Goal: Task Accomplishment & Management: Manage account settings

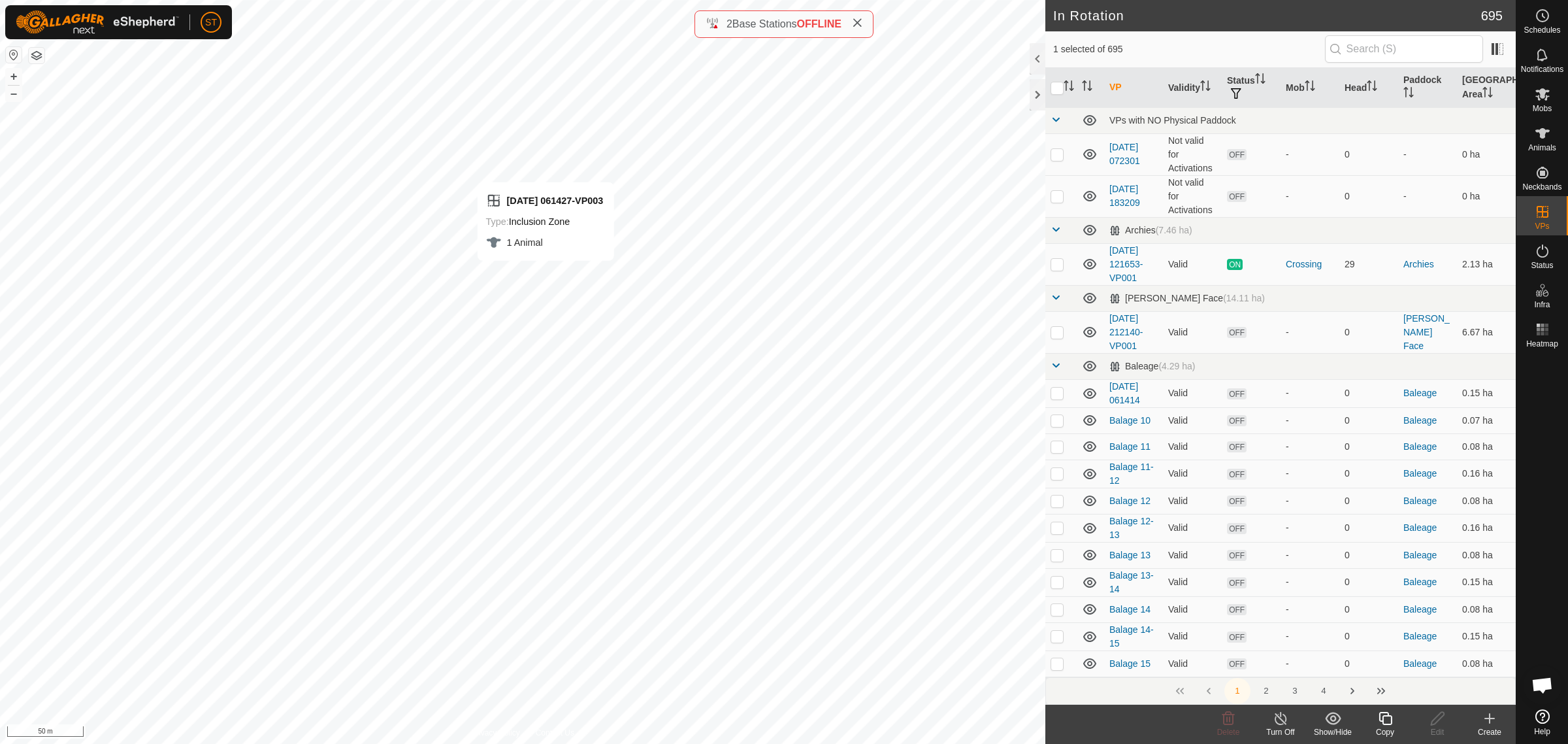
click at [1383, 719] on icon at bounding box center [1385, 719] width 13 height 13
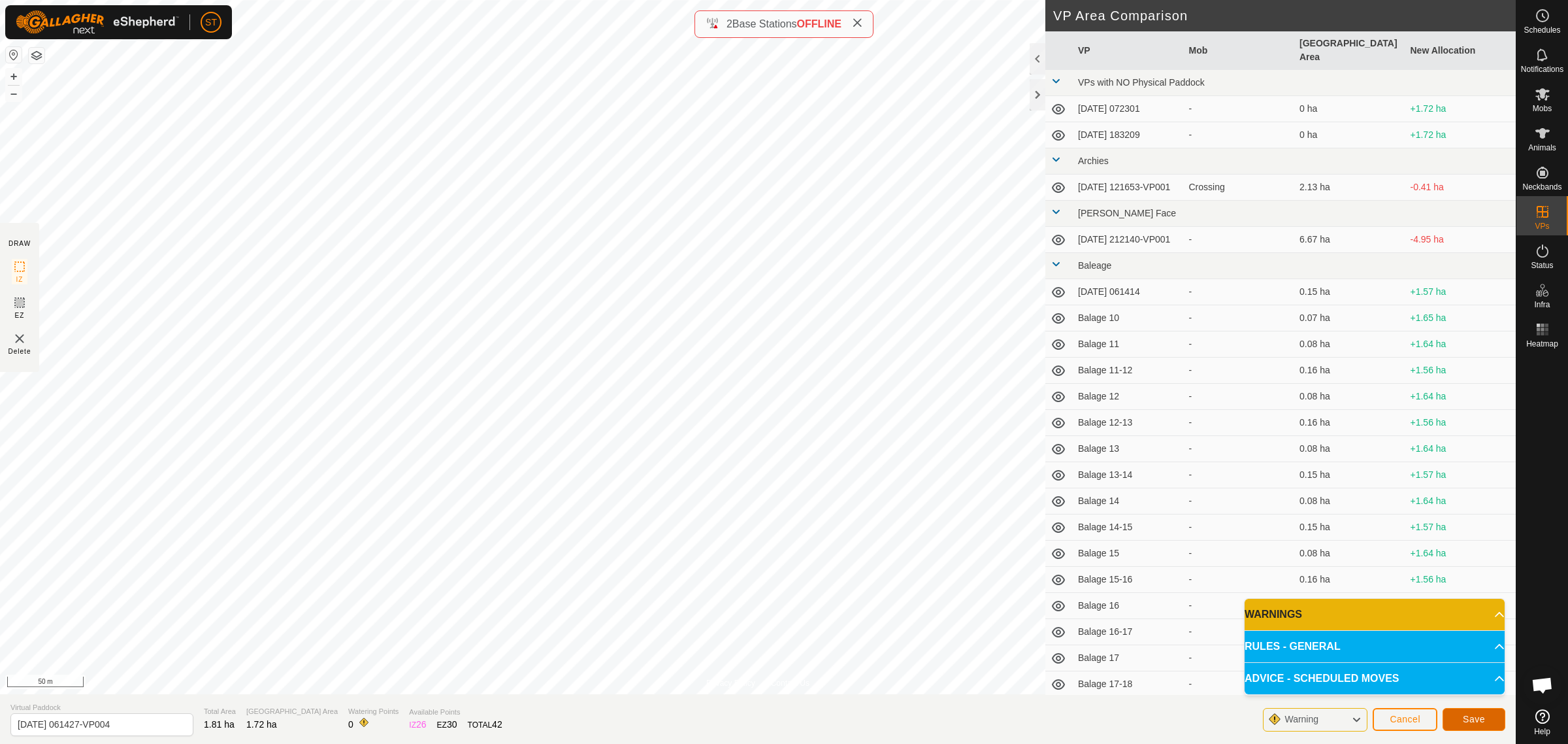
click at [1465, 720] on span "Save" at bounding box center [1473, 719] width 22 height 11
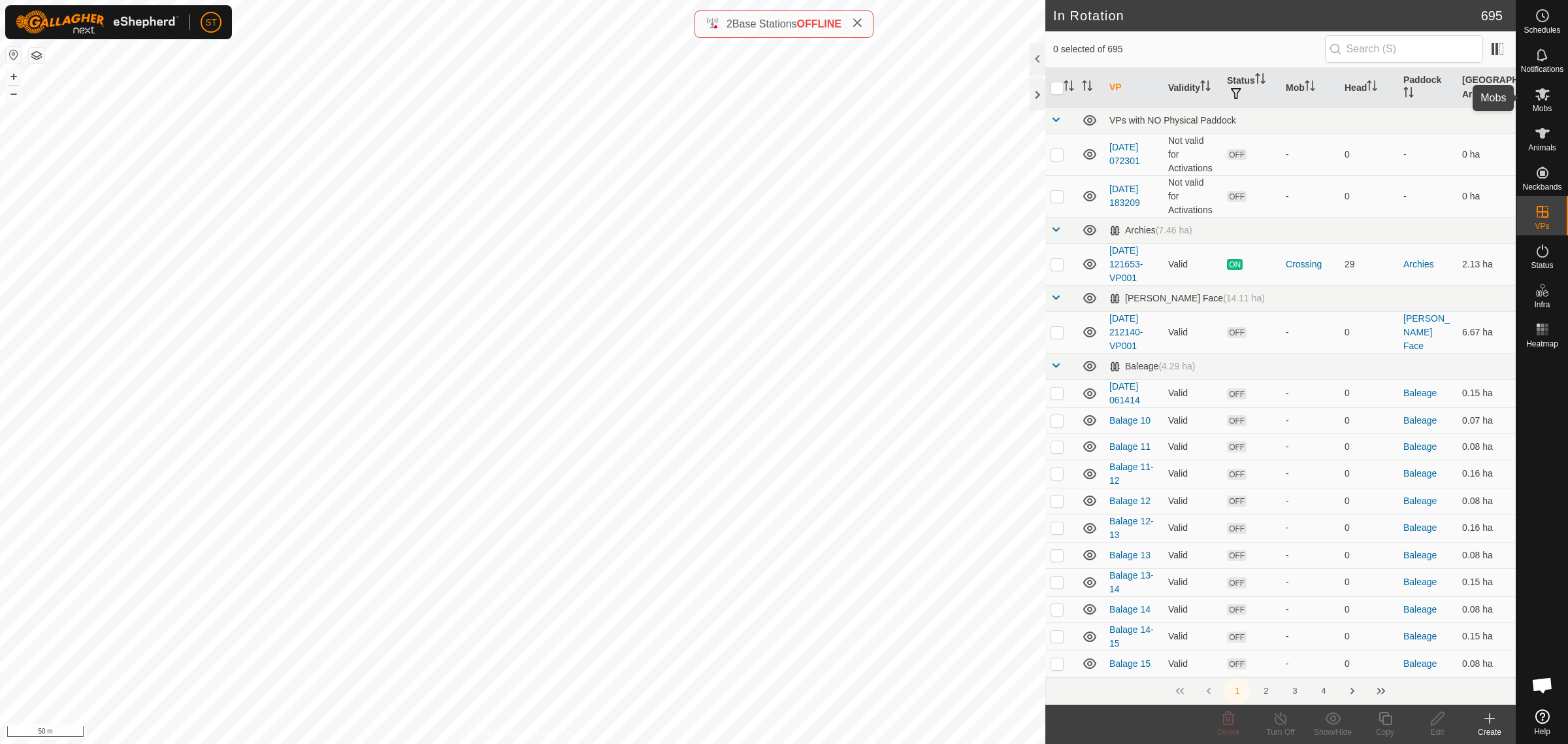
click at [1543, 99] on icon at bounding box center [1543, 94] width 16 height 16
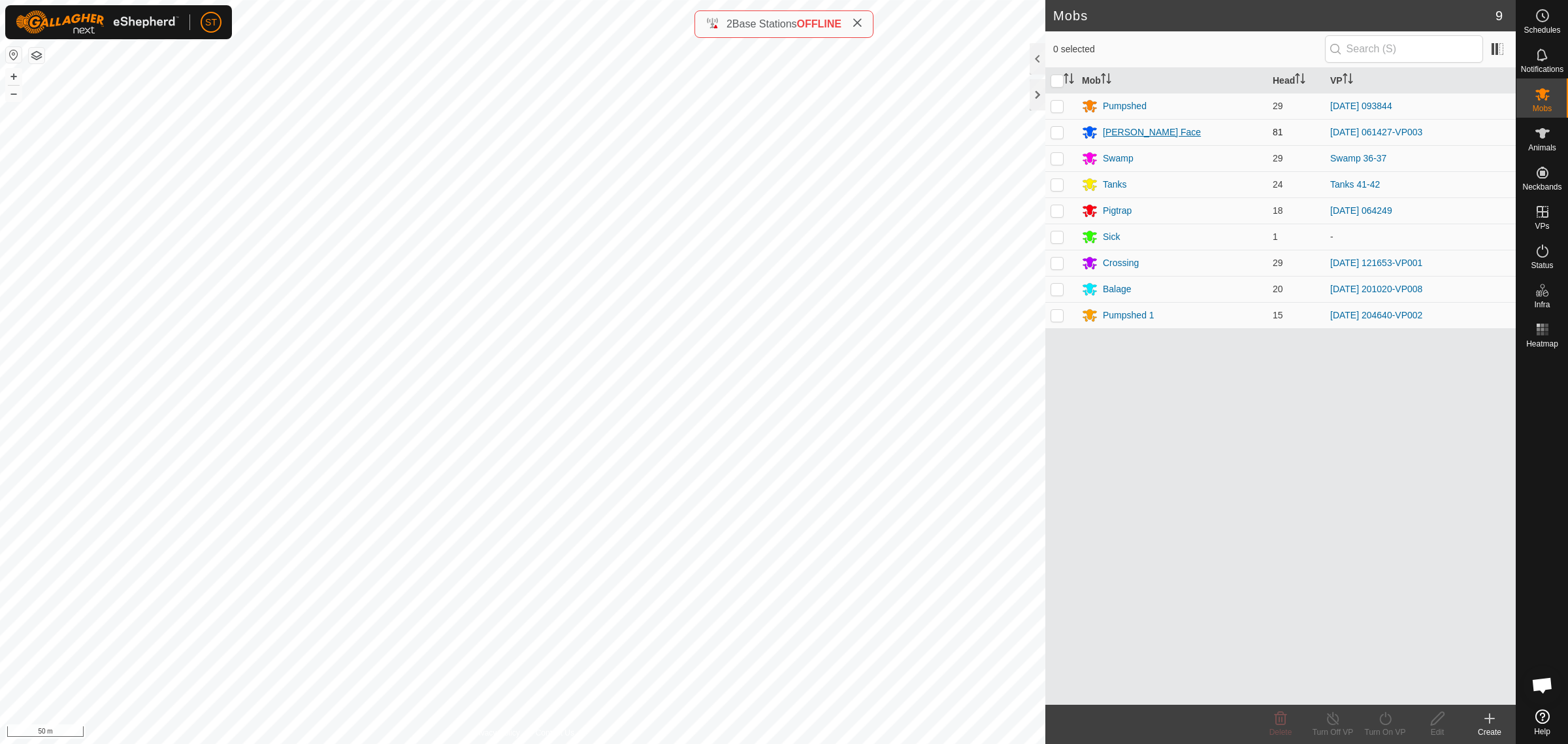
click at [1126, 129] on div "[PERSON_NAME] Face" at bounding box center [1152, 132] width 98 height 14
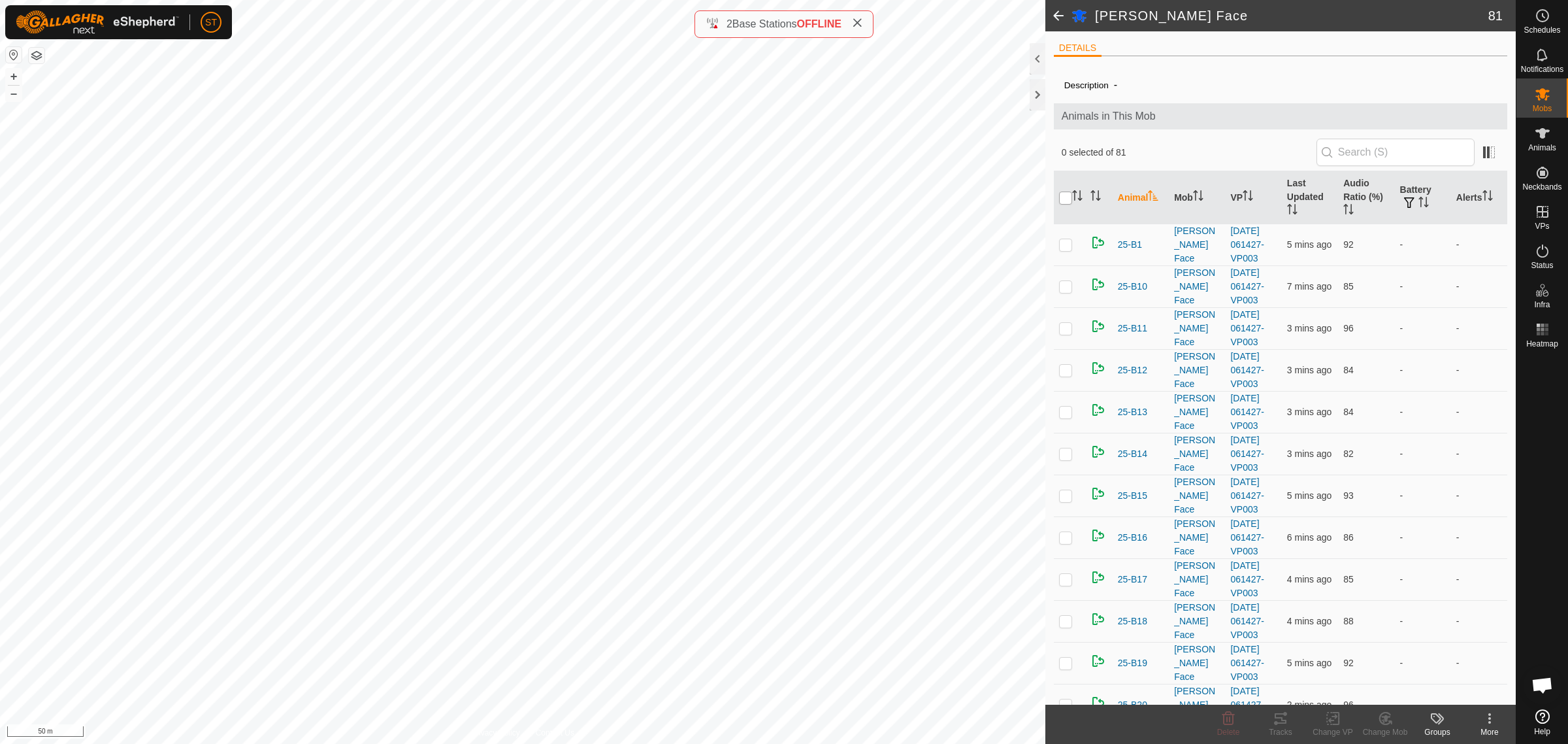
click at [1064, 198] on input "checkbox" at bounding box center [1066, 198] width 13 height 13
checkbox input "true"
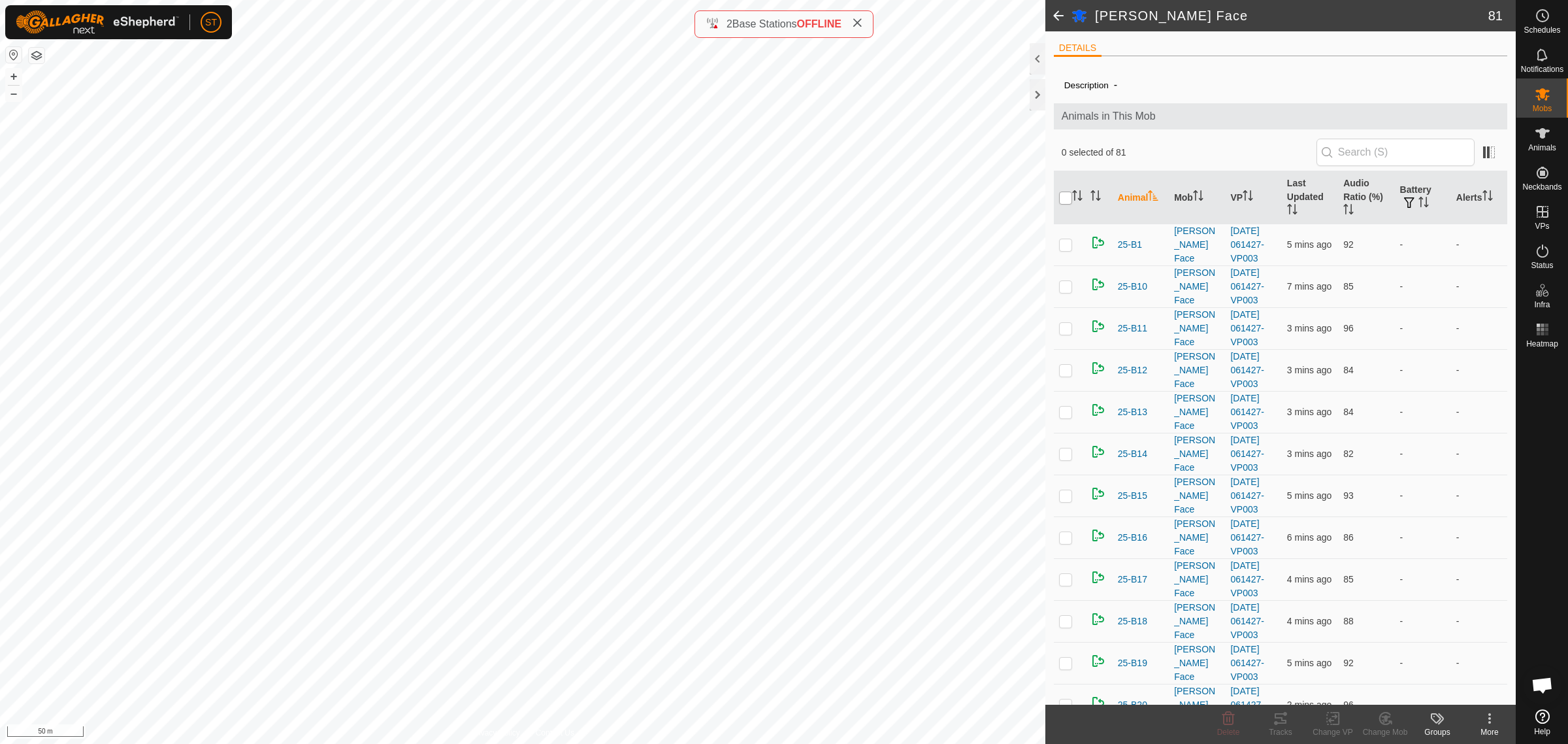
checkbox input "true"
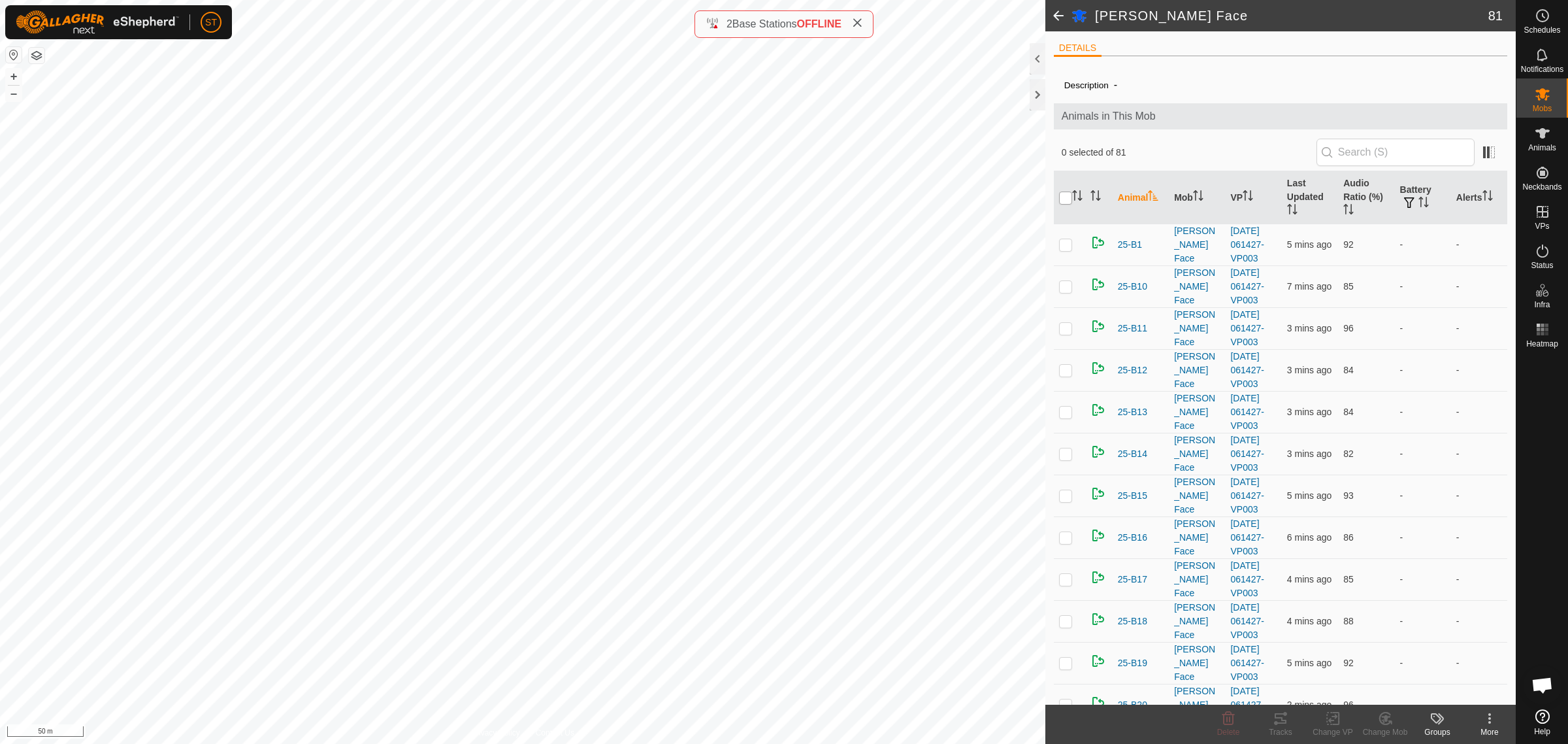
checkbox input "true"
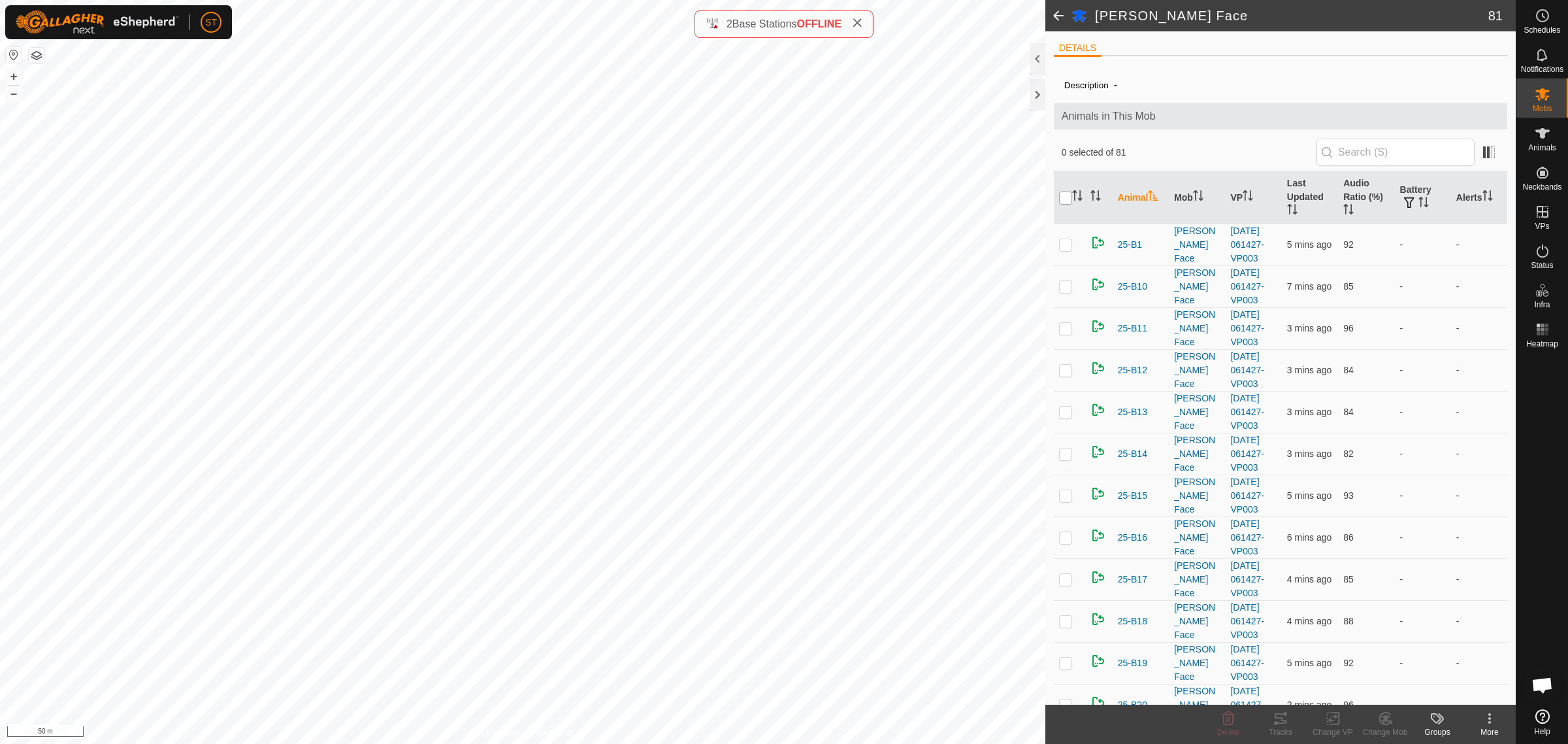
checkbox input "true"
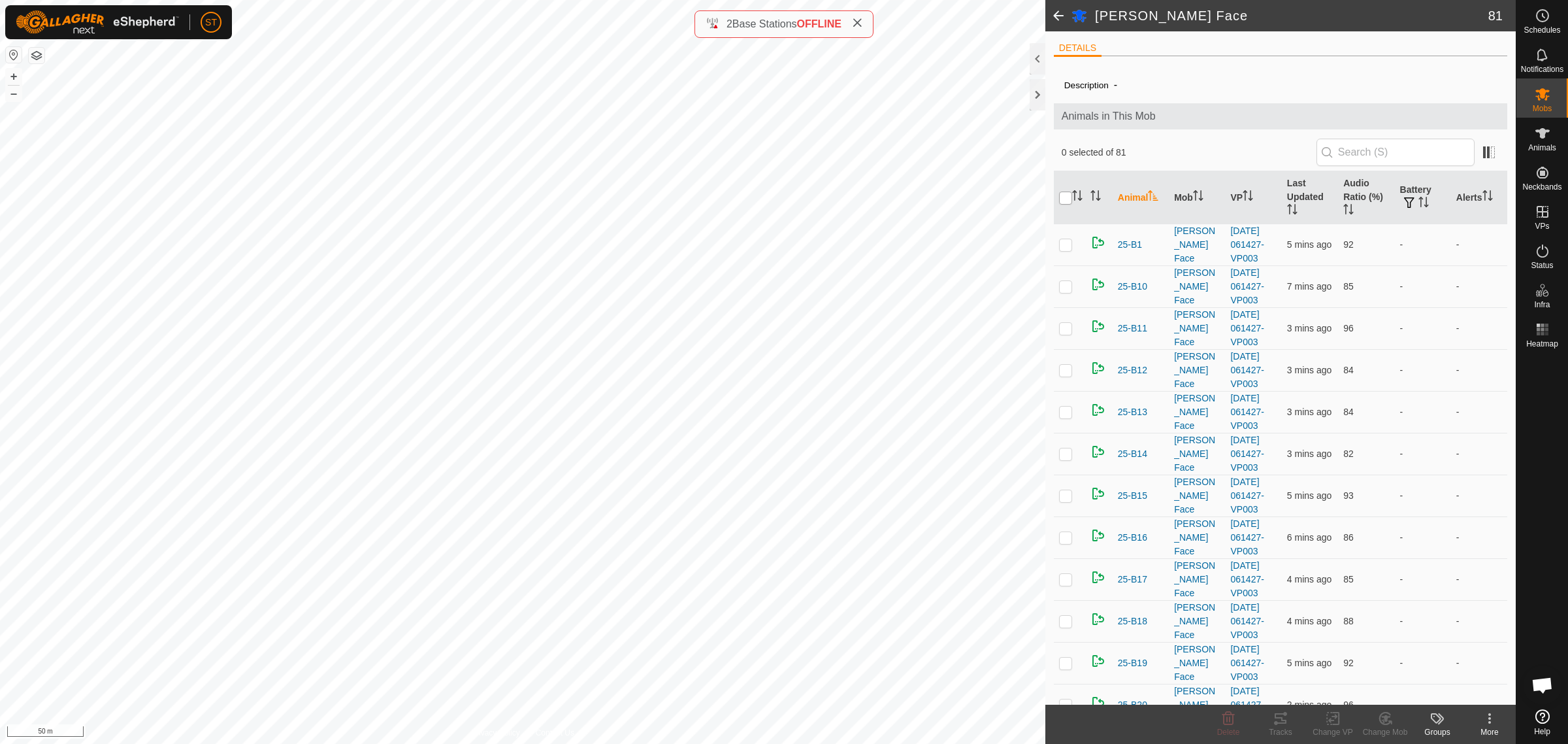
checkbox input "true"
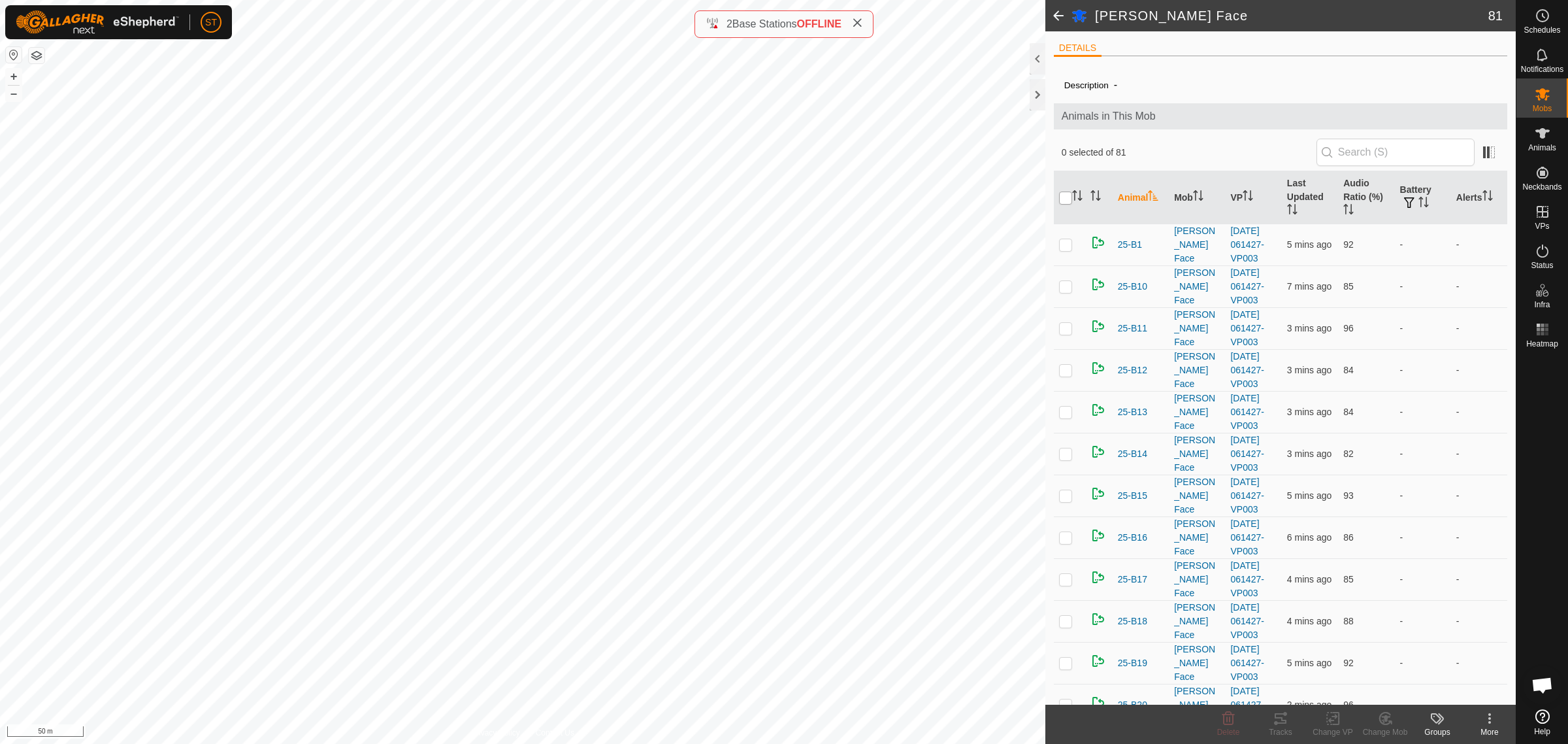
checkbox input "true"
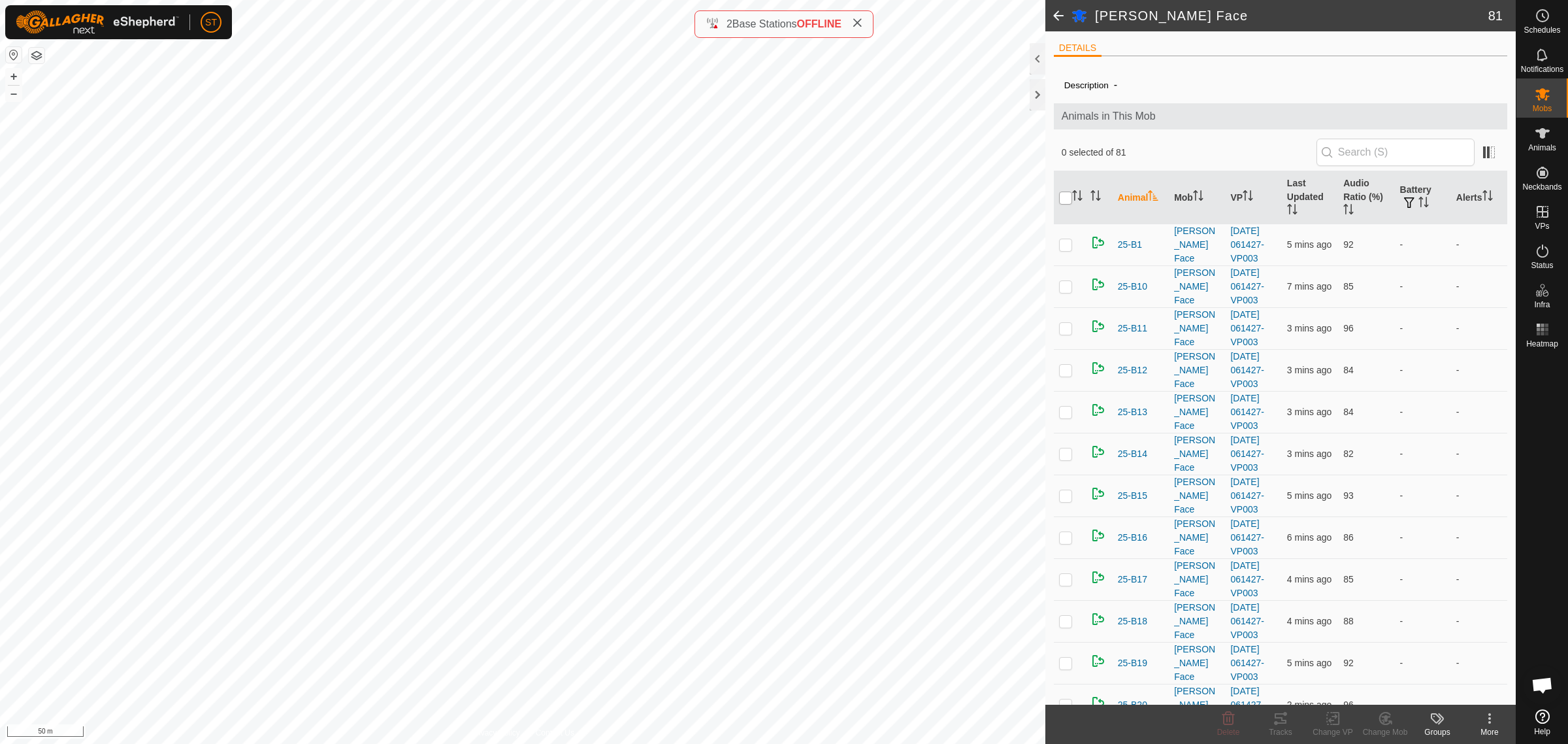
checkbox input "true"
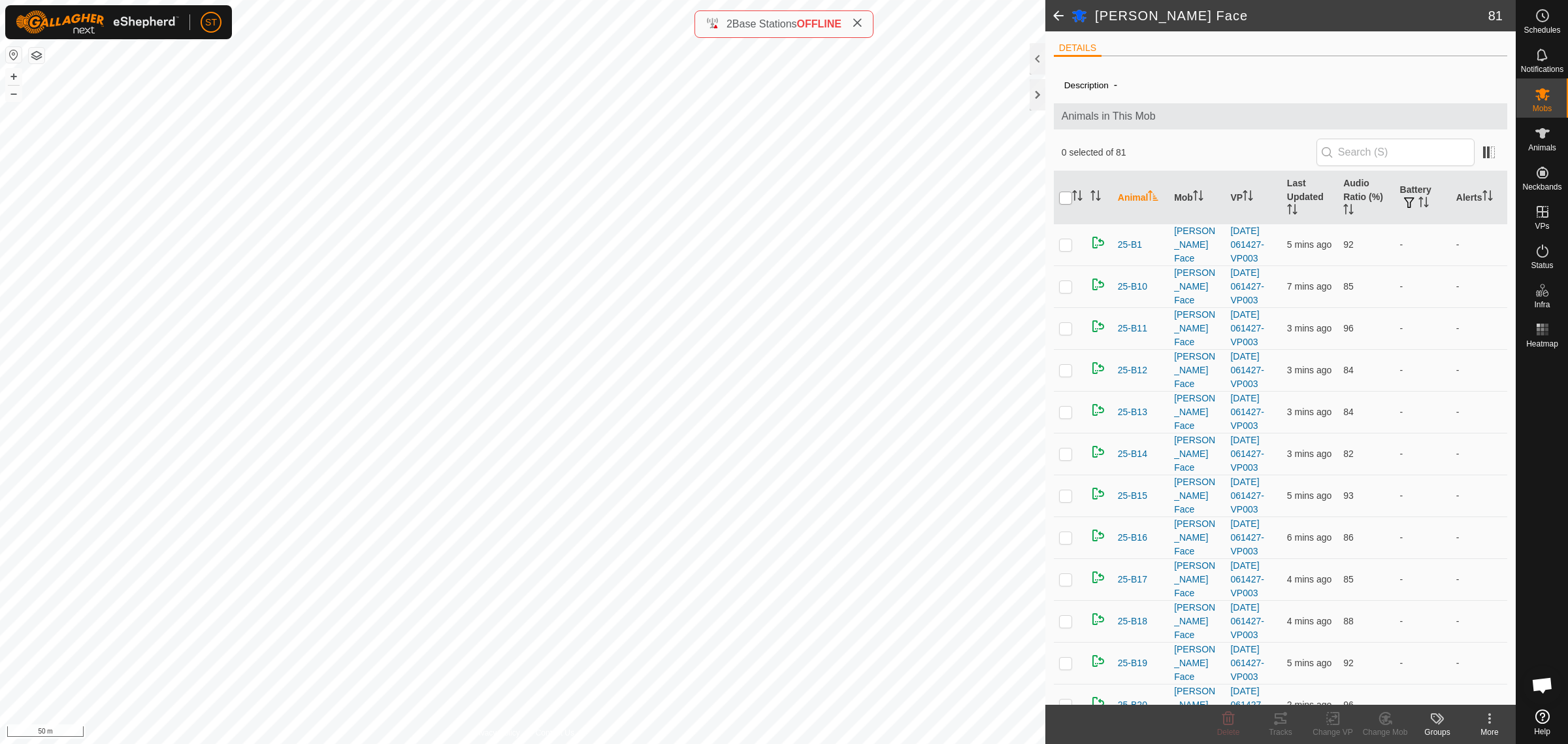
checkbox input "true"
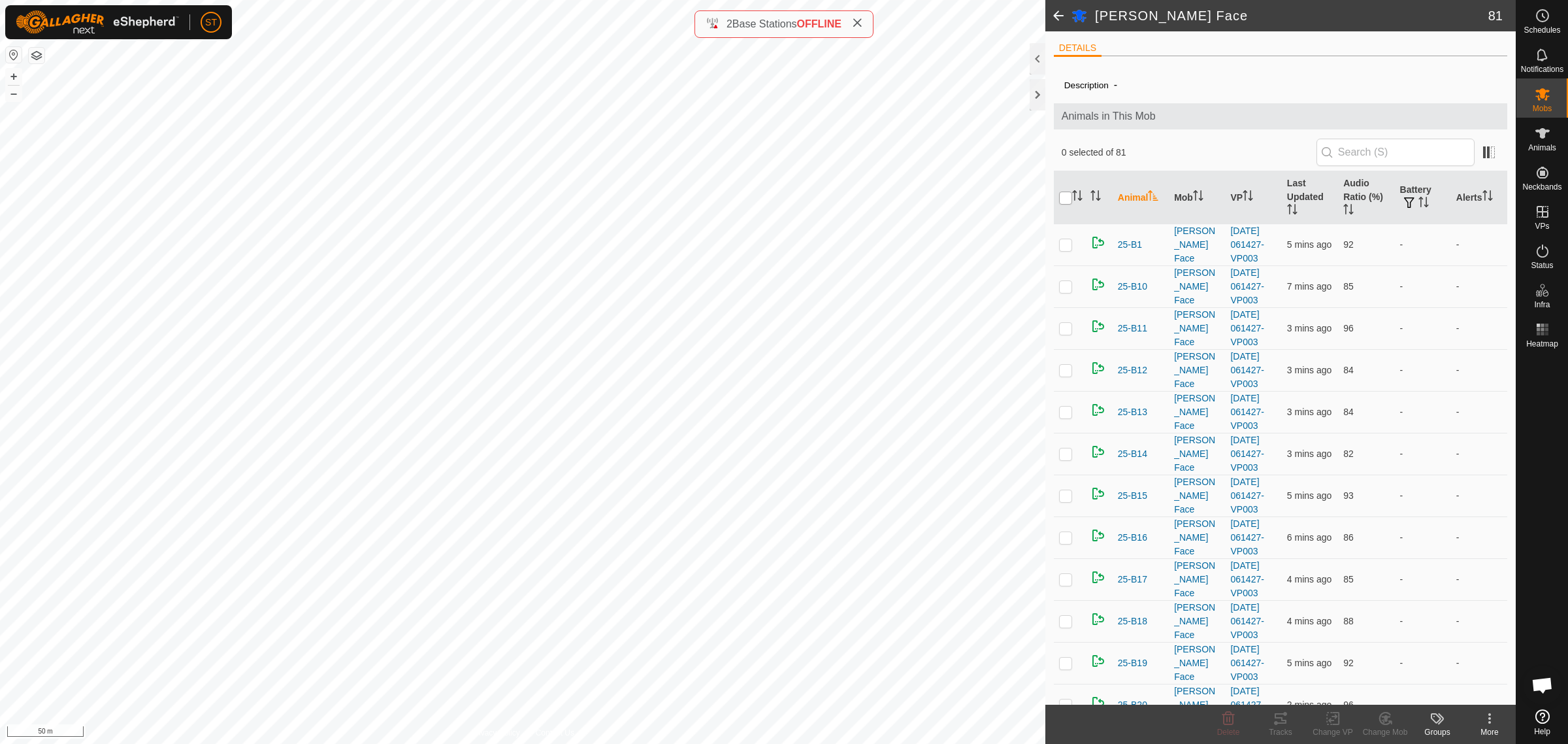
checkbox input "true"
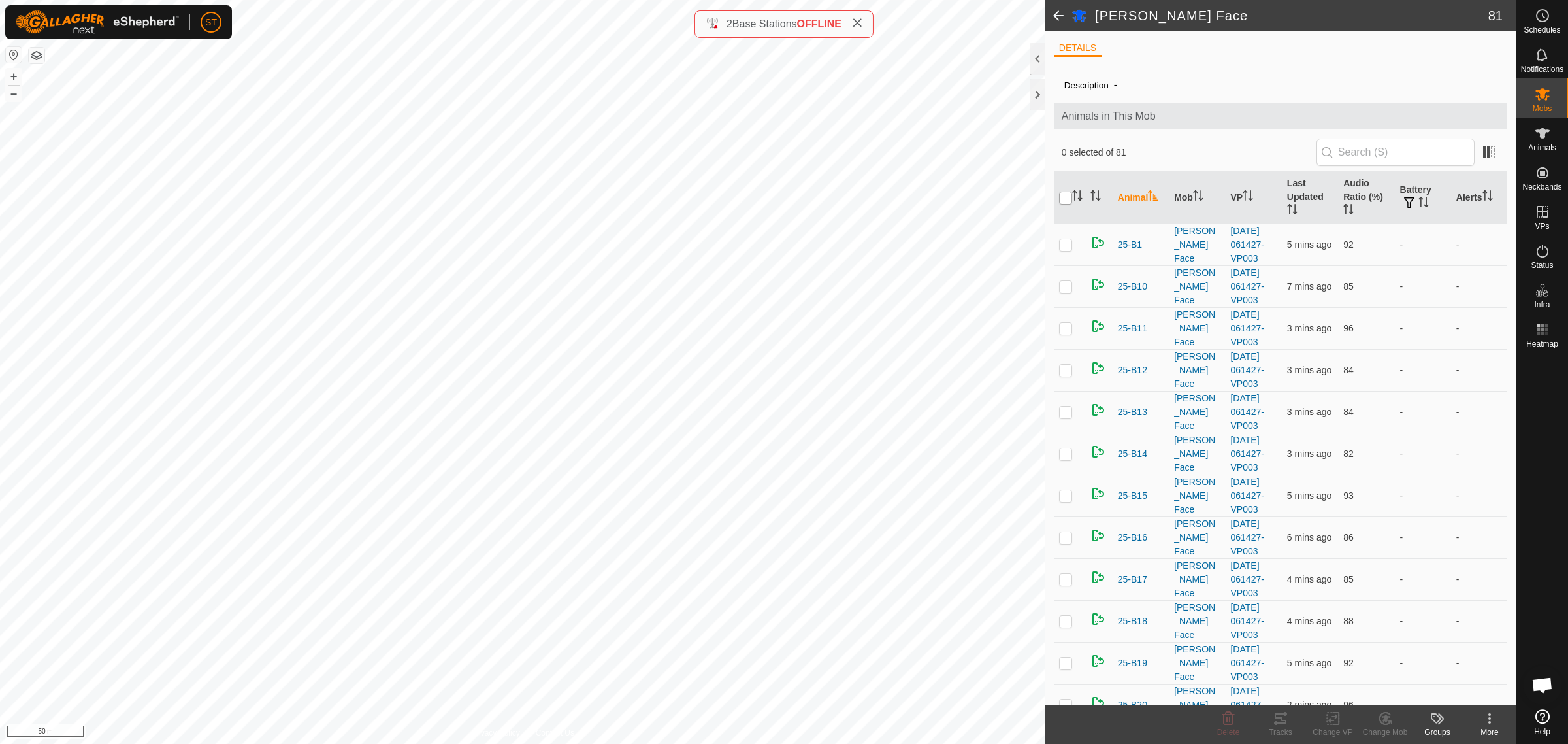
checkbox input "true"
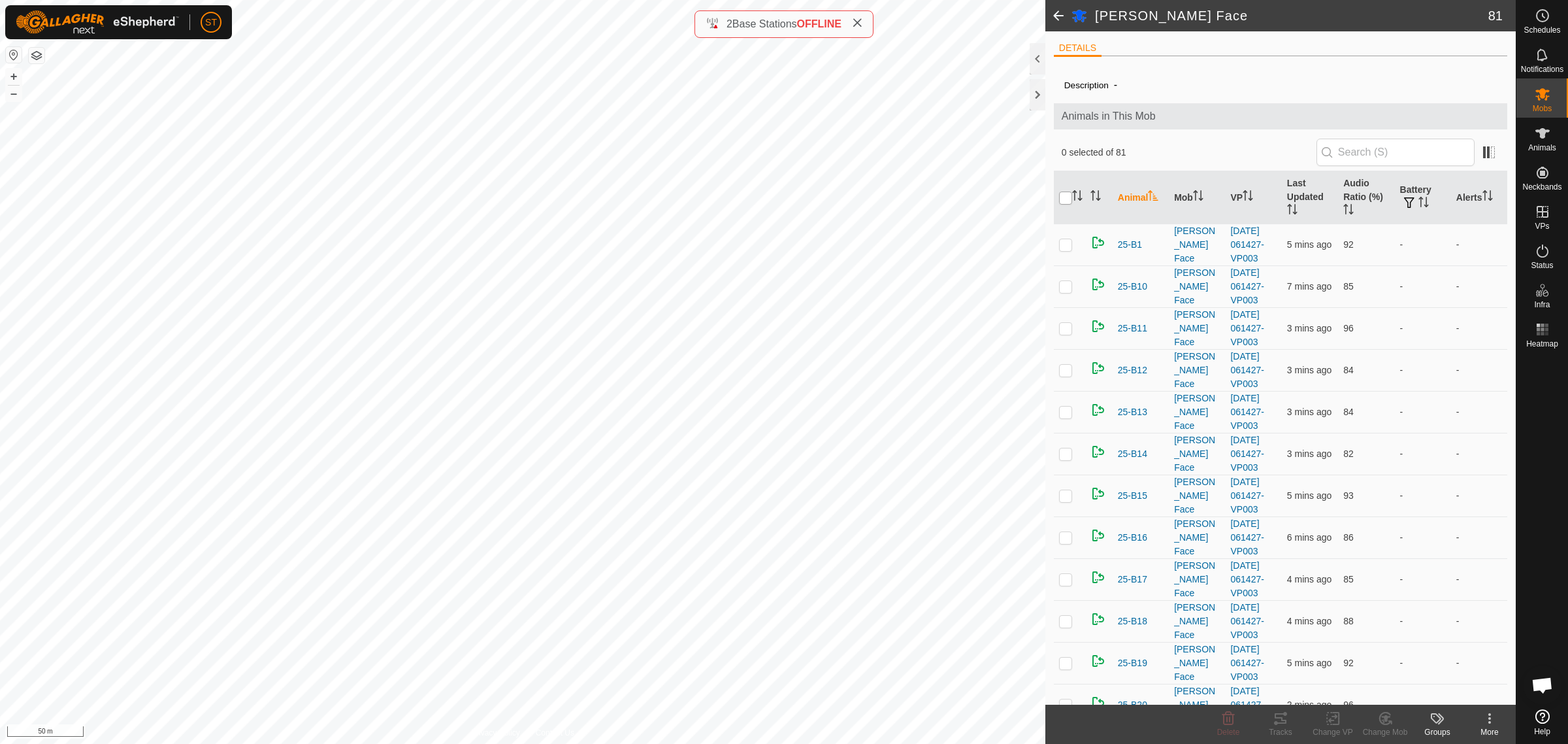
checkbox input "true"
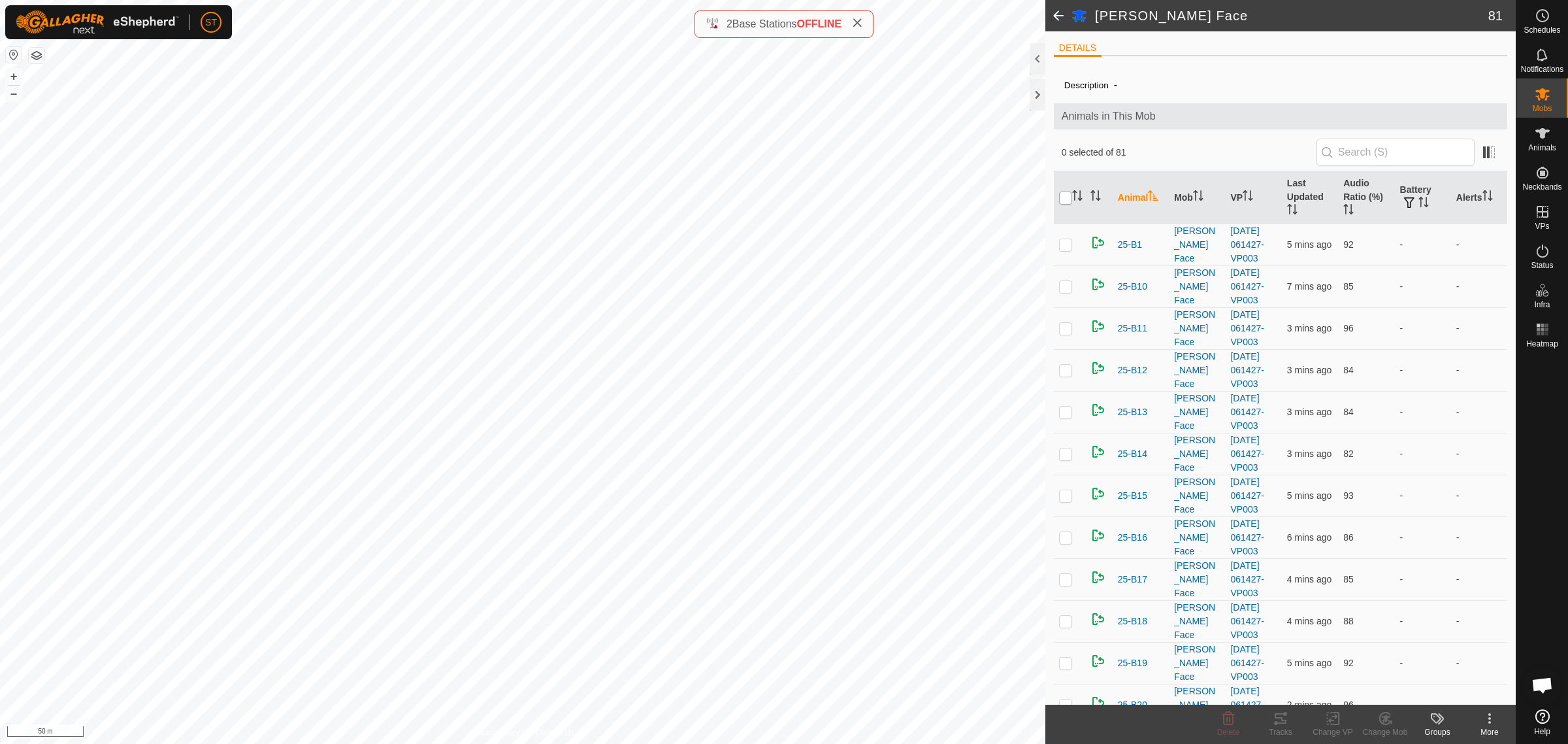
checkbox input "true"
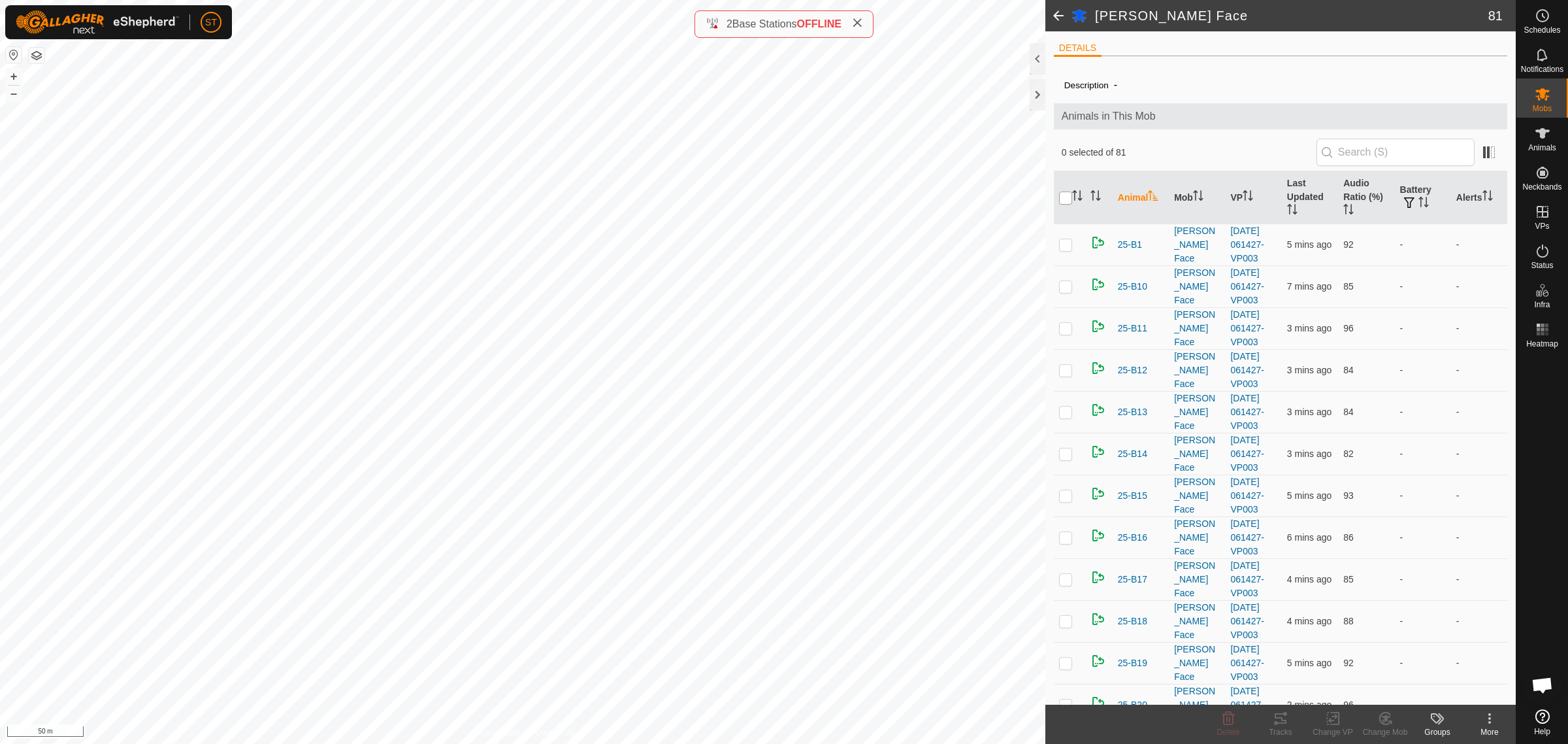
checkbox input "true"
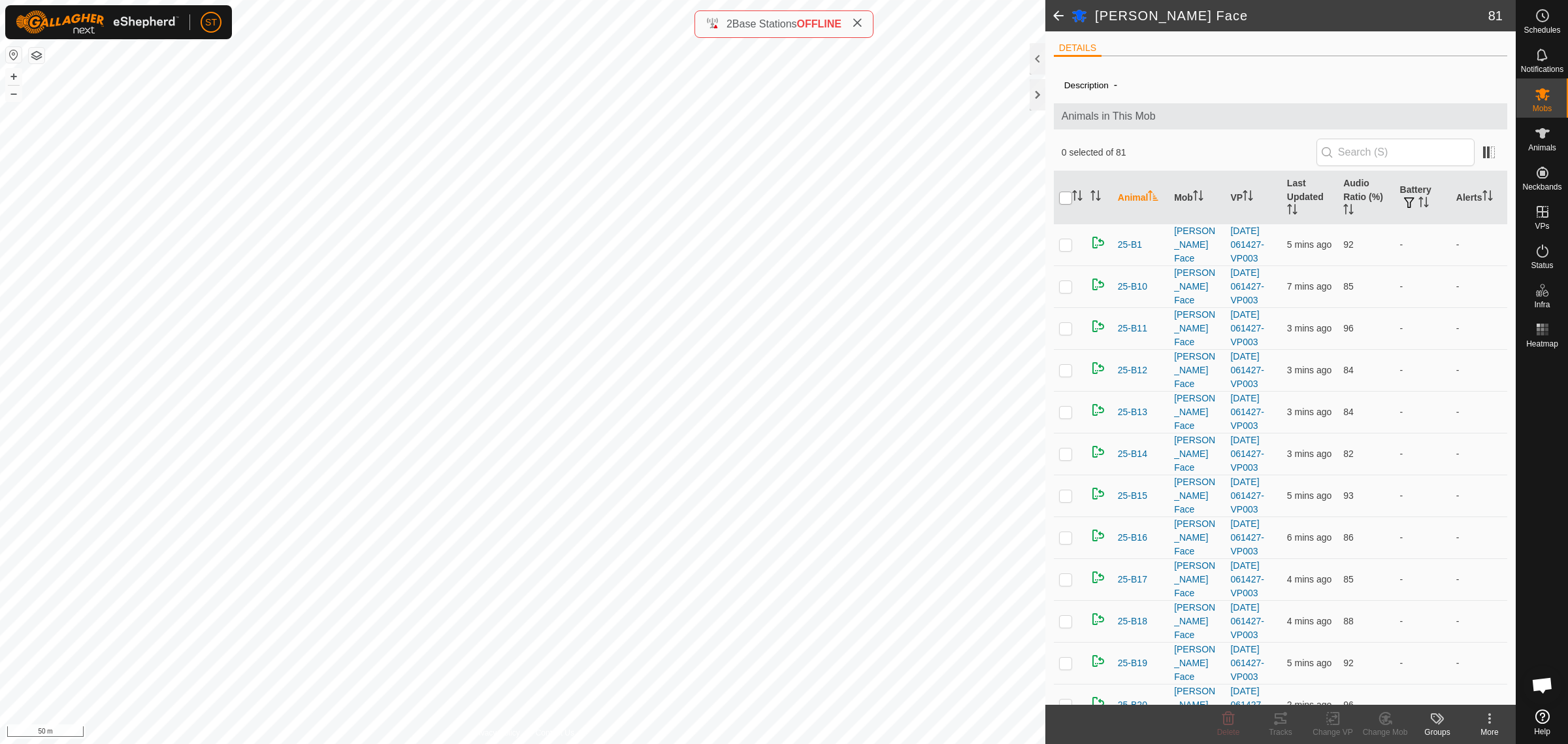
checkbox input "true"
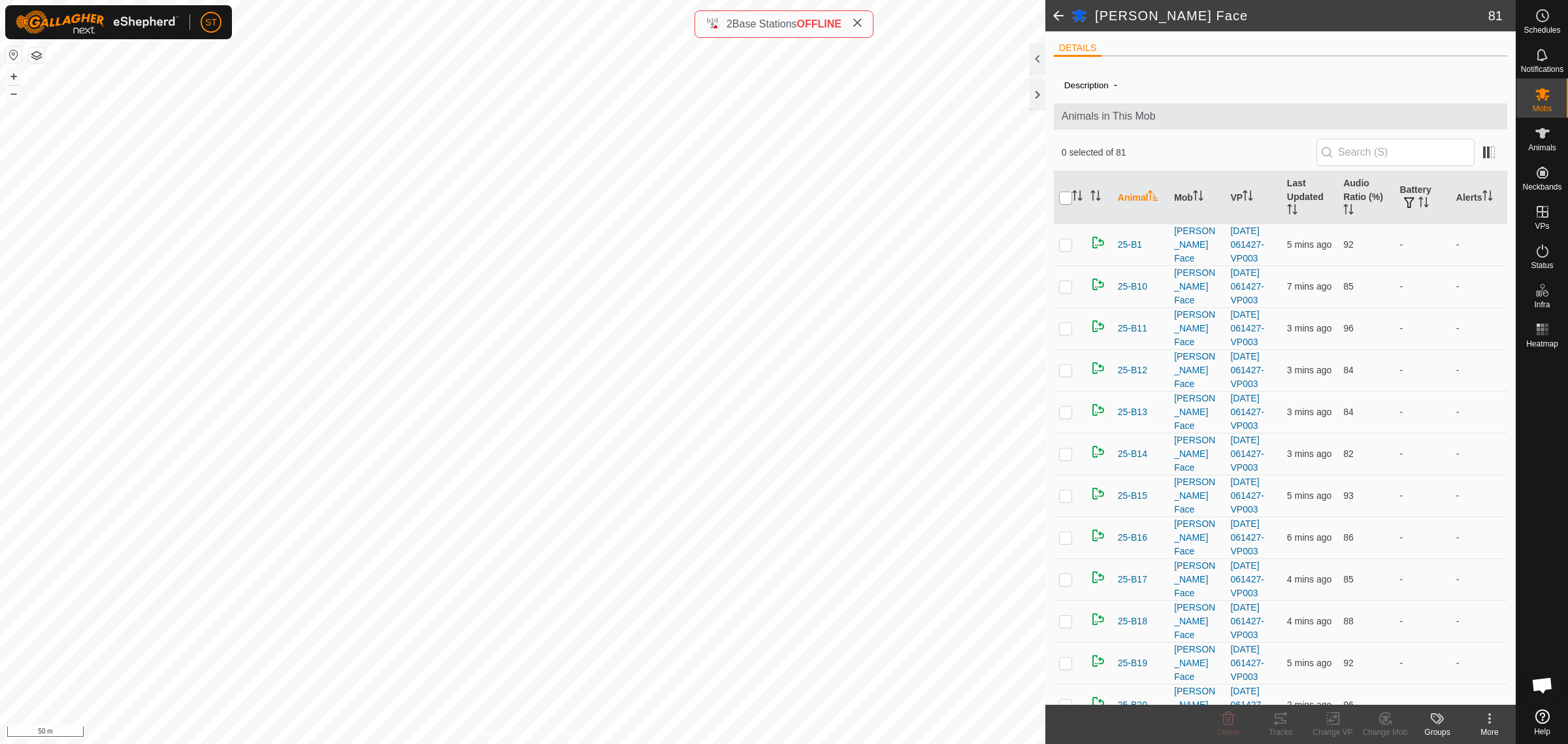
checkbox input "true"
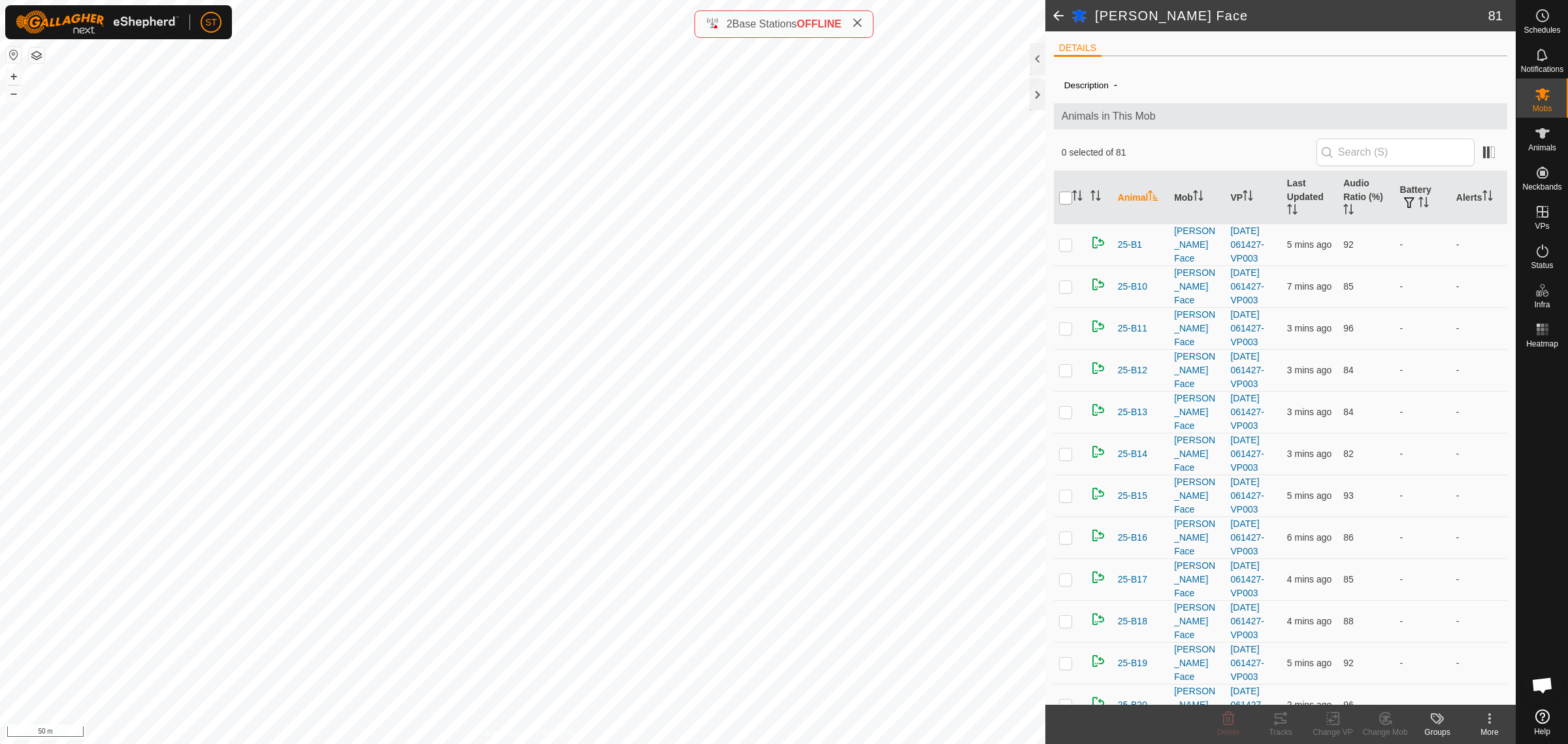
checkbox input "true"
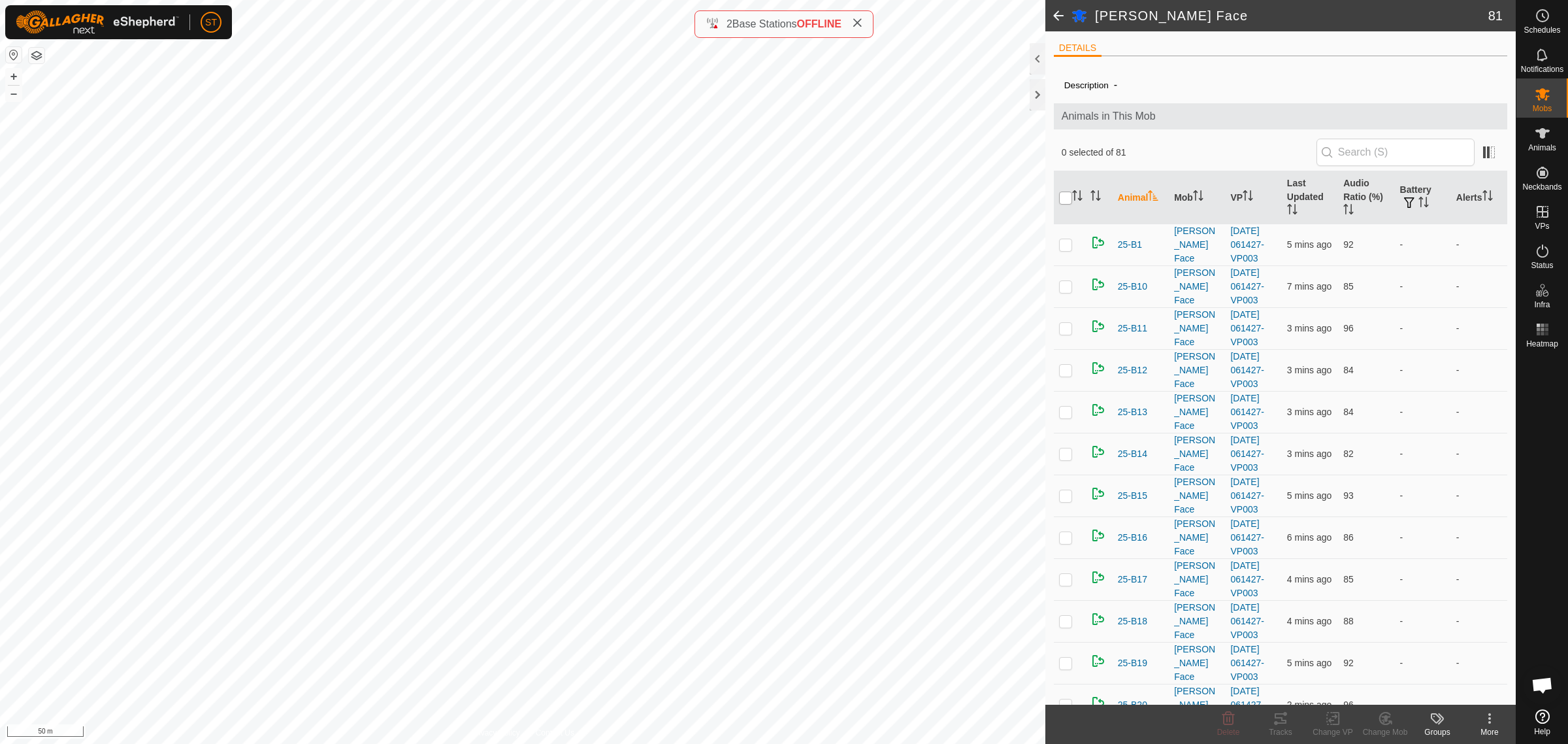
checkbox input "true"
click at [1331, 721] on icon at bounding box center [1333, 719] width 9 height 9
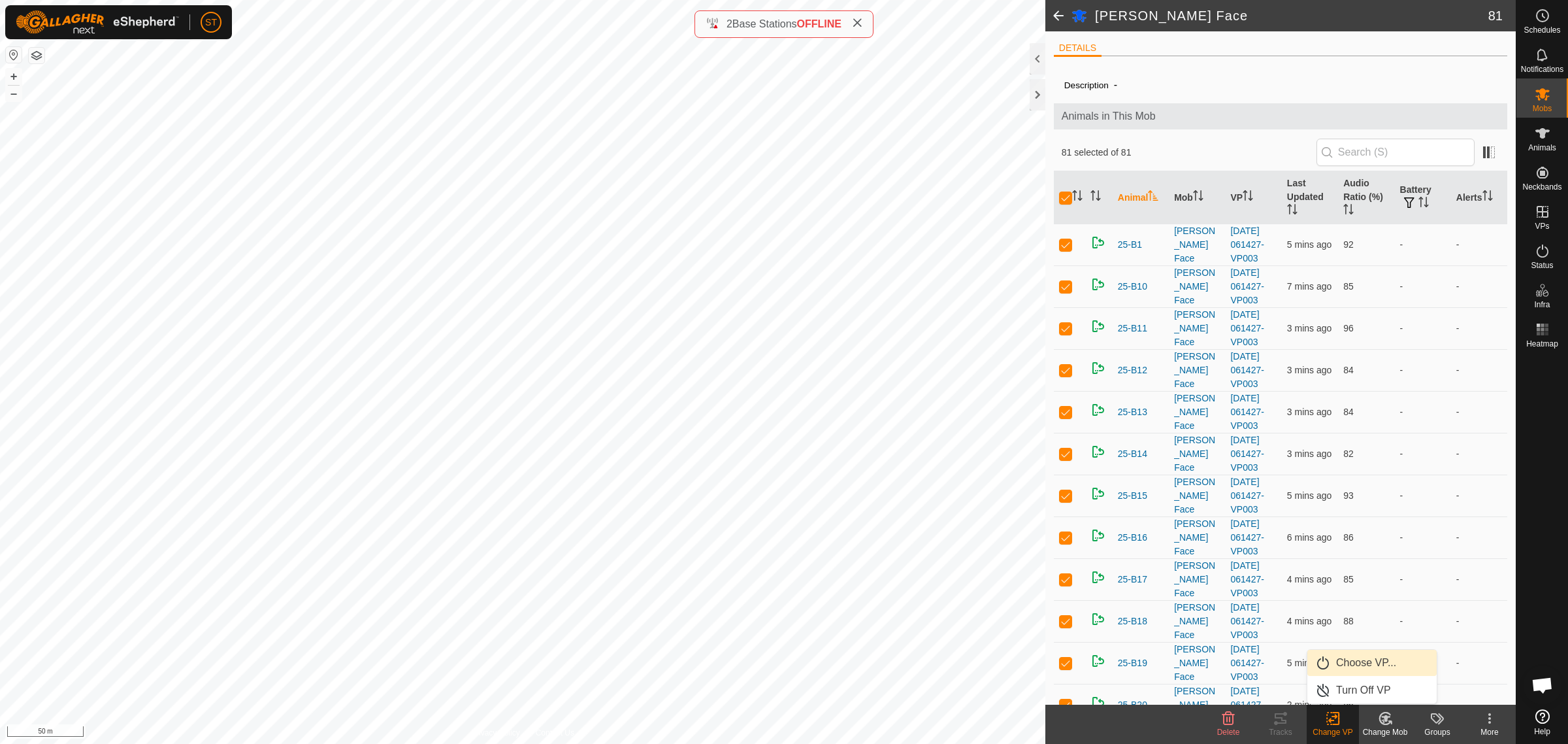
click at [1361, 665] on link "Choose VP..." at bounding box center [1372, 663] width 129 height 26
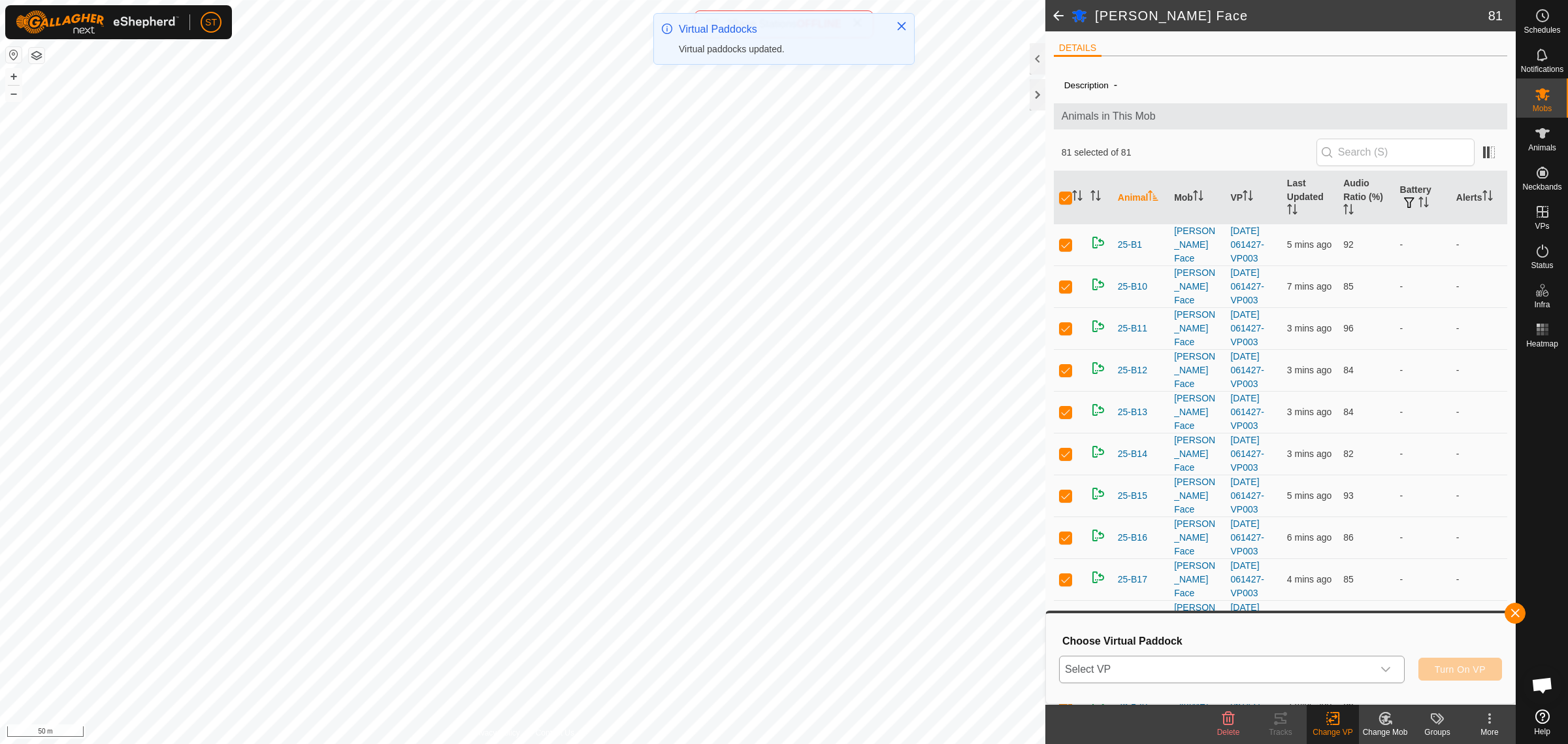
click at [1385, 671] on icon "dropdown trigger" at bounding box center [1386, 669] width 9 height 5
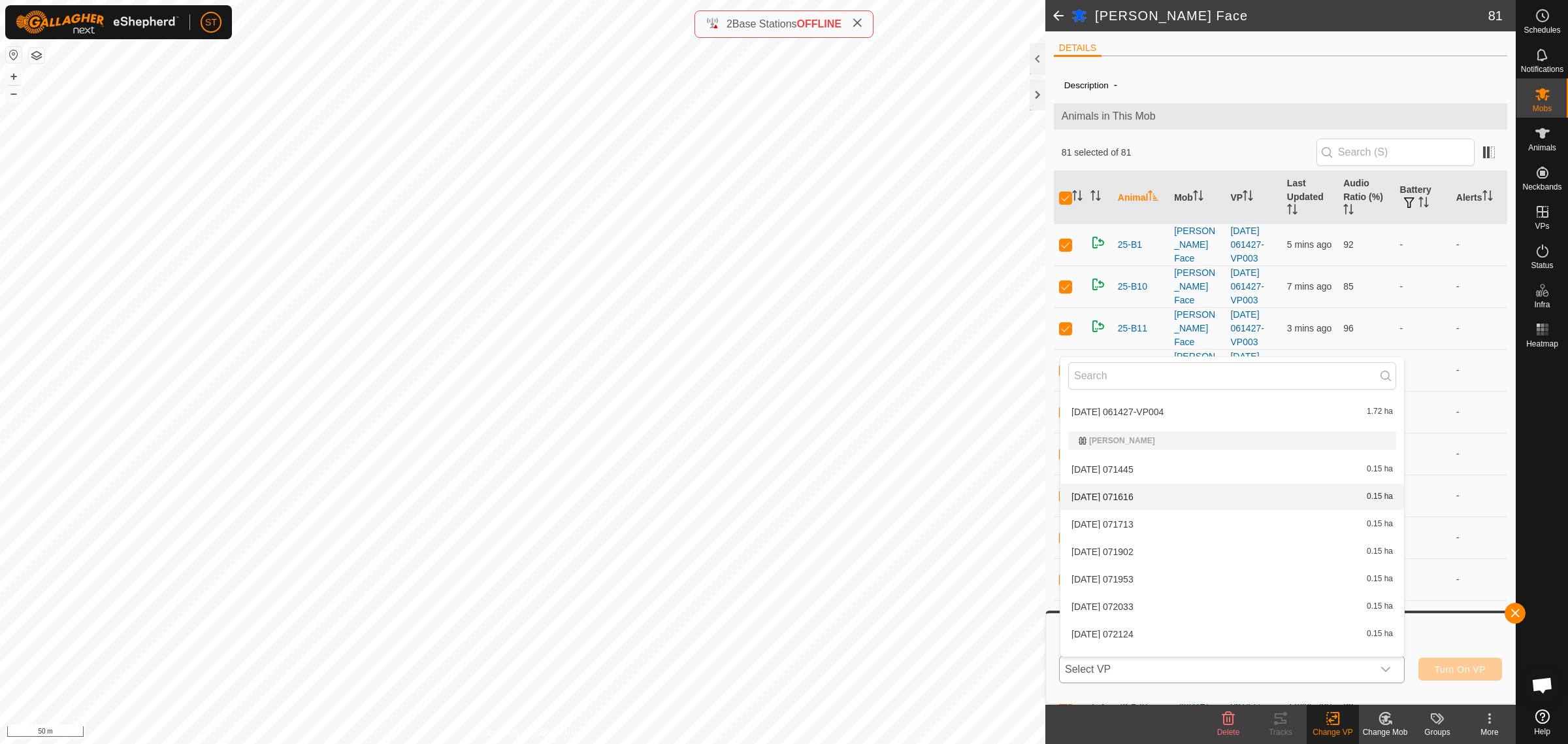
scroll to position [6455, 0]
click at [1150, 486] on li "[DATE] 061427-VP004 1.72 ha" at bounding box center [1232, 493] width 343 height 26
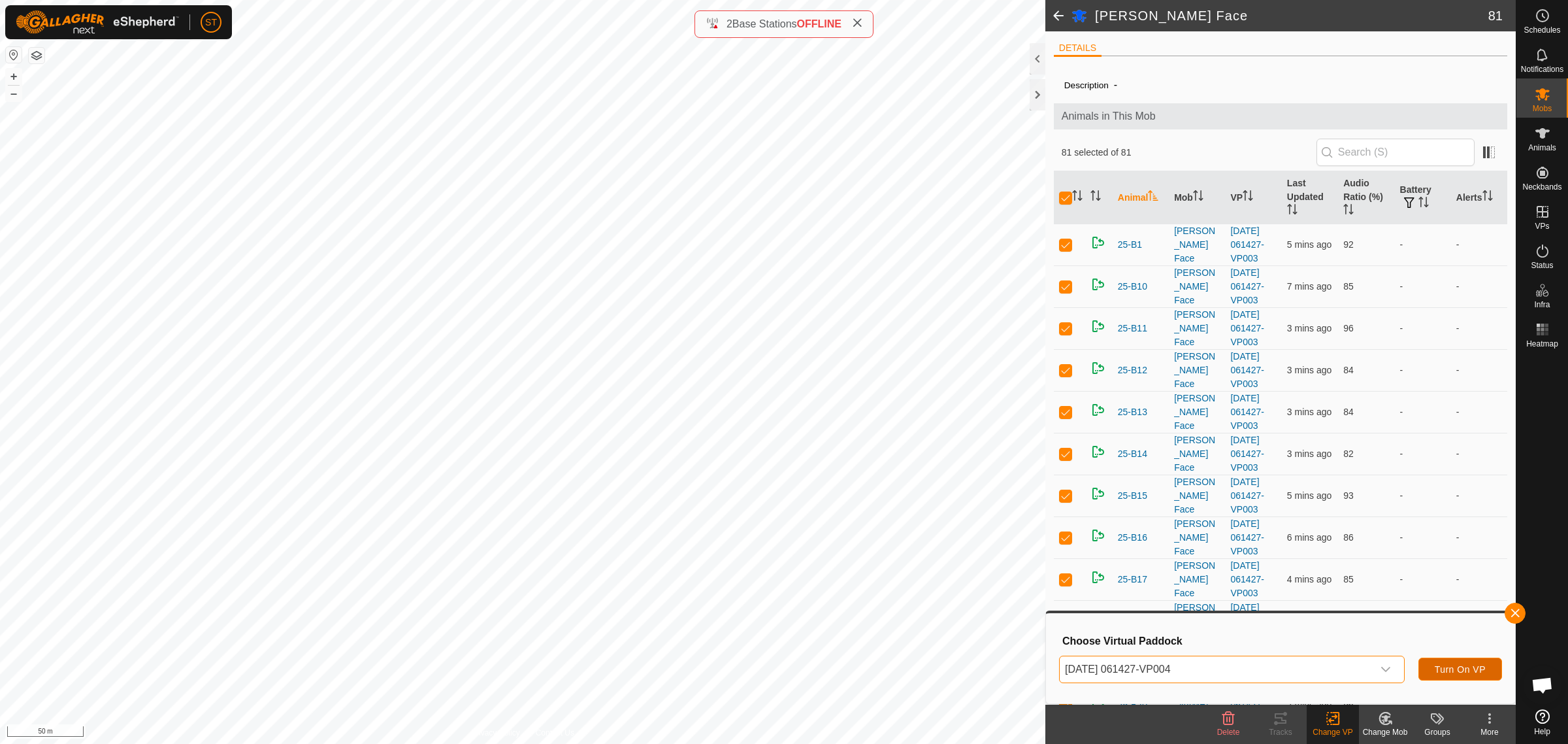
click at [1459, 667] on span "Turn On VP" at bounding box center [1460, 669] width 51 height 11
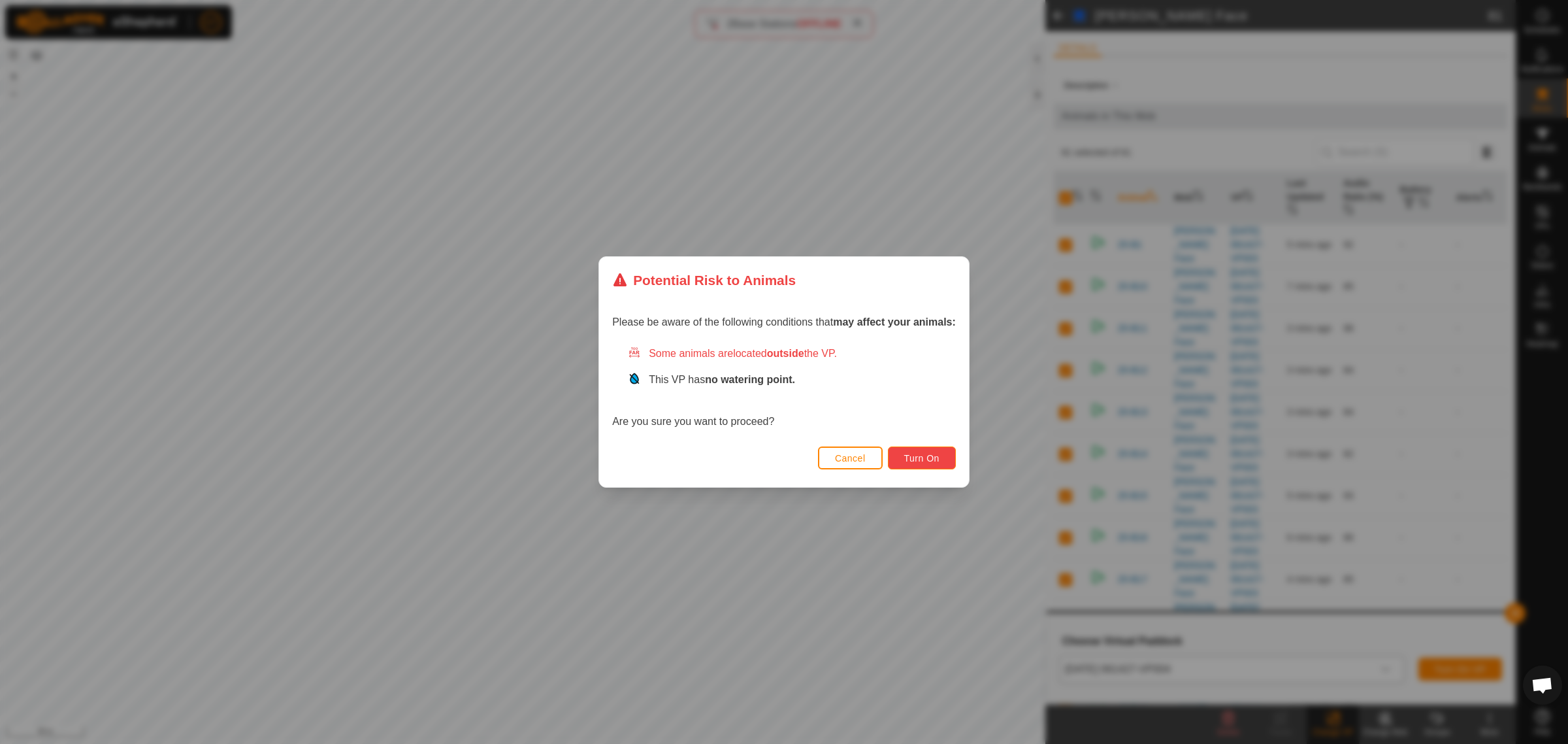
click at [921, 462] on span "Turn On" at bounding box center [922, 458] width 35 height 11
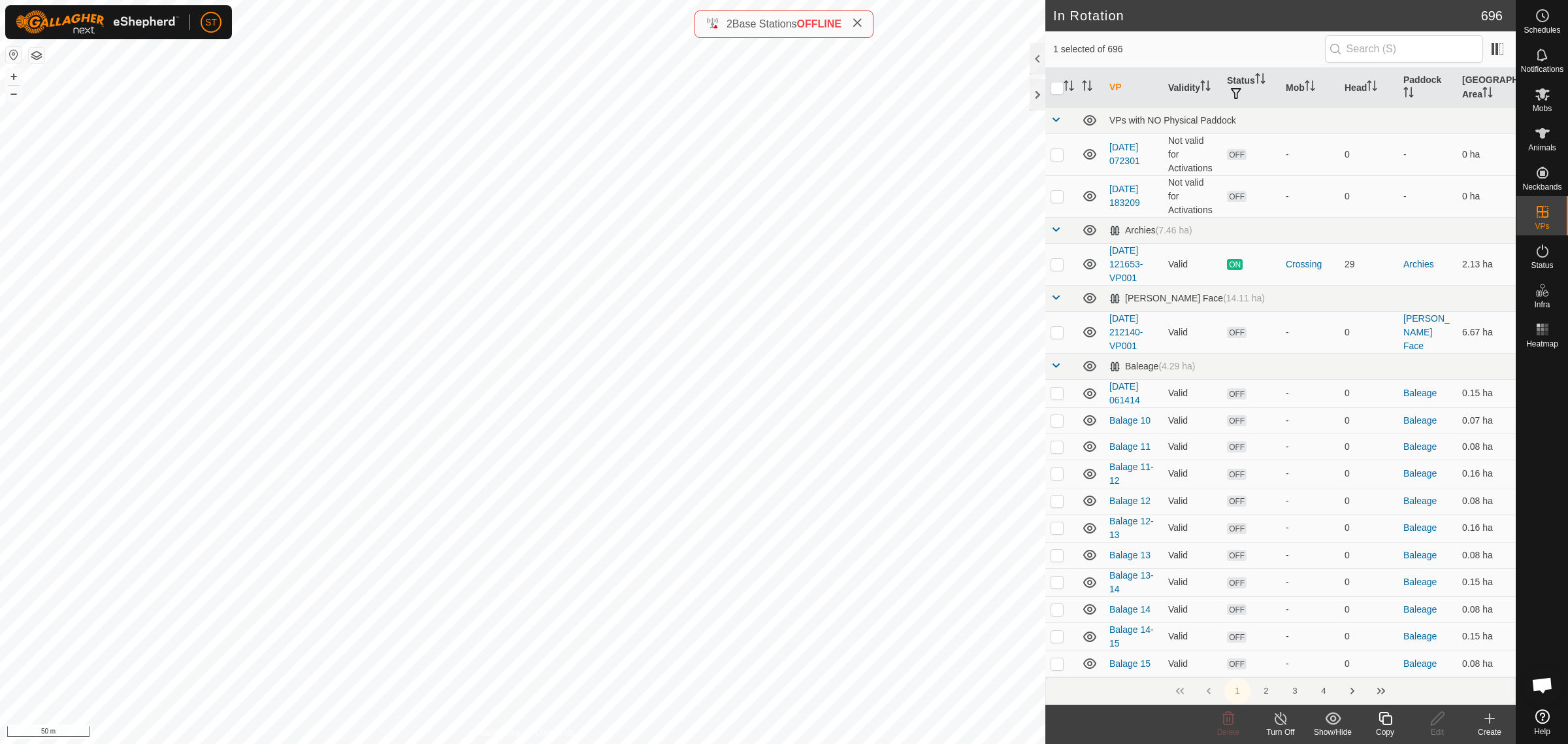
click at [1387, 723] on icon at bounding box center [1385, 719] width 16 height 16
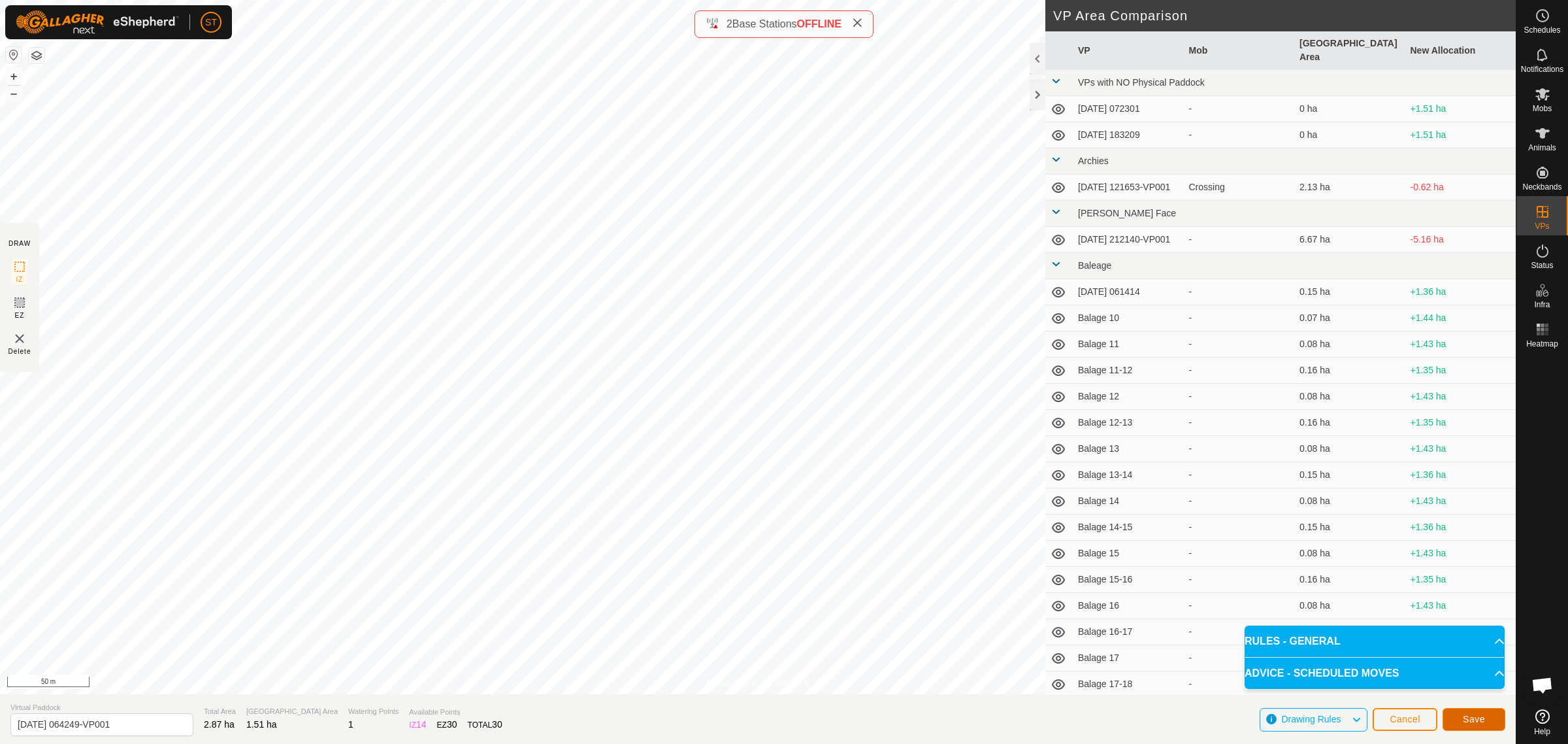
click at [1477, 725] on button "Save" at bounding box center [1474, 719] width 63 height 23
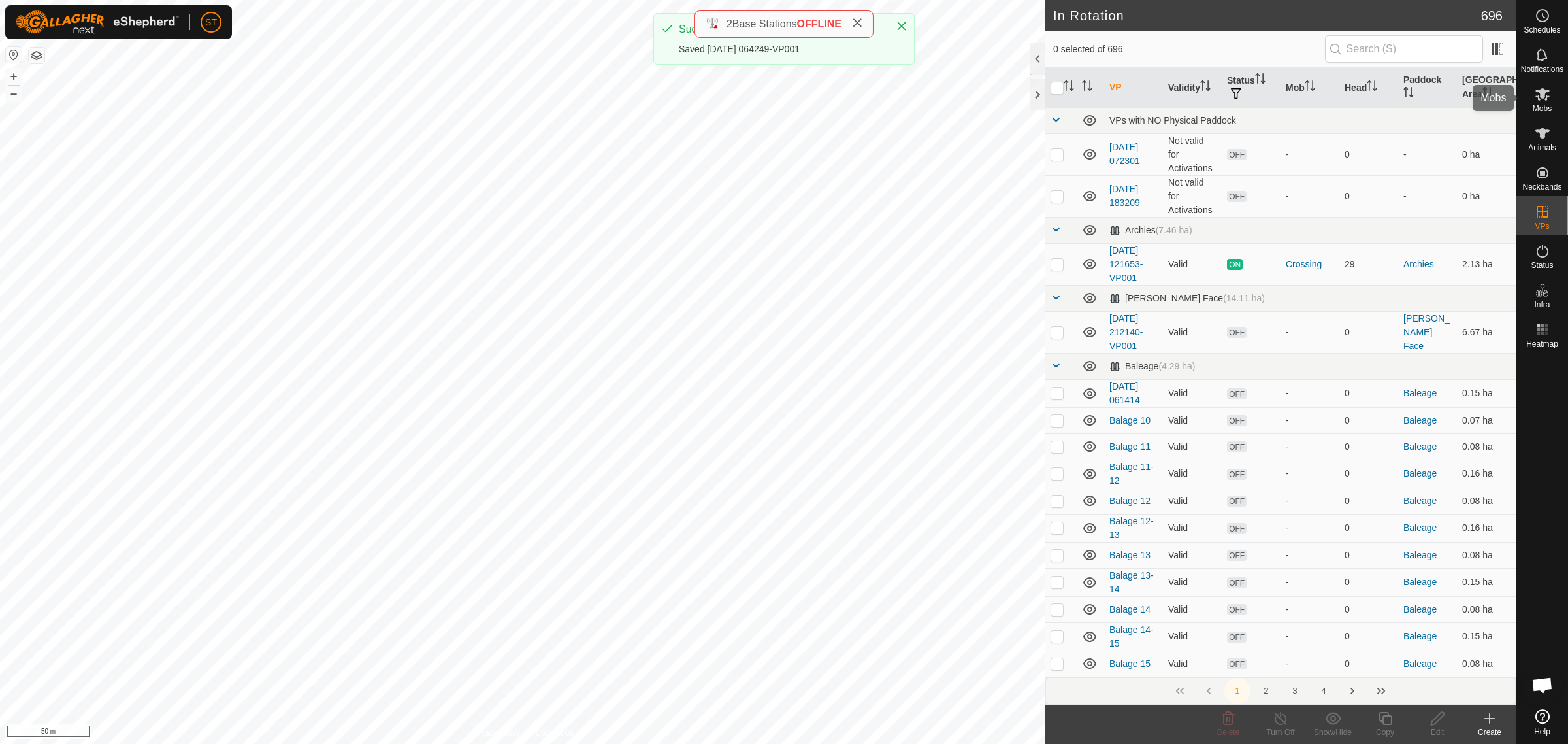
click at [1544, 101] on icon at bounding box center [1543, 94] width 16 height 16
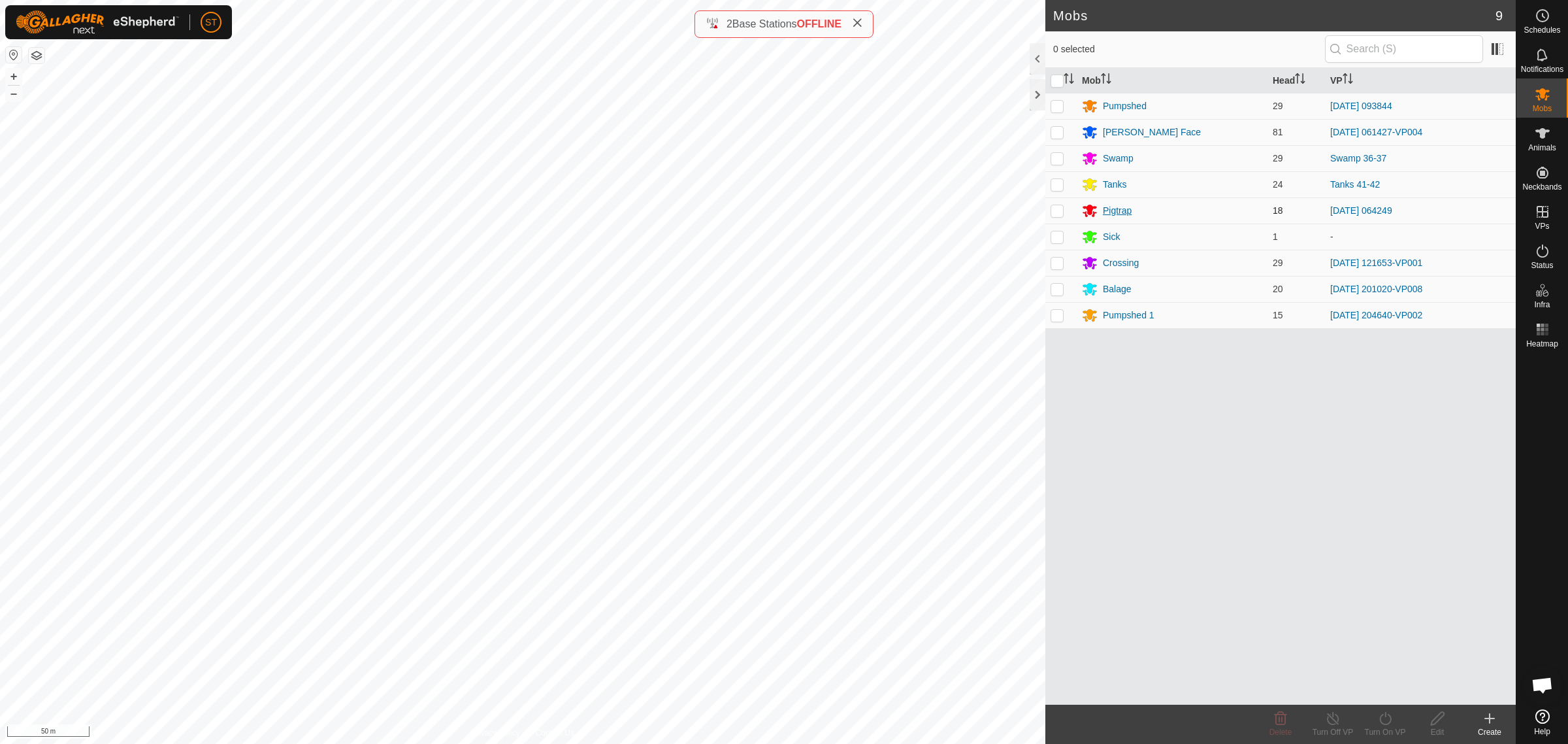
click at [1112, 213] on div "Pigtrap" at bounding box center [1117, 211] width 29 height 14
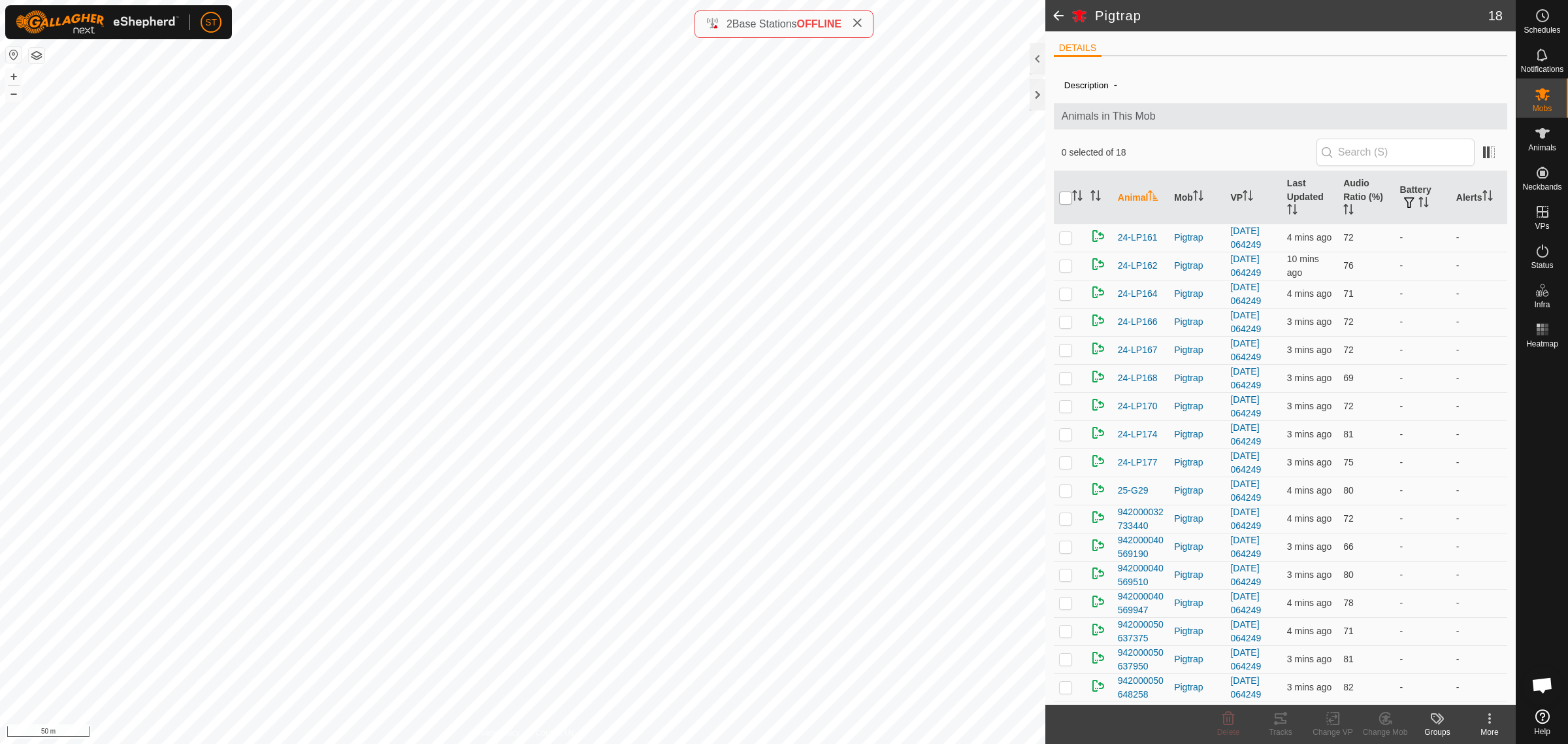
click at [1066, 200] on input "checkbox" at bounding box center [1066, 198] width 13 height 13
checkbox input "true"
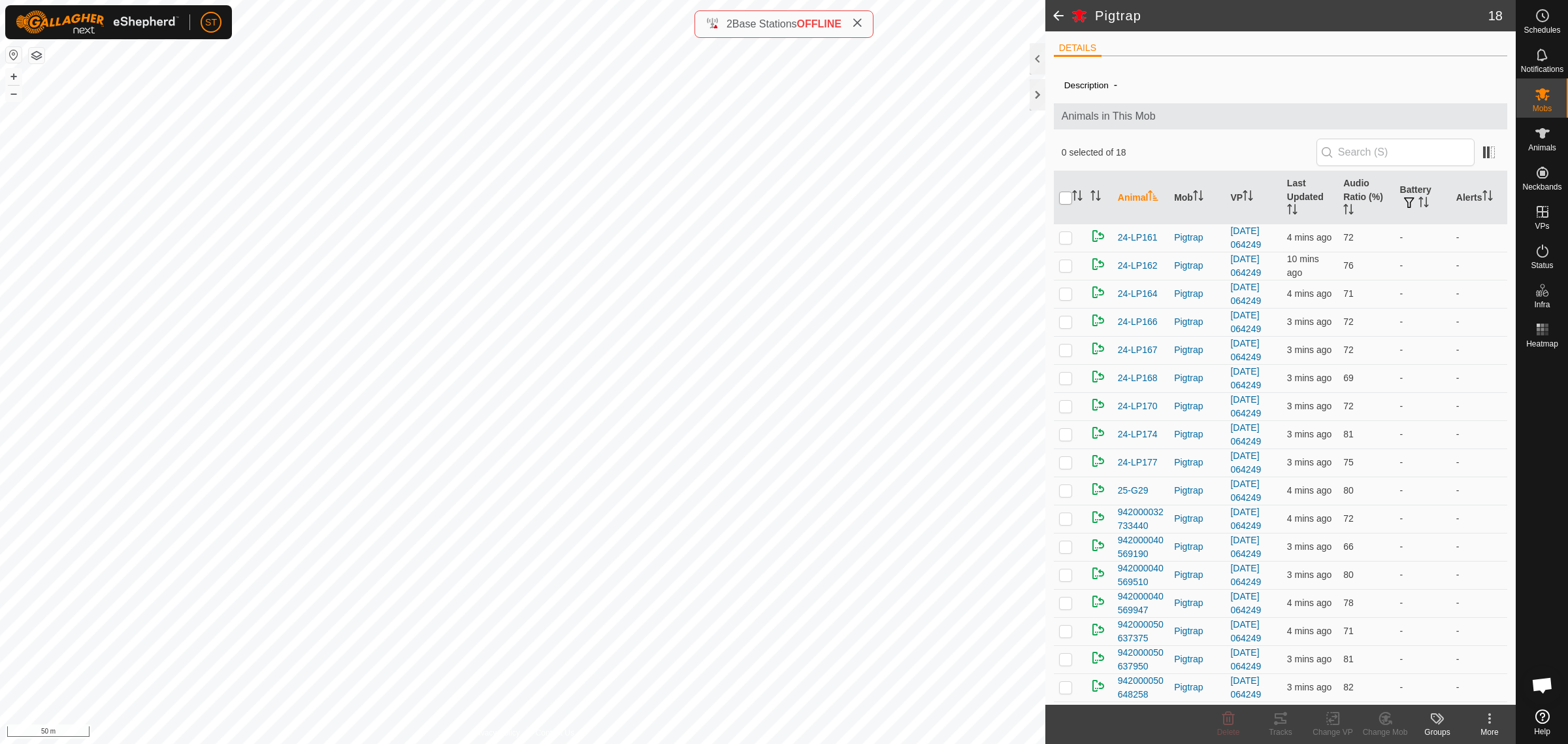
checkbox input "true"
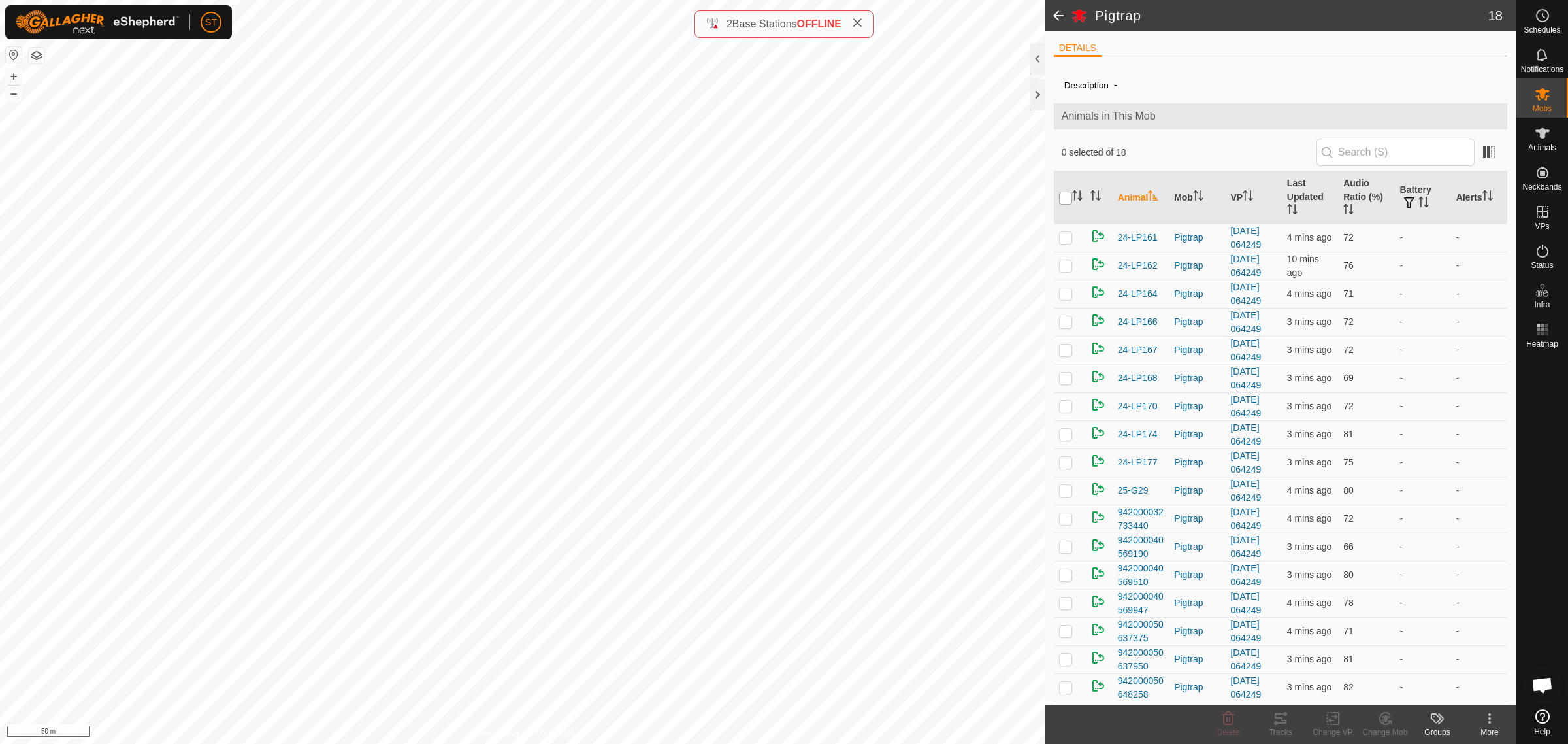
checkbox input "true"
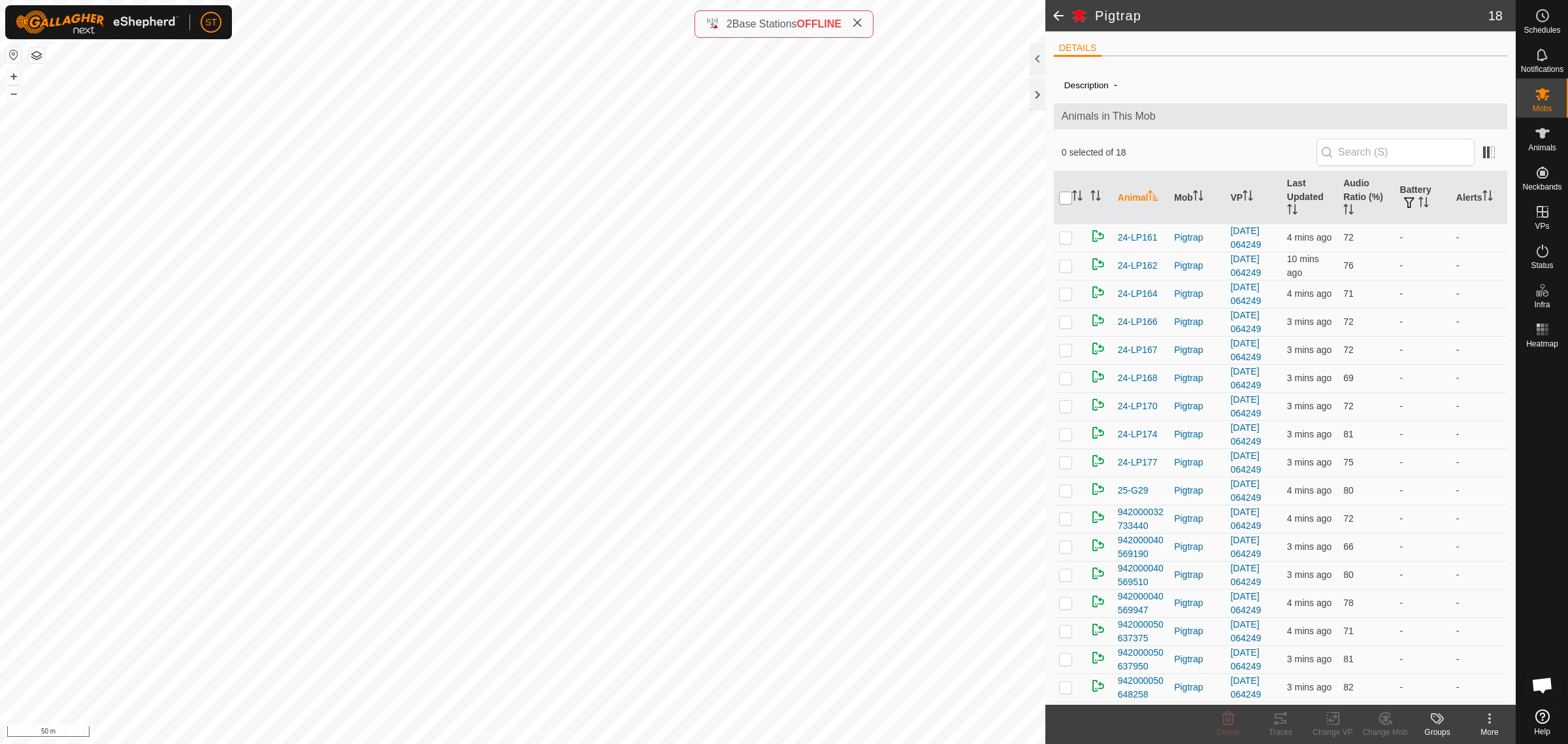
checkbox input "true"
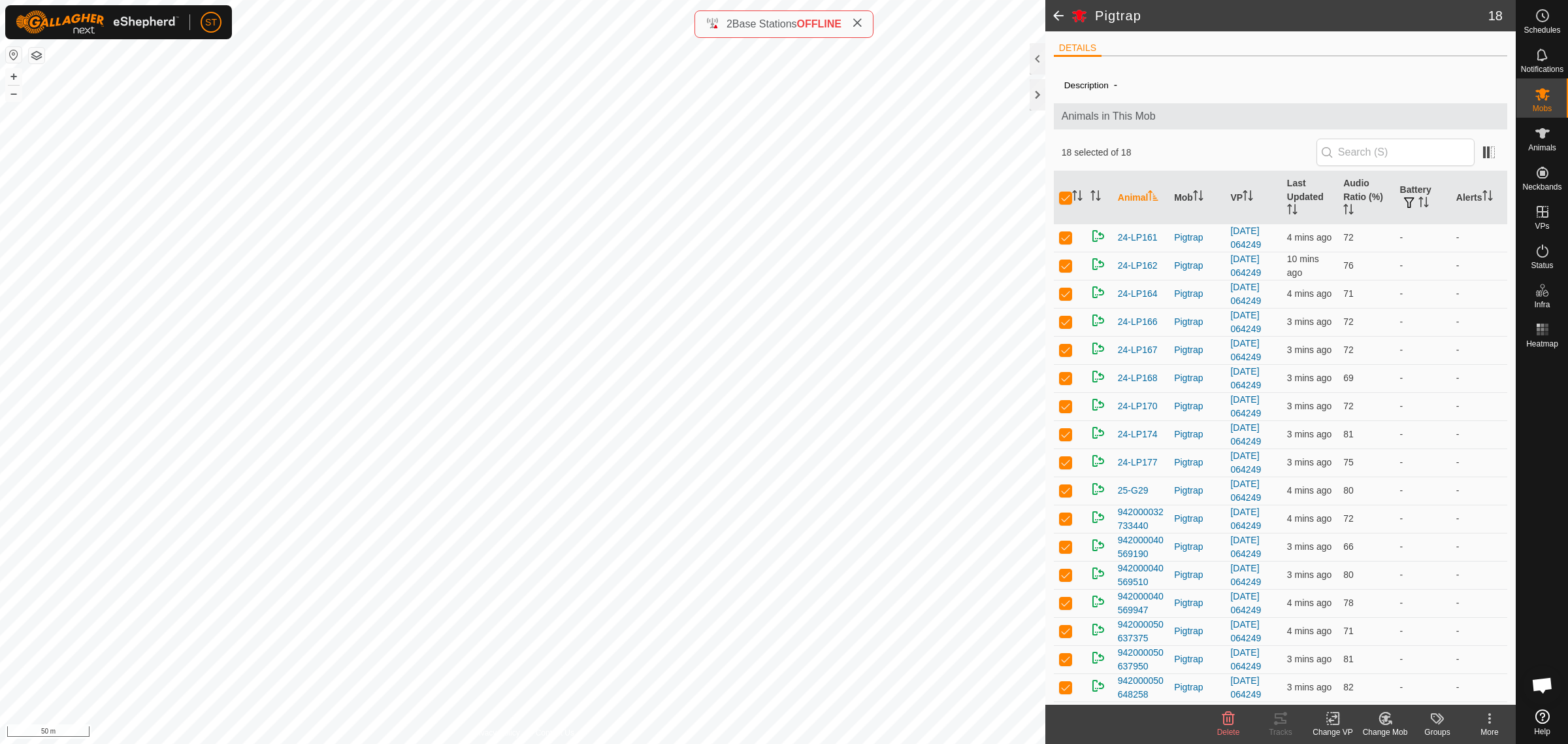
click at [1333, 723] on icon at bounding box center [1333, 719] width 16 height 16
click at [1353, 667] on link "Choose VP..." at bounding box center [1372, 663] width 129 height 26
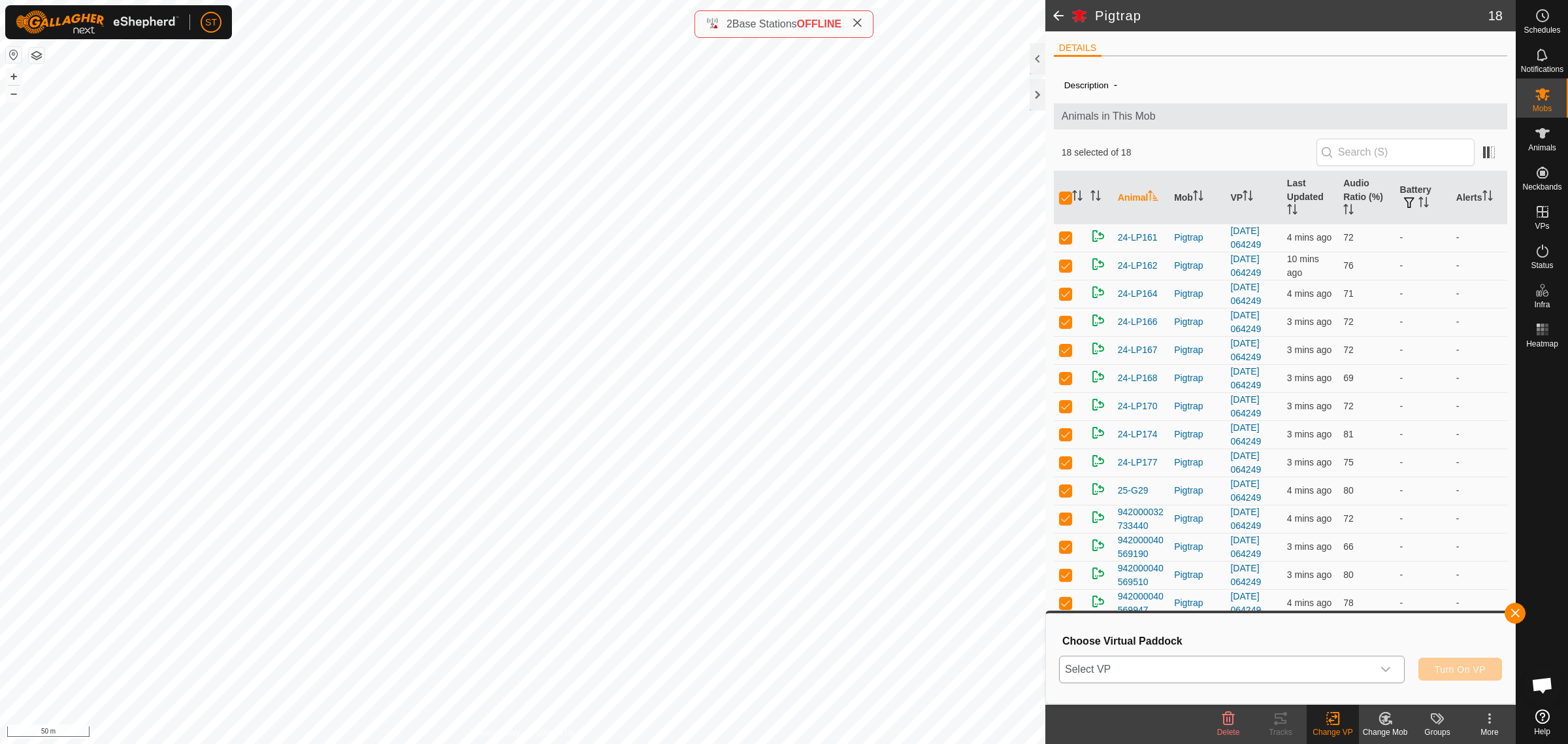
click at [1387, 671] on icon "dropdown trigger" at bounding box center [1386, 669] width 11 height 11
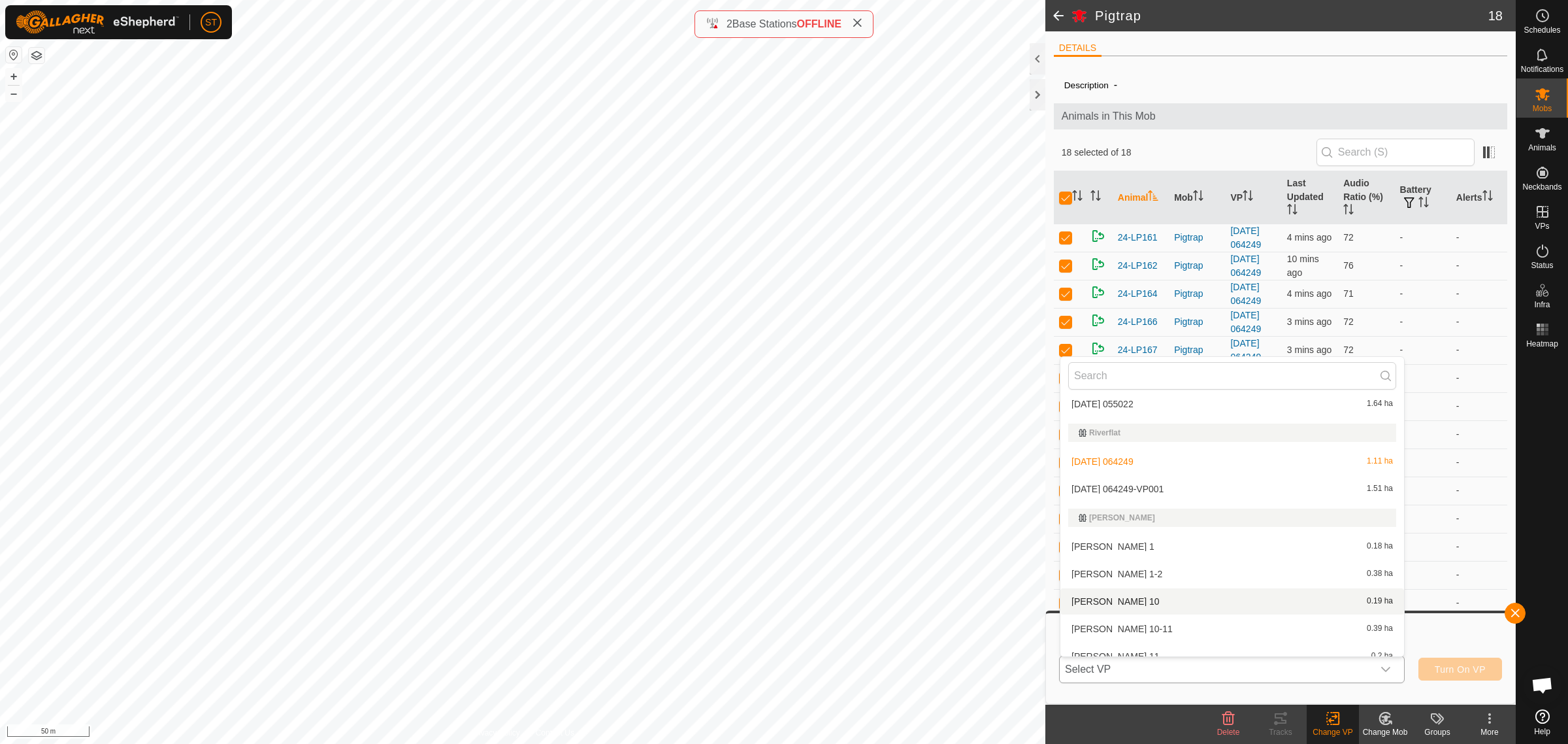
scroll to position [11440, 0]
click at [1153, 485] on li "[DATE] 064249-VP001 1.51 ha" at bounding box center [1232, 496] width 343 height 26
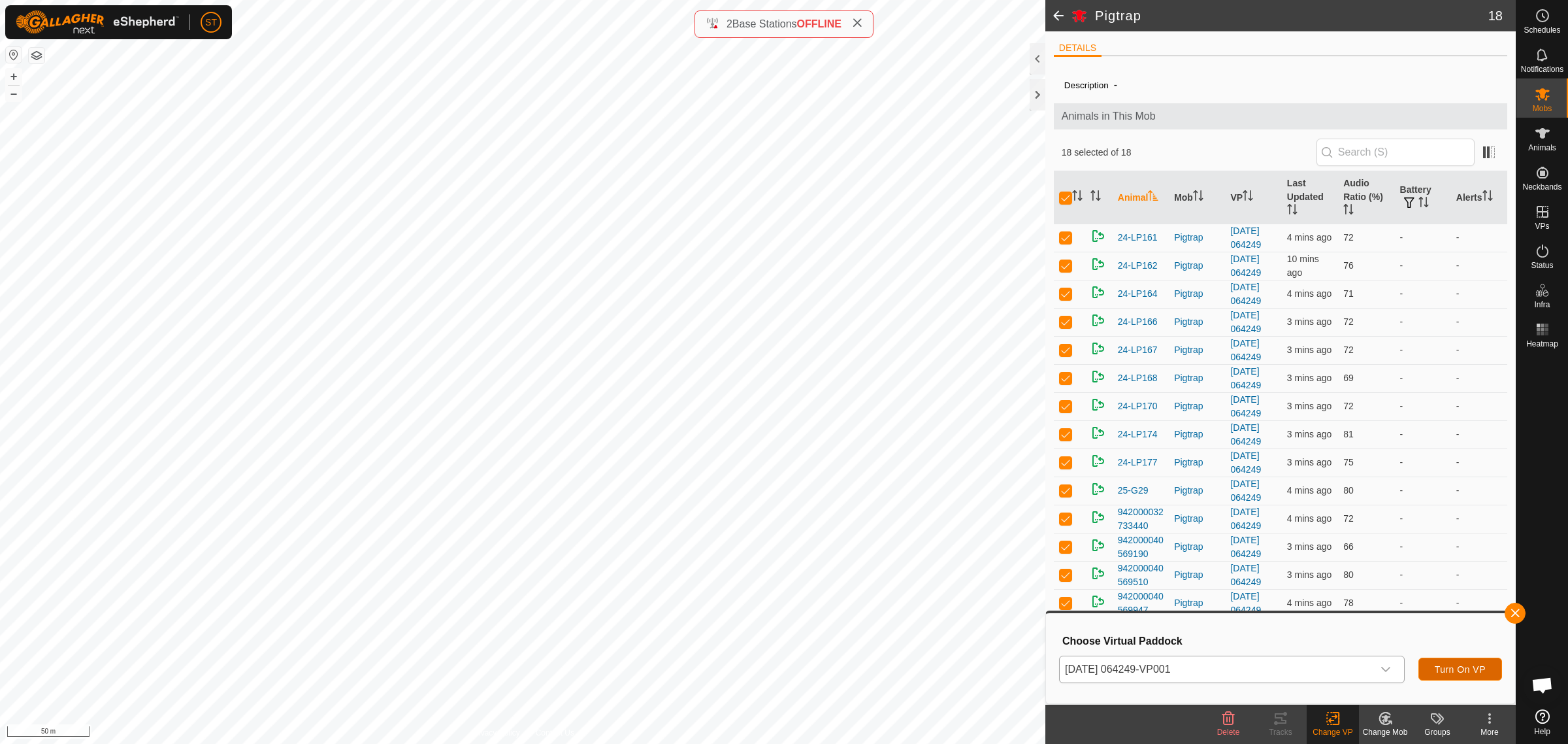
click at [1445, 668] on span "Turn On VP" at bounding box center [1460, 669] width 51 height 11
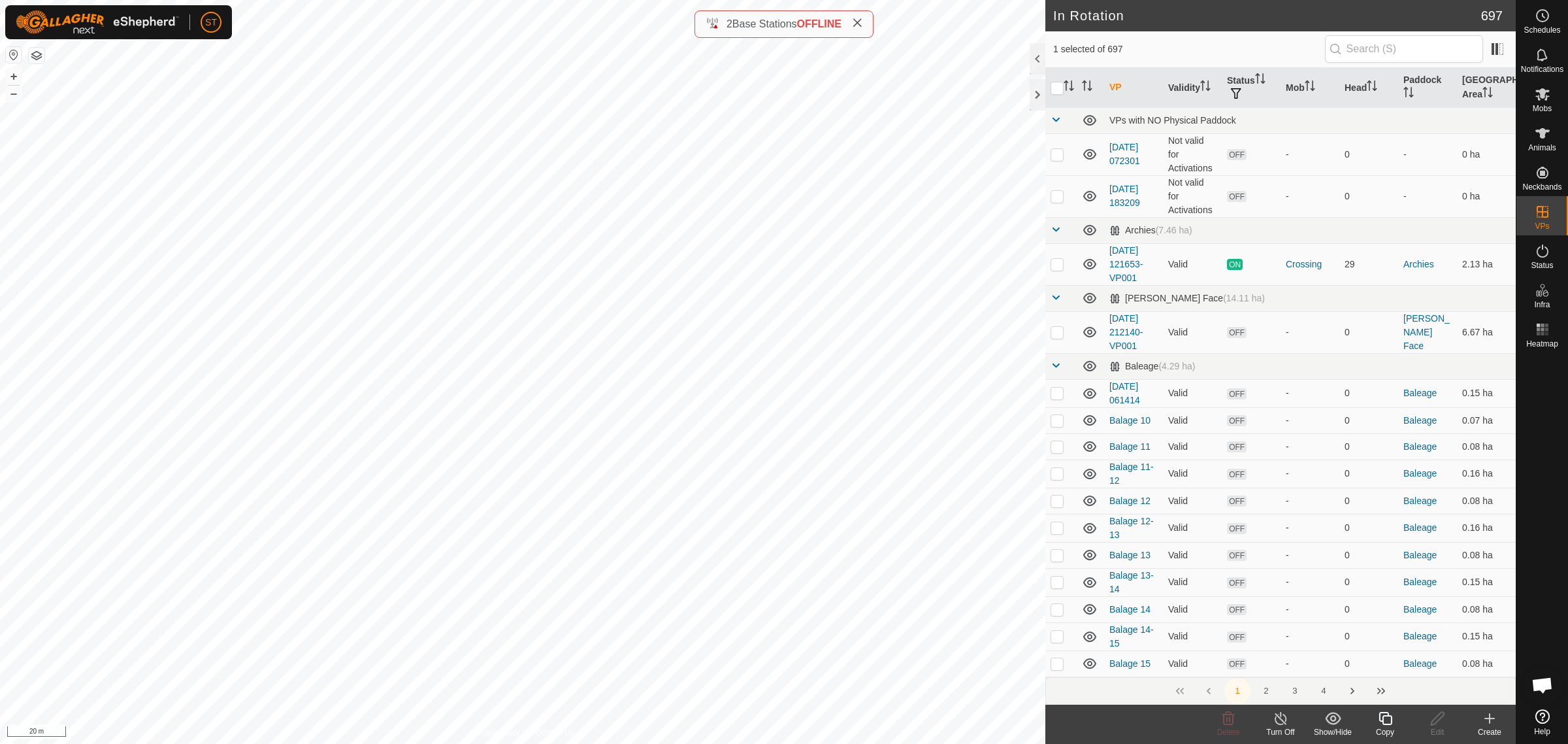
click at [1379, 727] on div "Copy" at bounding box center [1385, 732] width 52 height 12
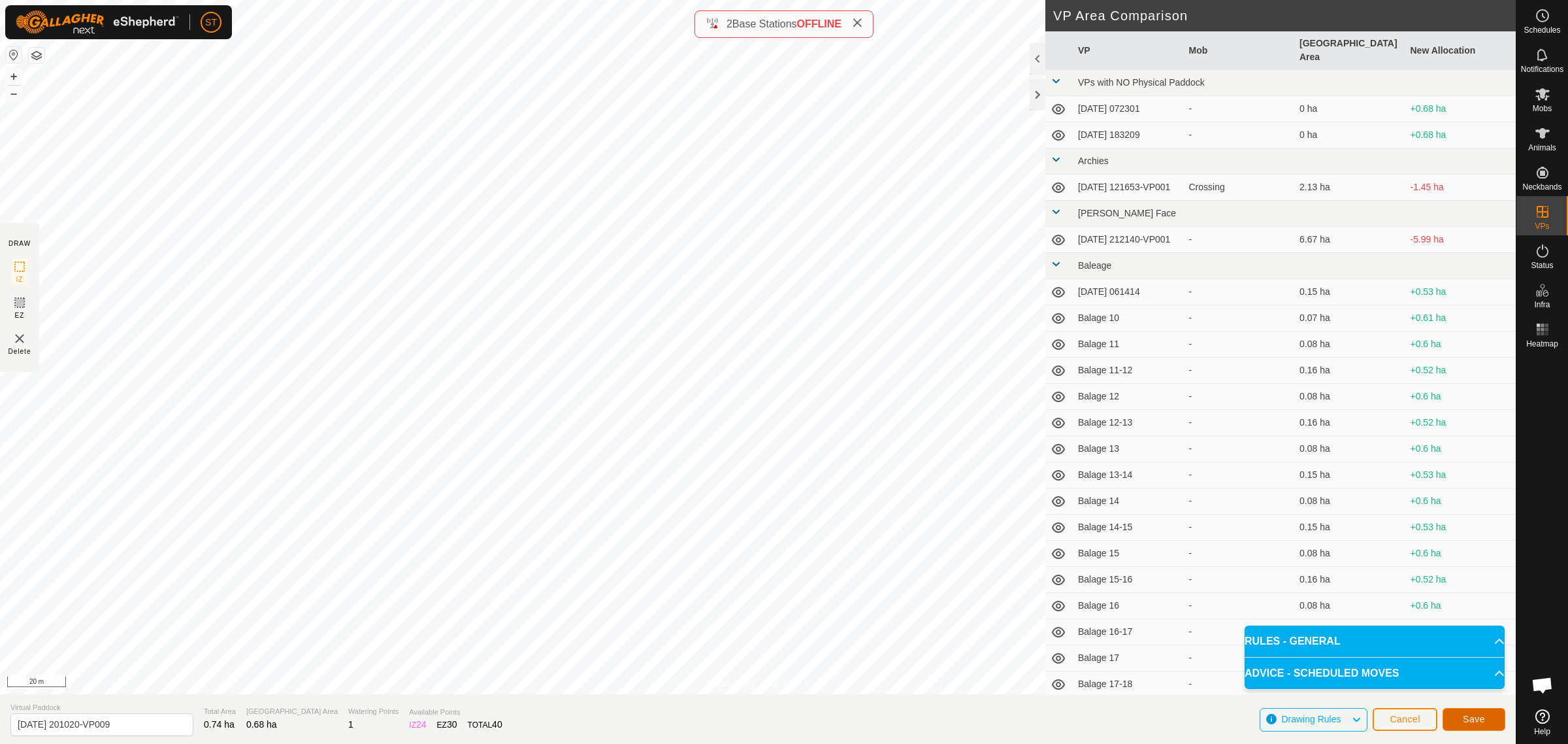
click at [1459, 715] on button "Save" at bounding box center [1474, 719] width 63 height 23
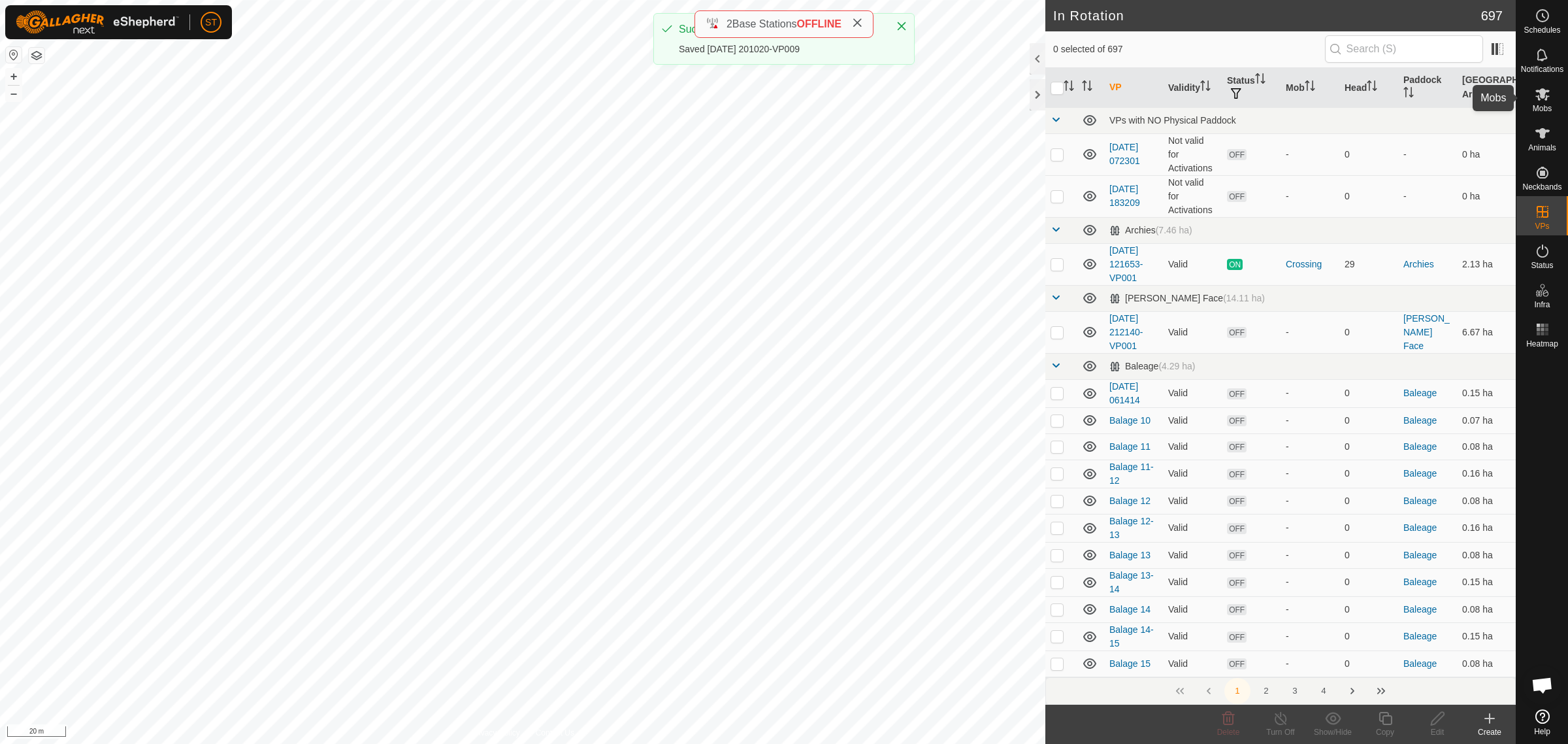
click at [1543, 100] on icon at bounding box center [1543, 94] width 16 height 16
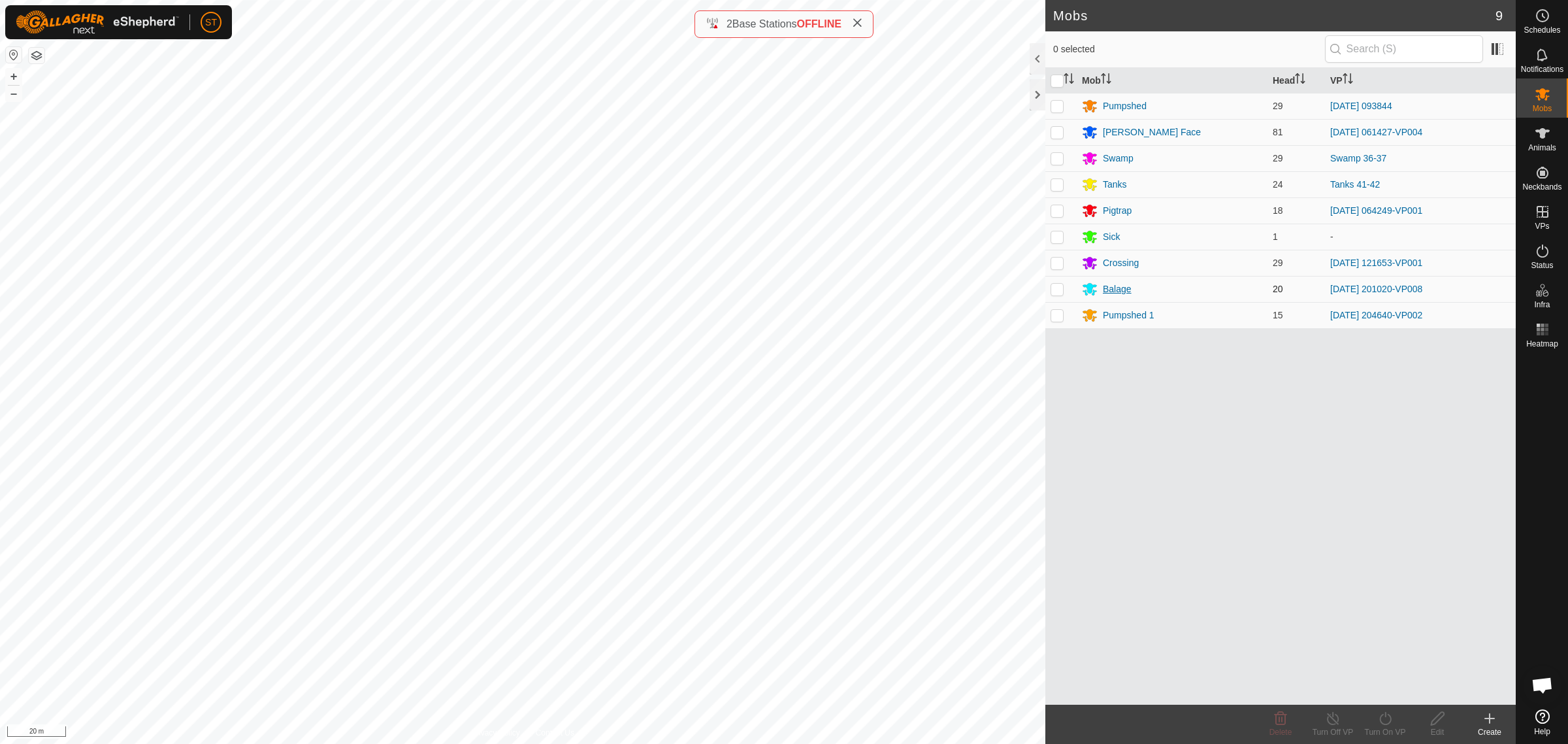
click at [1121, 291] on div "Balage" at bounding box center [1117, 289] width 29 height 14
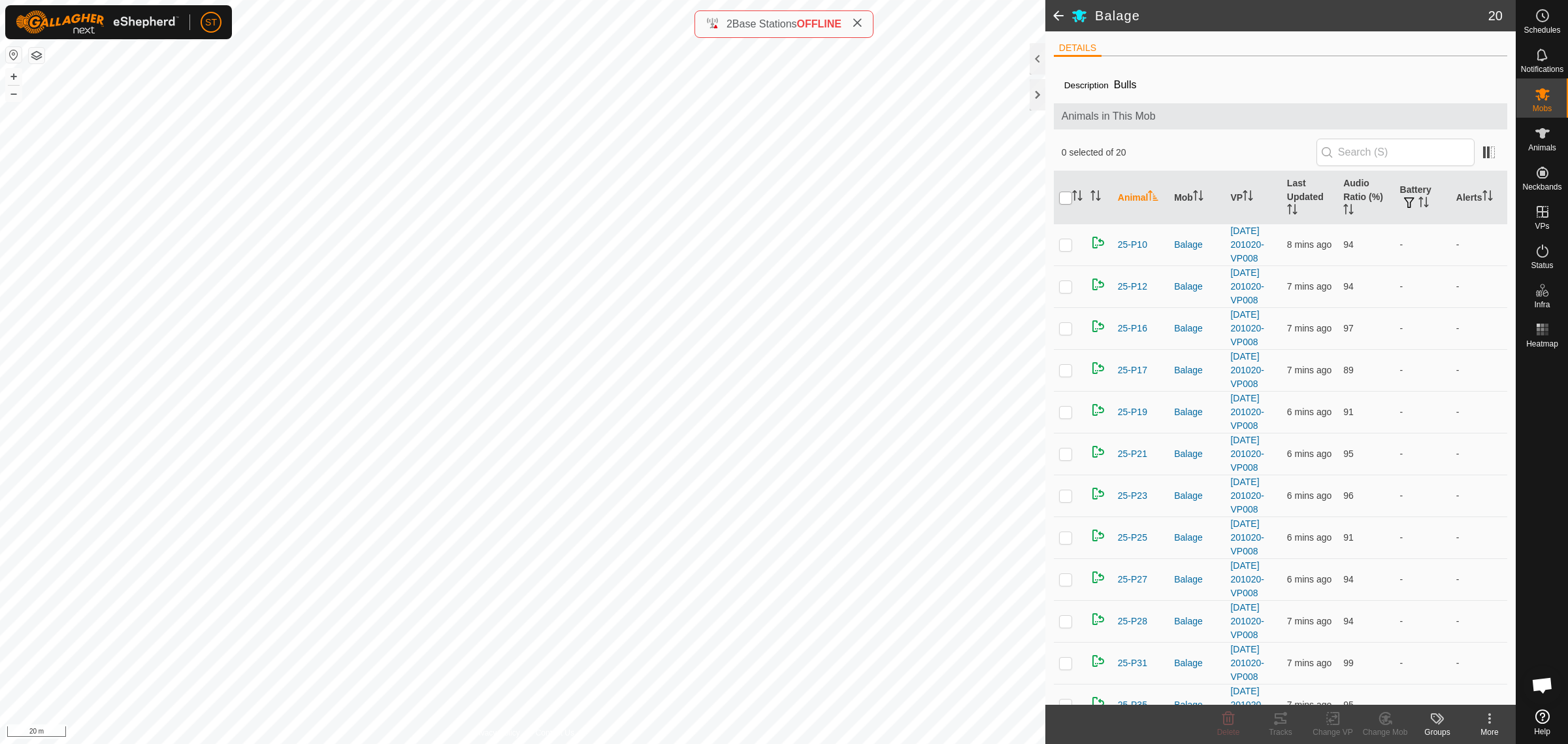
click at [1062, 201] on input "checkbox" at bounding box center [1066, 198] width 13 height 13
checkbox input "true"
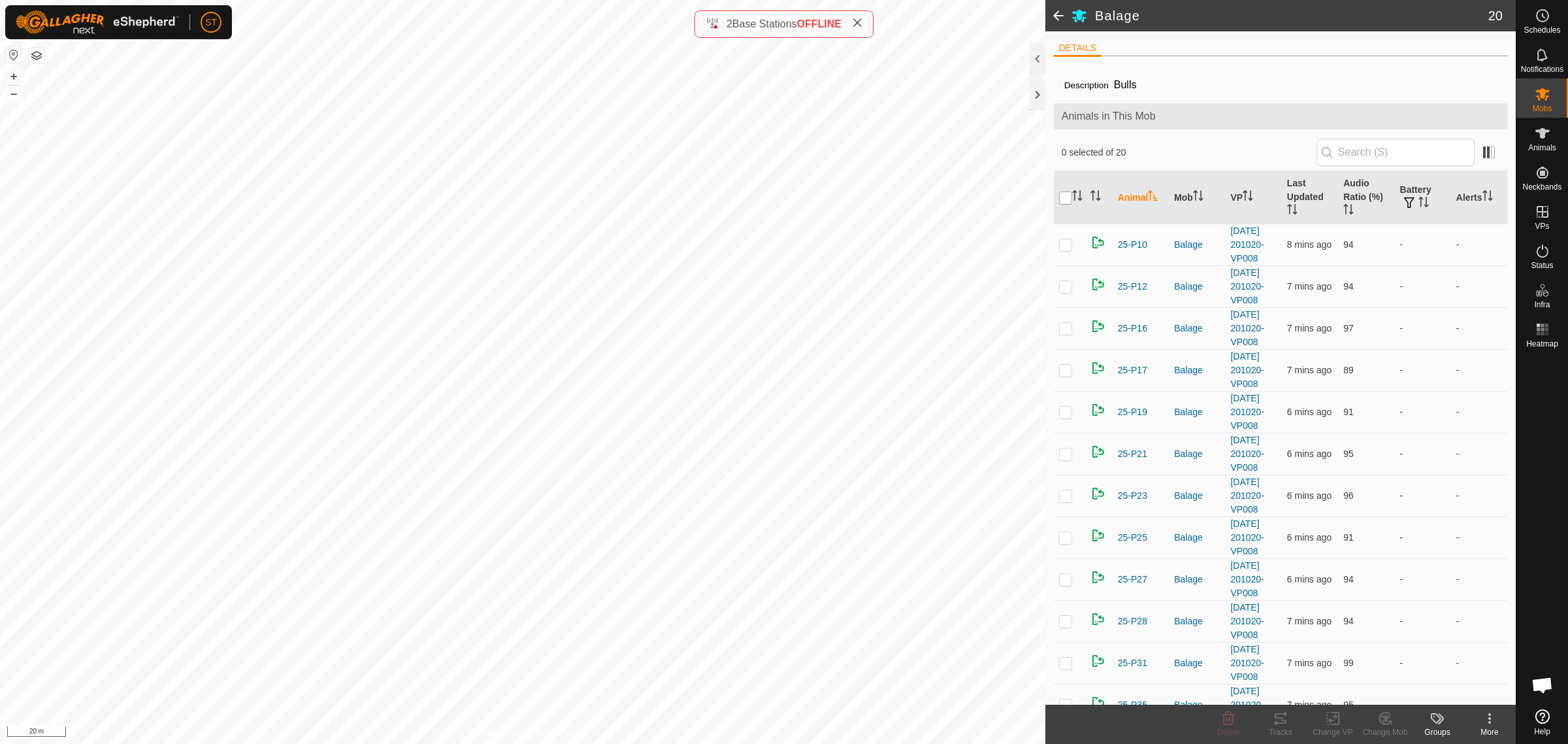
checkbox input "true"
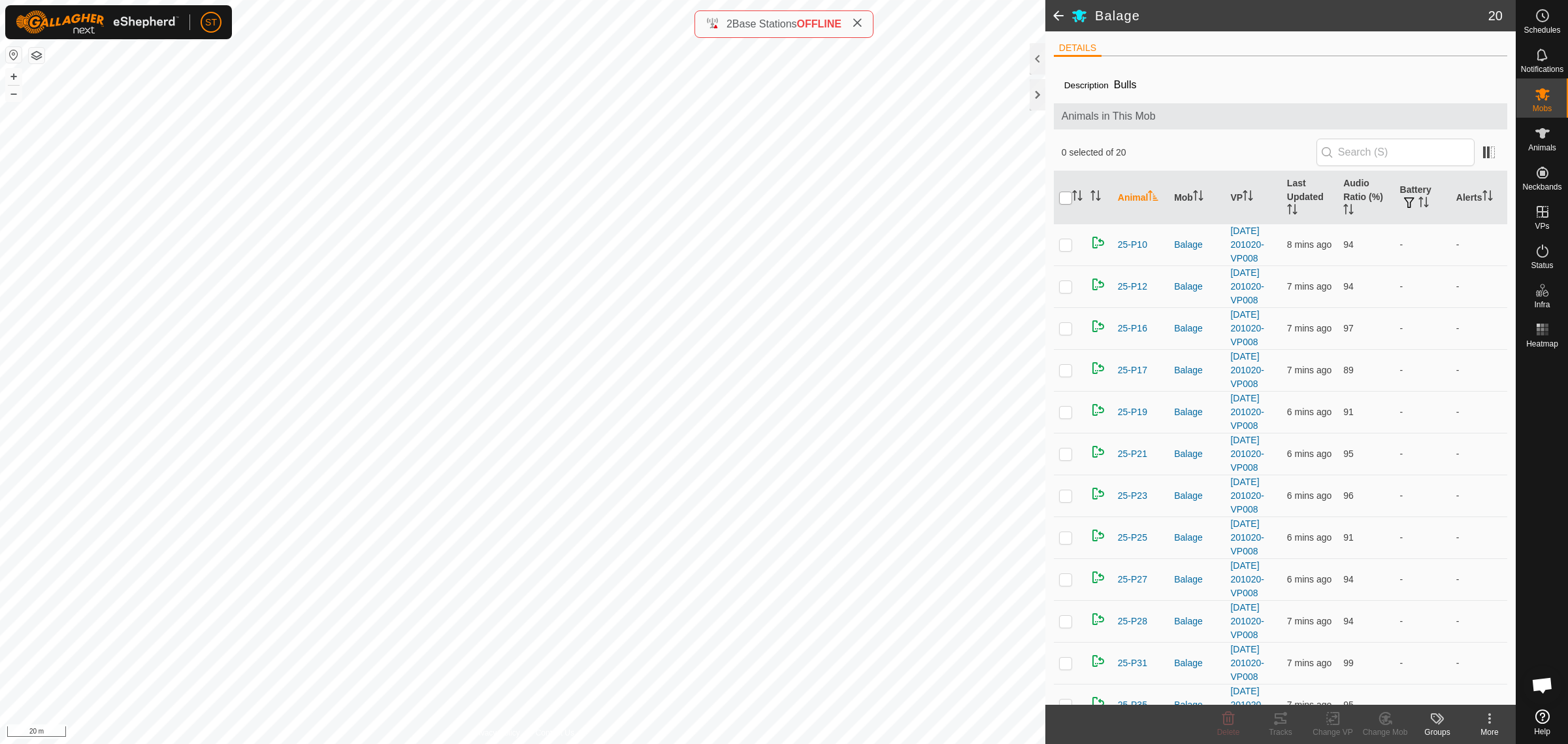
checkbox input "true"
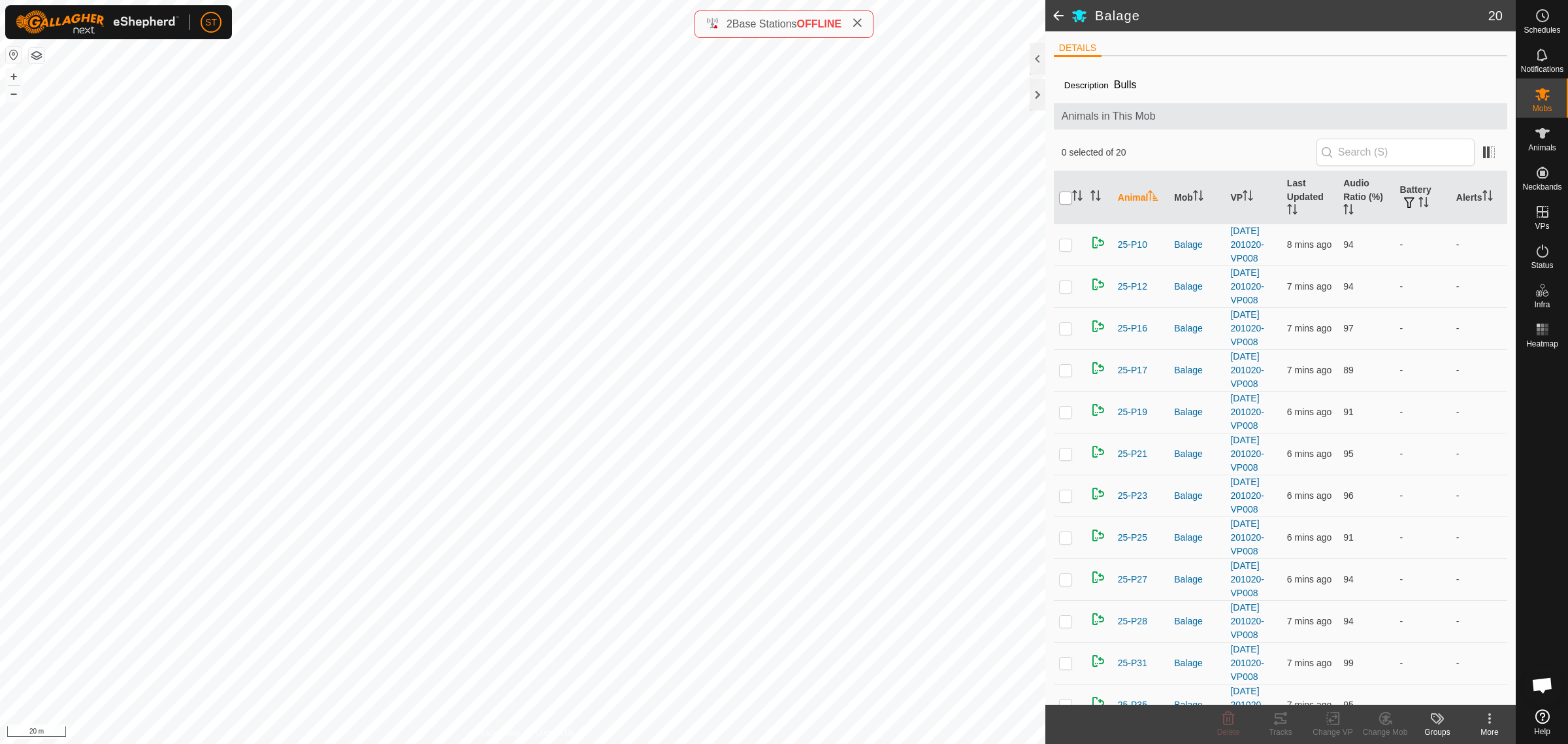
checkbox input "true"
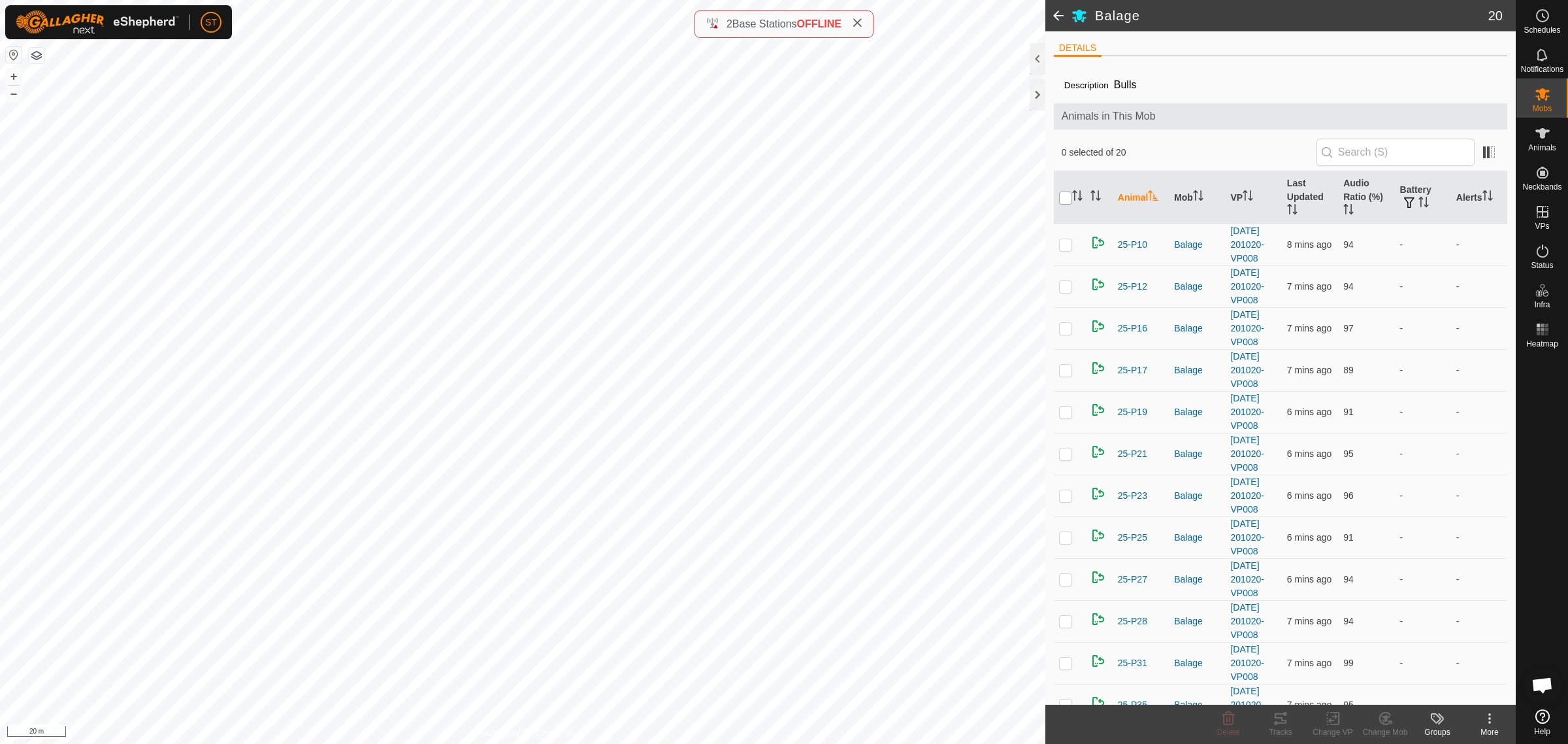
checkbox input "true"
click at [1334, 718] on icon at bounding box center [1333, 719] width 9 height 9
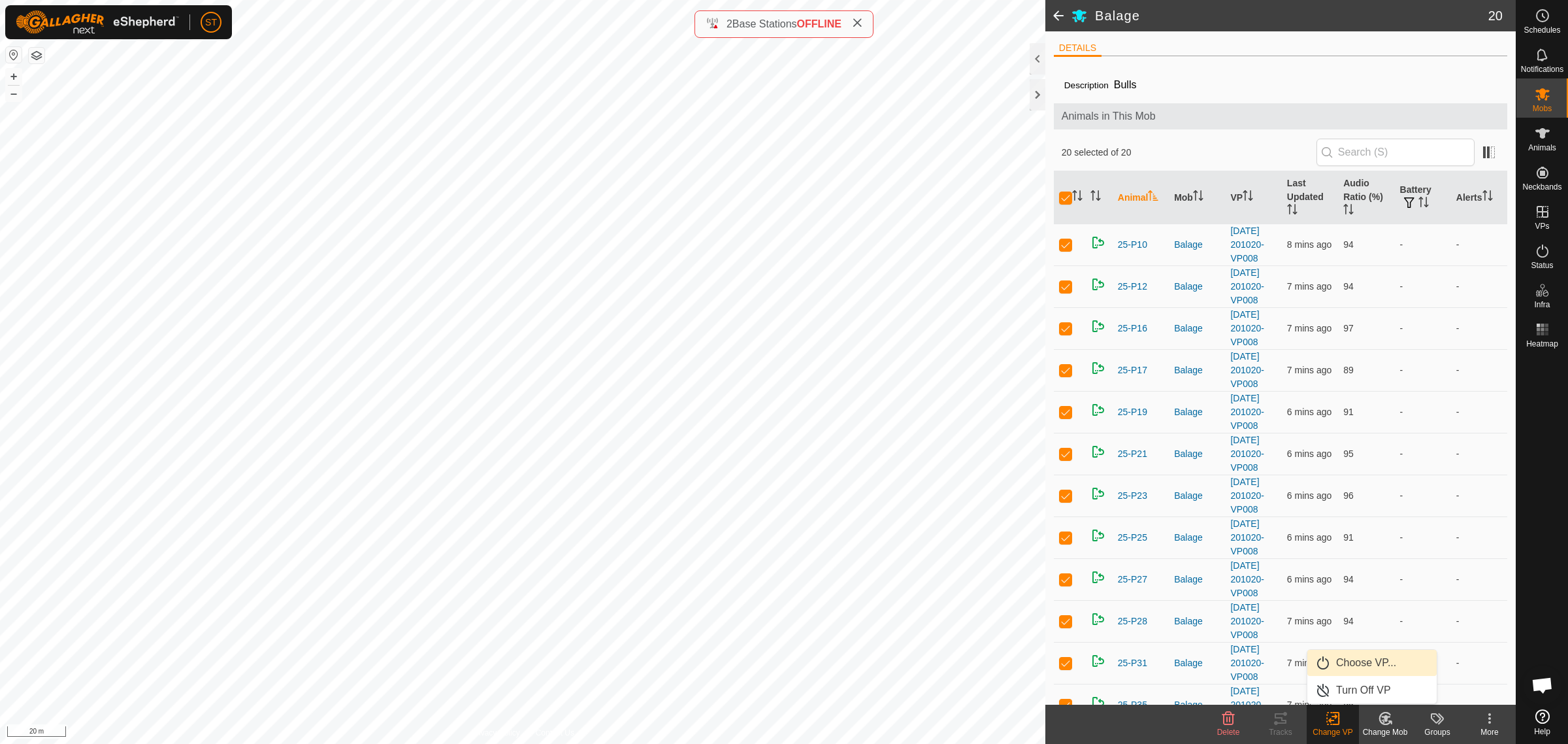
click at [1347, 662] on span "Choose VP..." at bounding box center [1366, 663] width 60 height 16
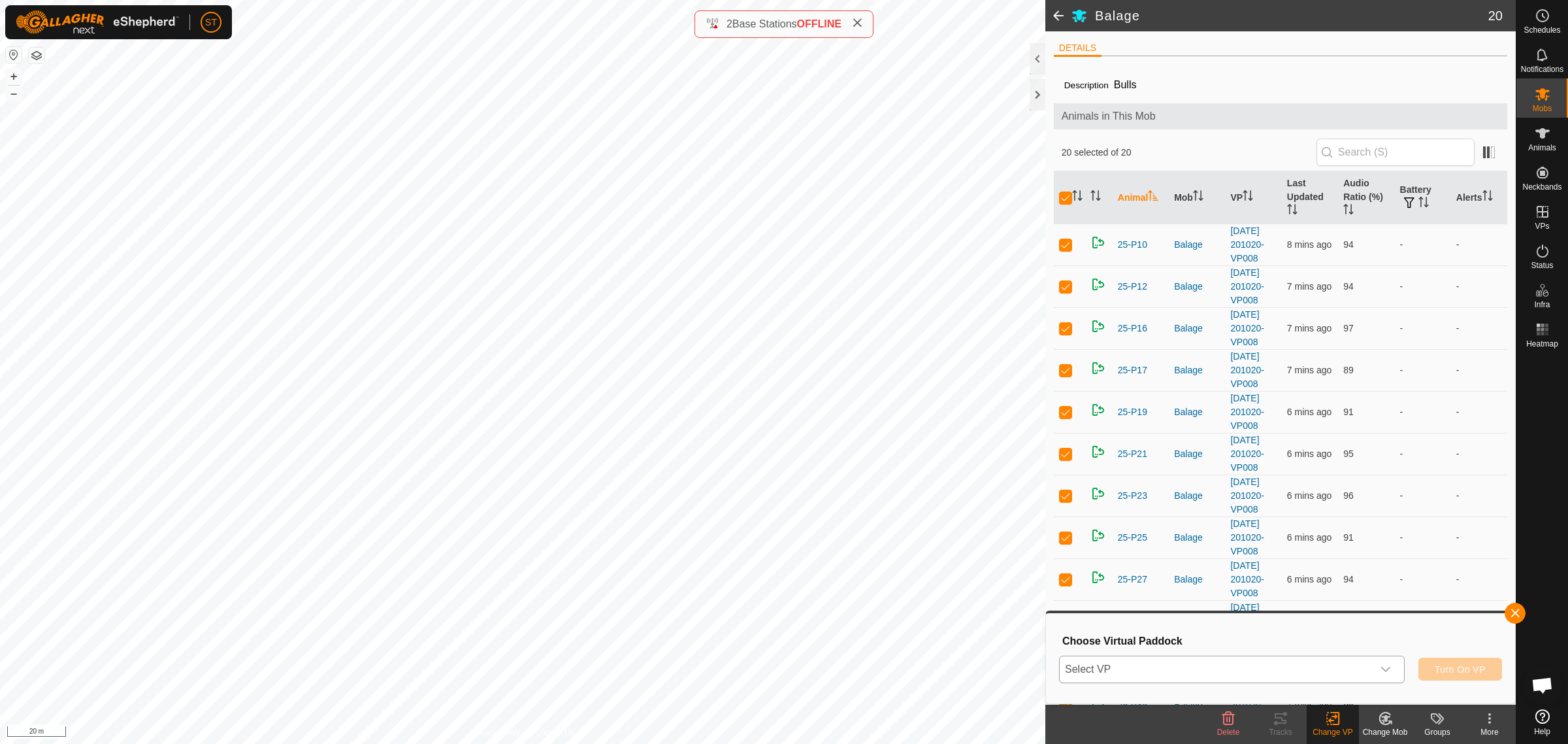
click at [1386, 668] on icon "dropdown trigger" at bounding box center [1386, 669] width 11 height 11
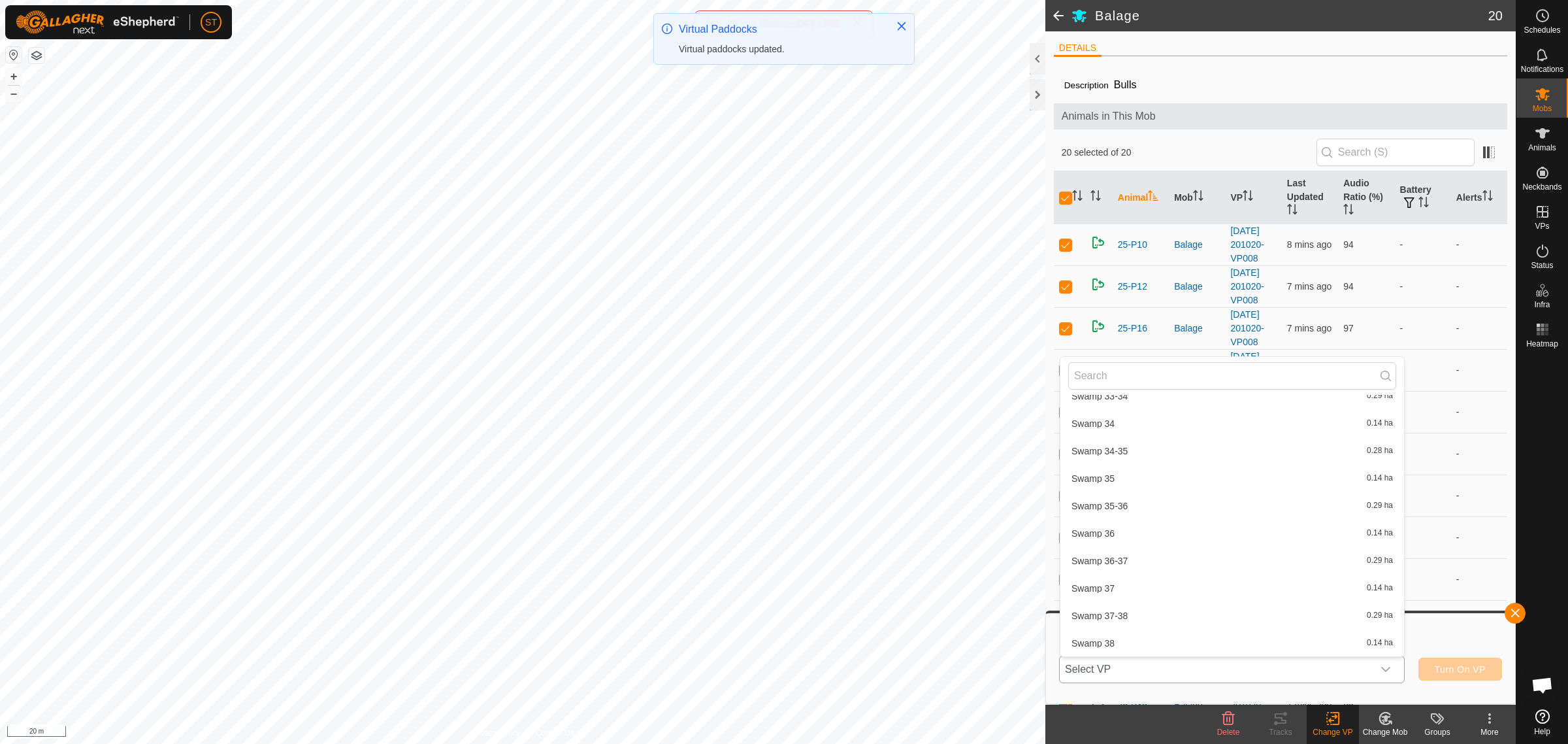
scroll to position [19668, 0]
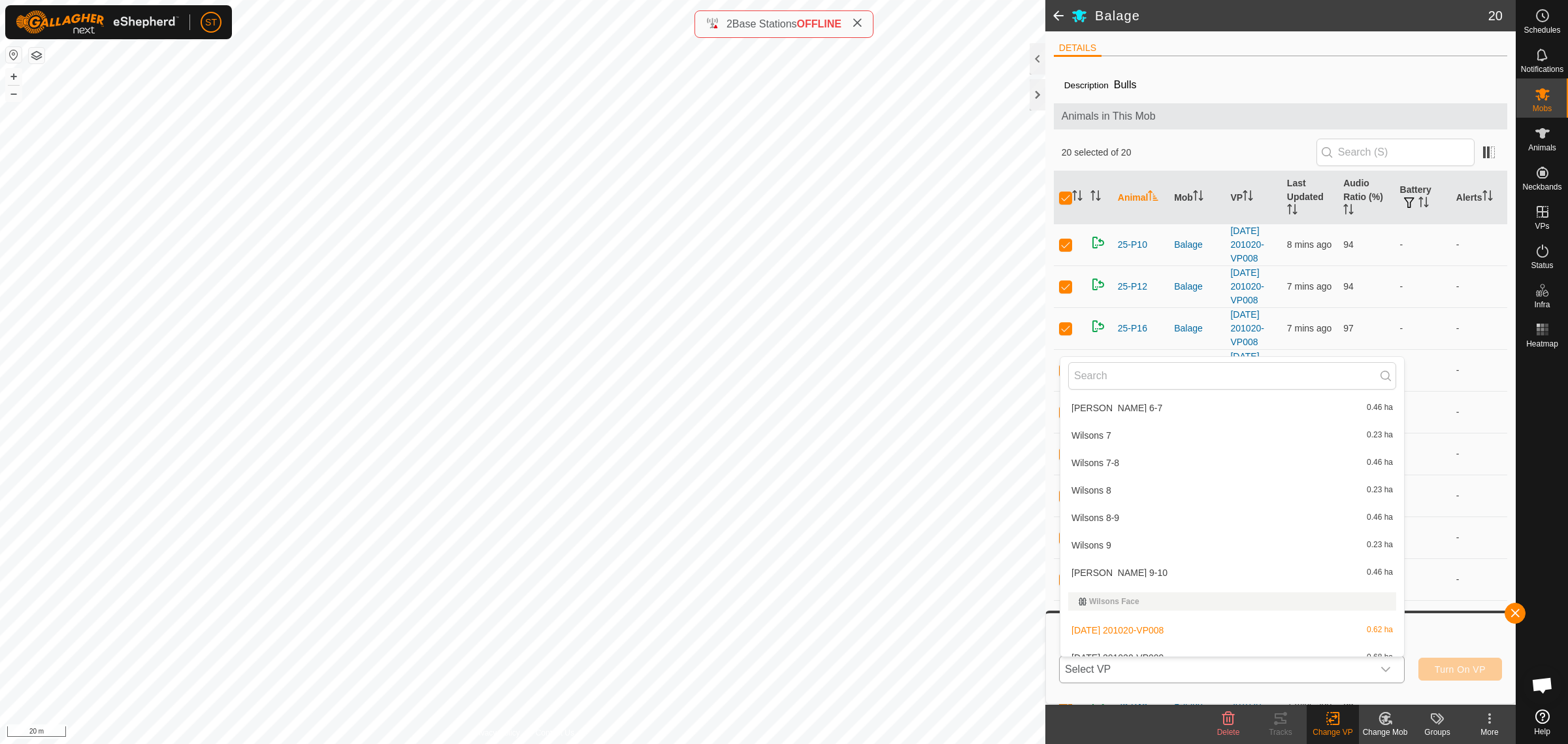
click at [1156, 645] on li "[DATE] 201020-VP009 0.68 ha" at bounding box center [1232, 657] width 343 height 26
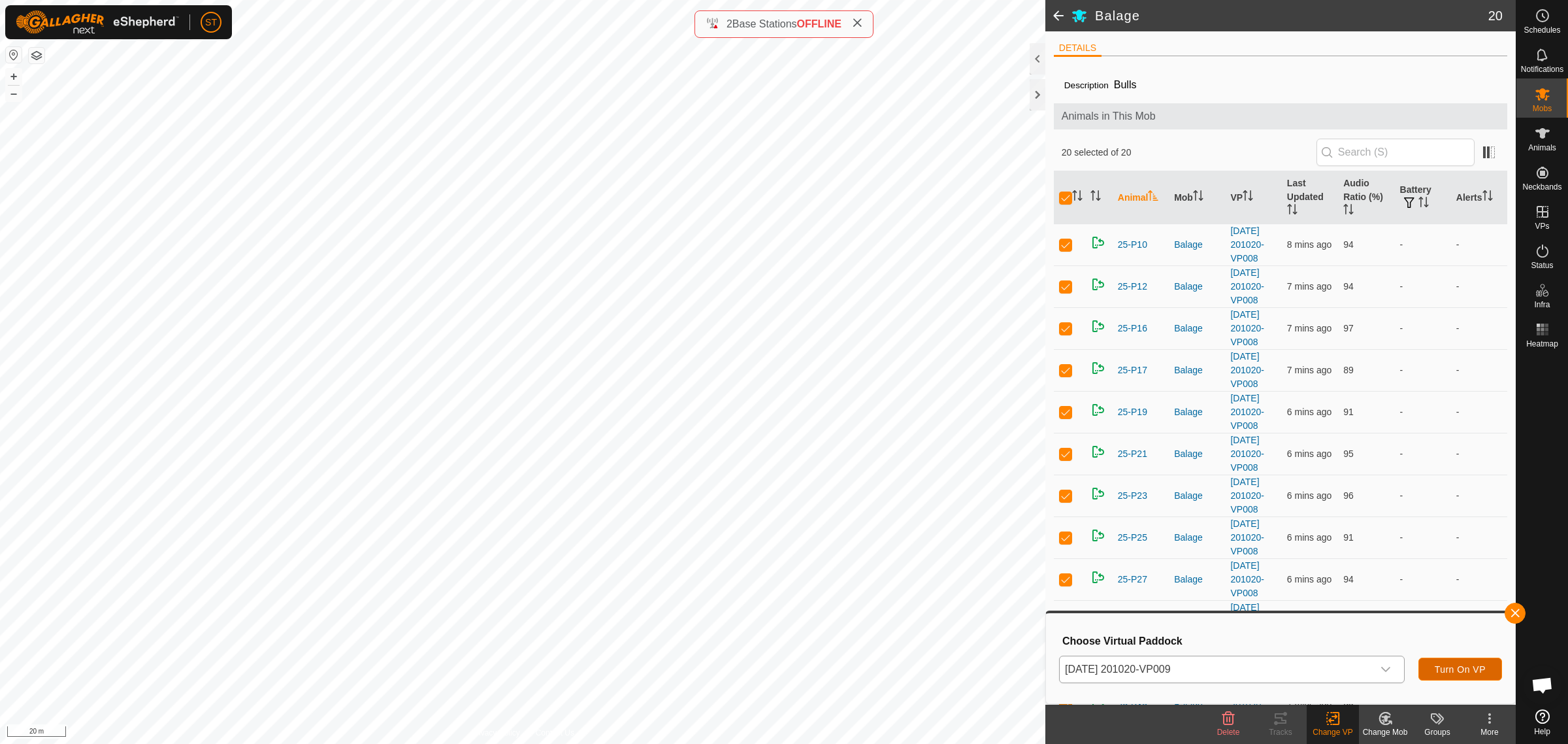
click at [1454, 668] on span "Turn On VP" at bounding box center [1460, 669] width 51 height 11
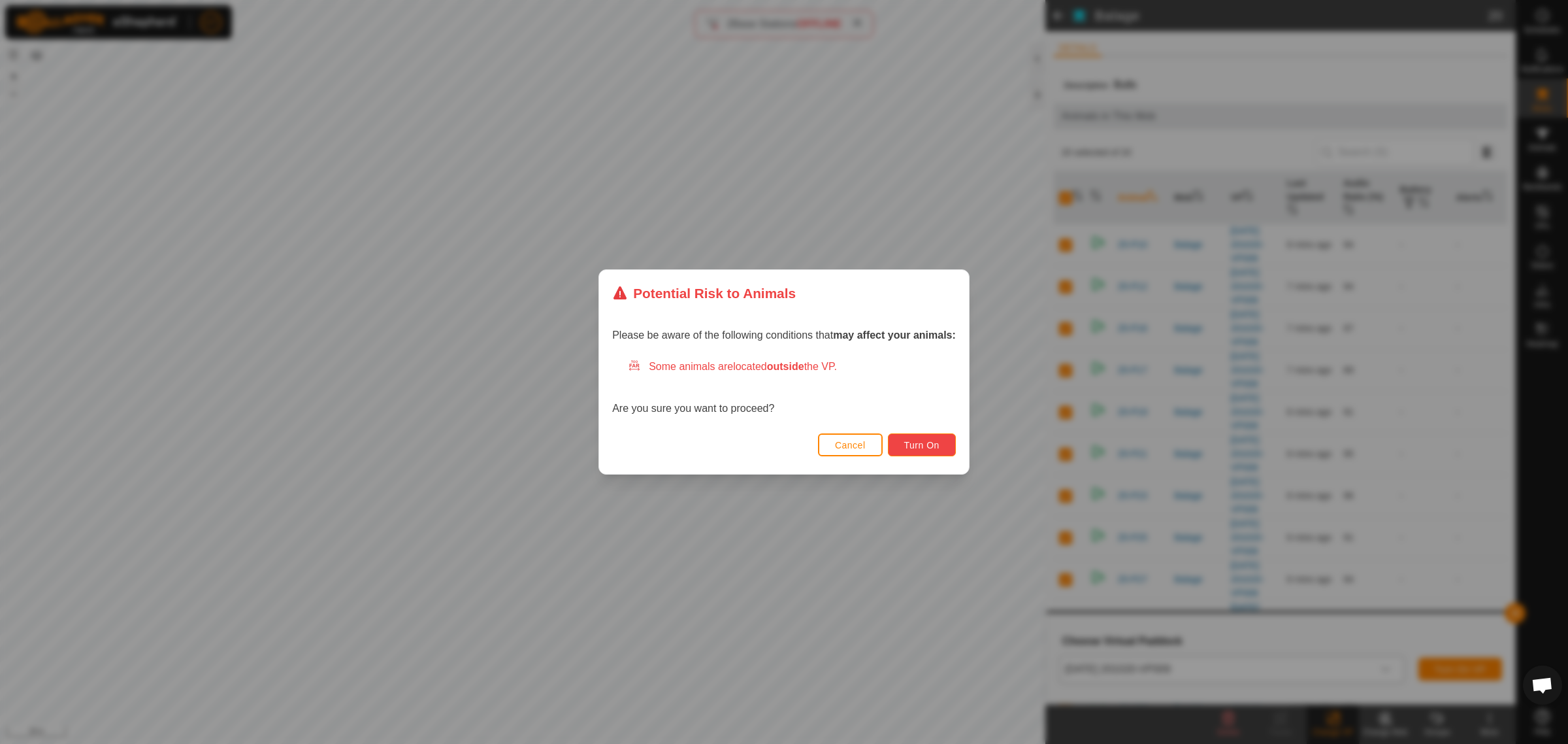
click at [918, 448] on span "Turn On" at bounding box center [922, 445] width 35 height 11
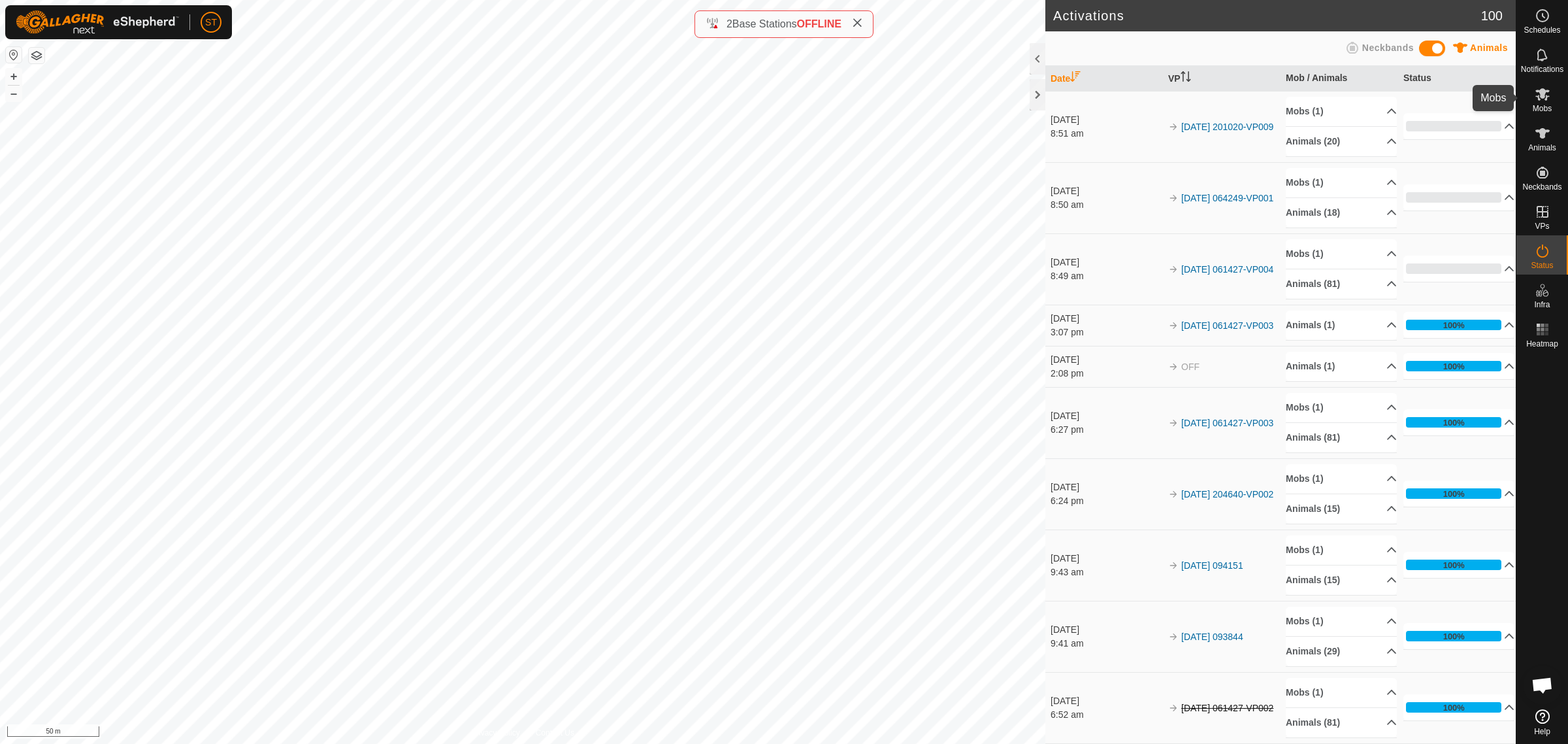
click at [1541, 93] on icon at bounding box center [1543, 94] width 15 height 13
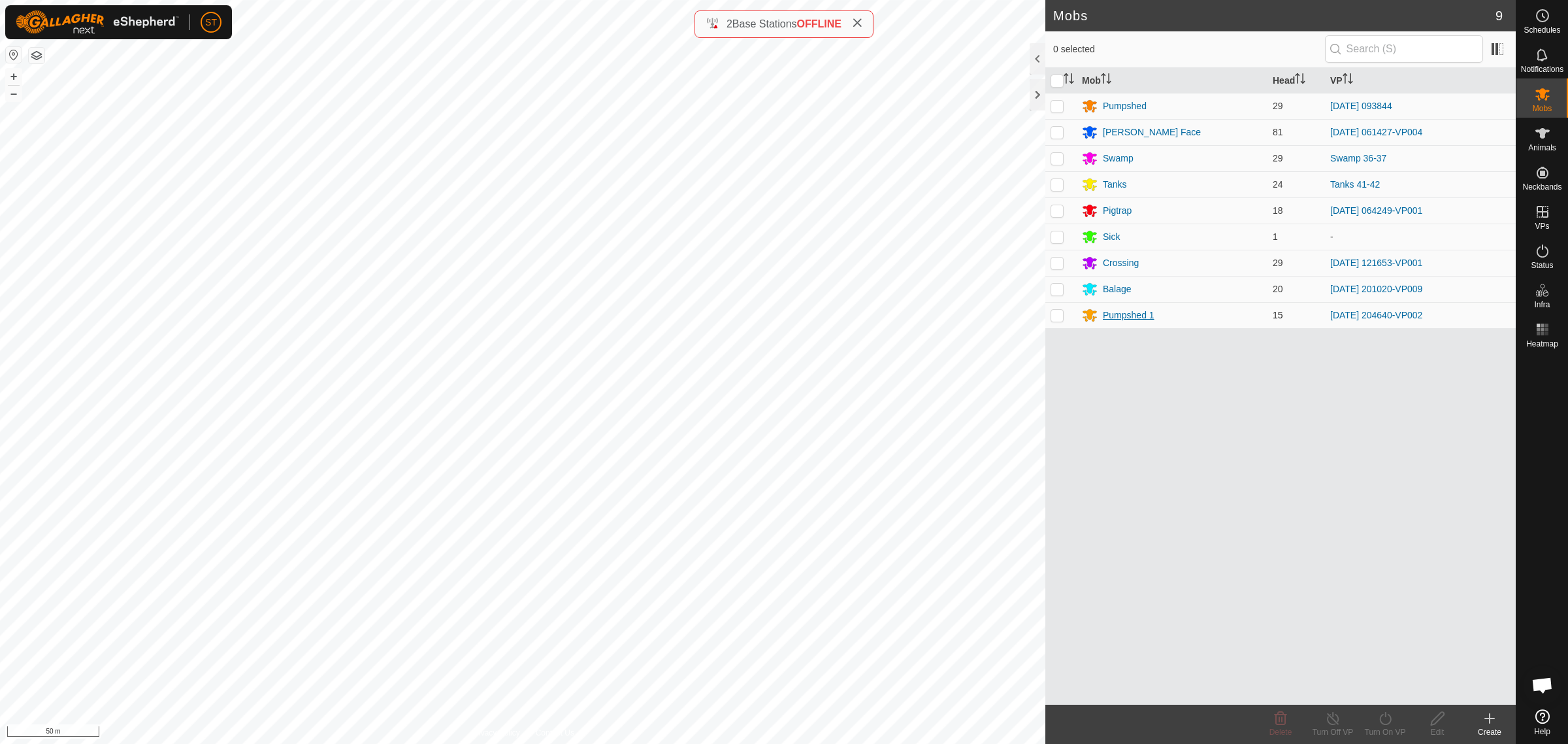
click at [1140, 314] on div "Pumpshed 1" at bounding box center [1128, 315] width 51 height 14
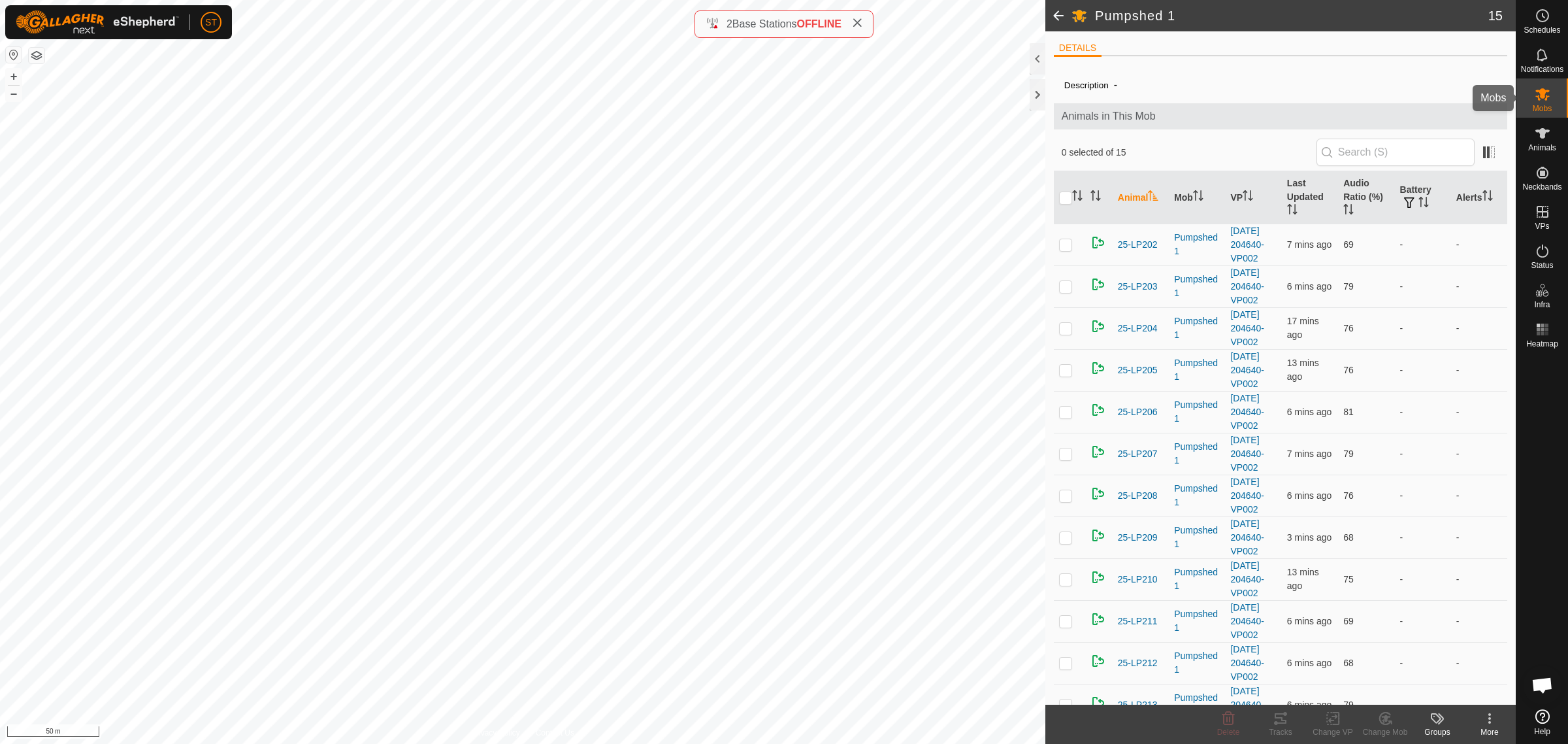
click at [1545, 93] on icon at bounding box center [1543, 94] width 16 height 16
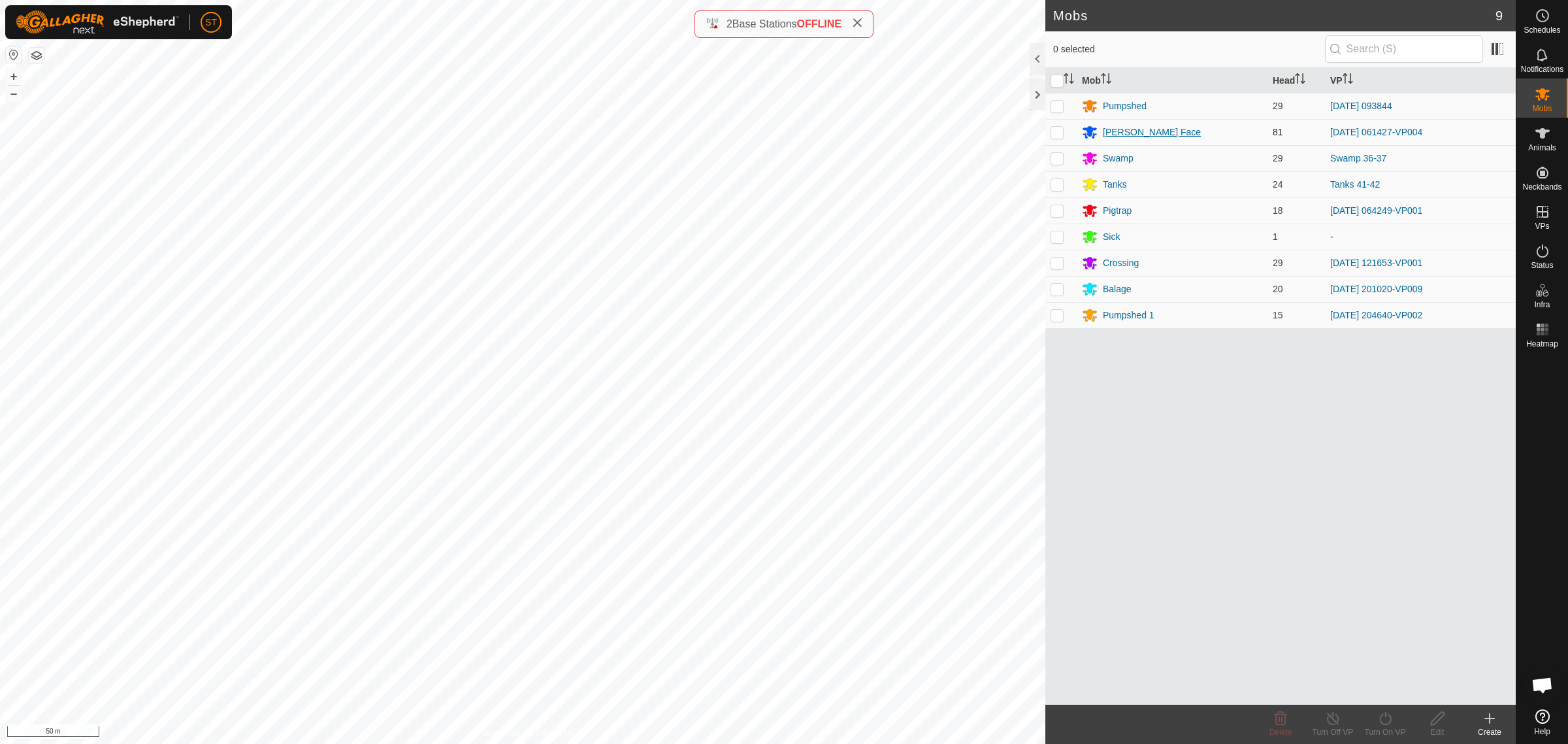
click at [1124, 131] on div "[PERSON_NAME] Face" at bounding box center [1152, 132] width 98 height 14
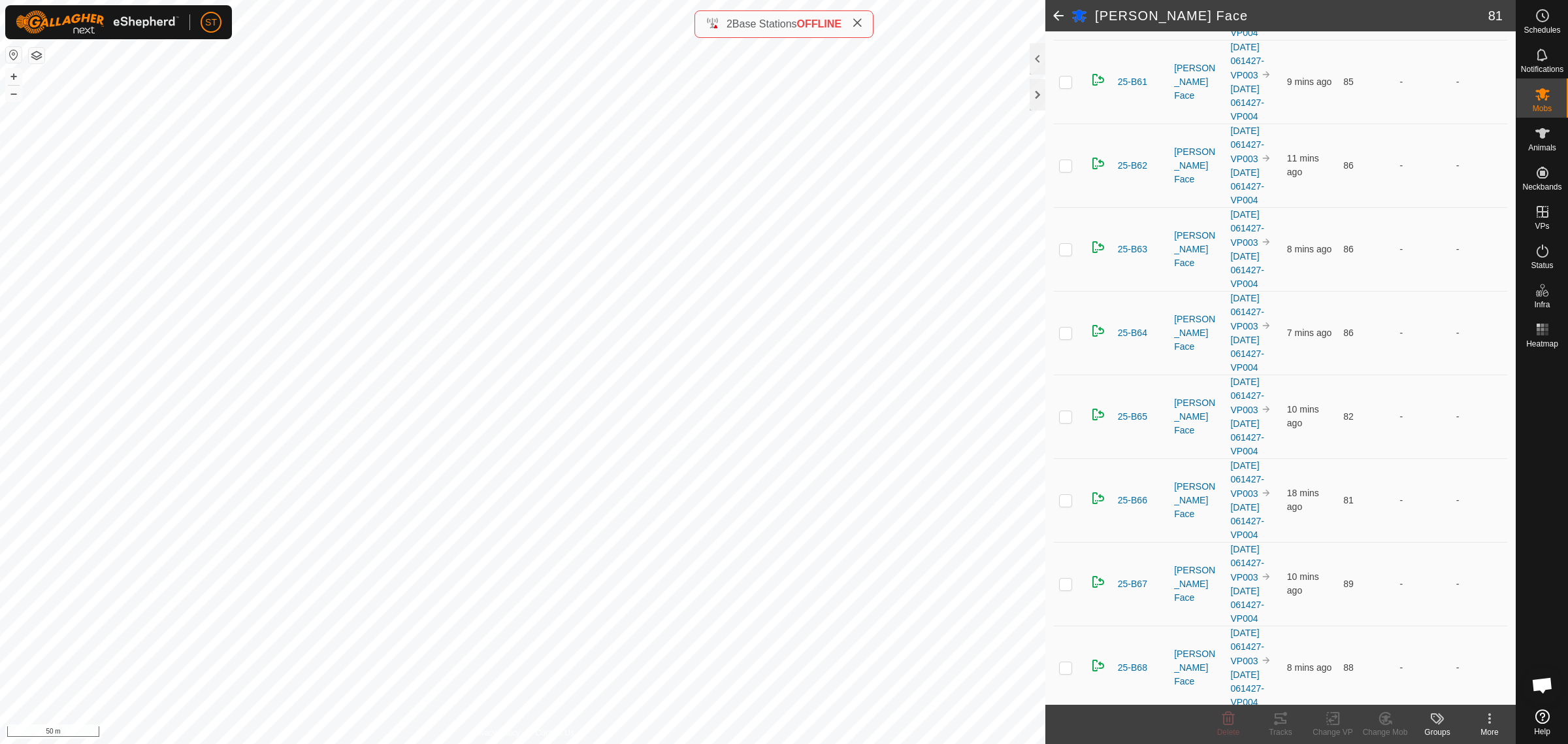
scroll to position [4658, 0]
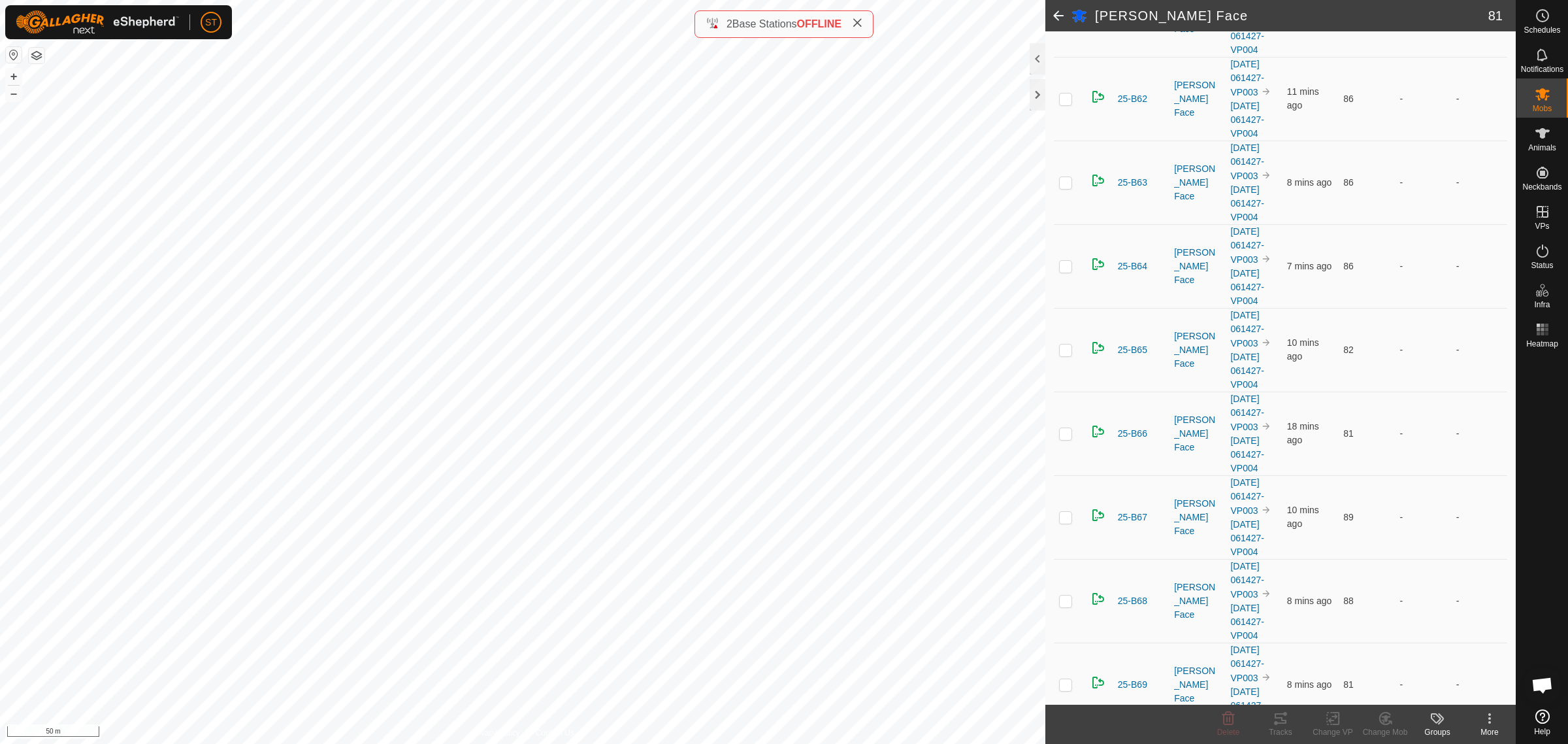
checkbox input "true"
click at [1092, 220] on div "[PERSON_NAME] Face 81 DETAILS Description - Animals in This Mob 1 selected of 8…" at bounding box center [758, 372] width 1516 height 744
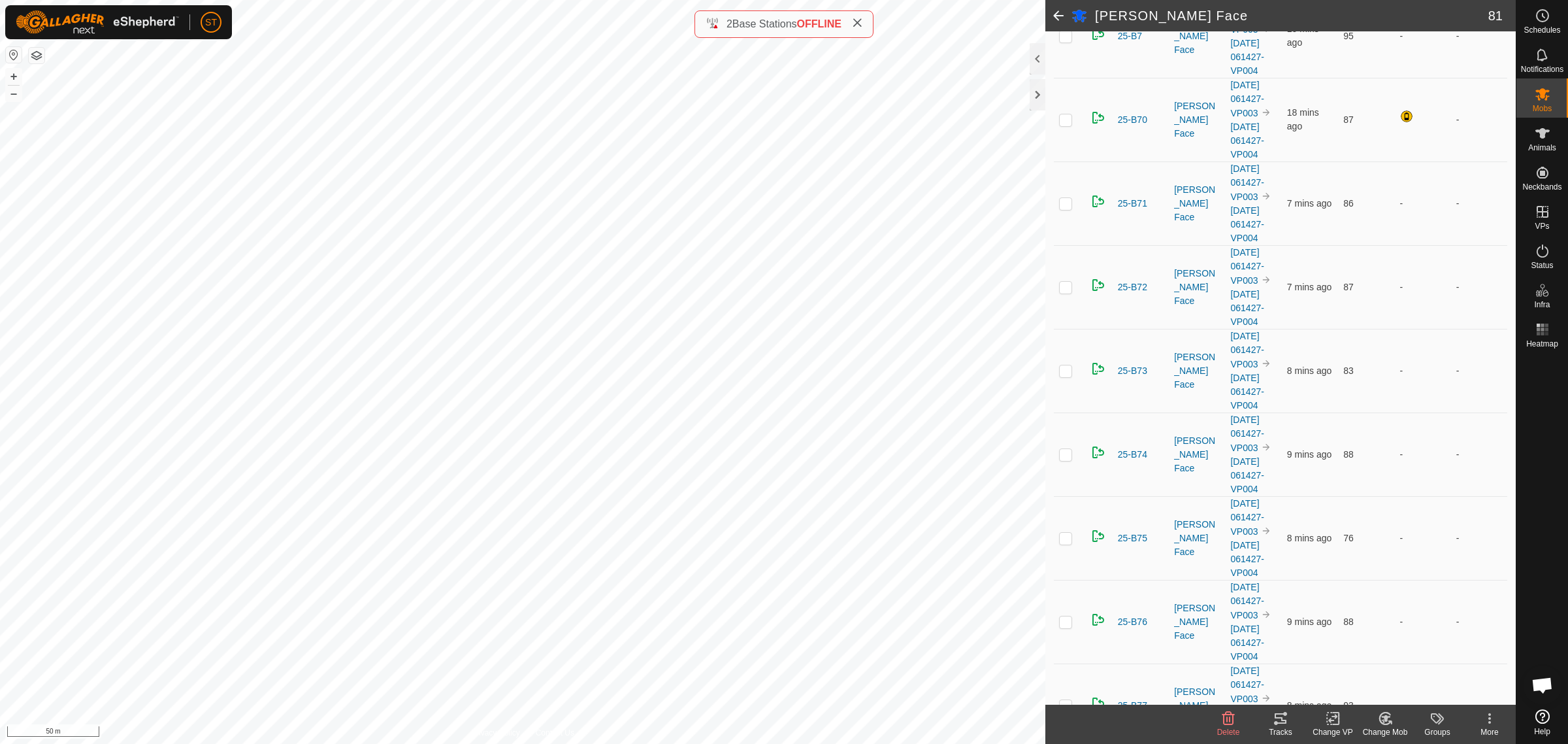
scroll to position [5331, 0]
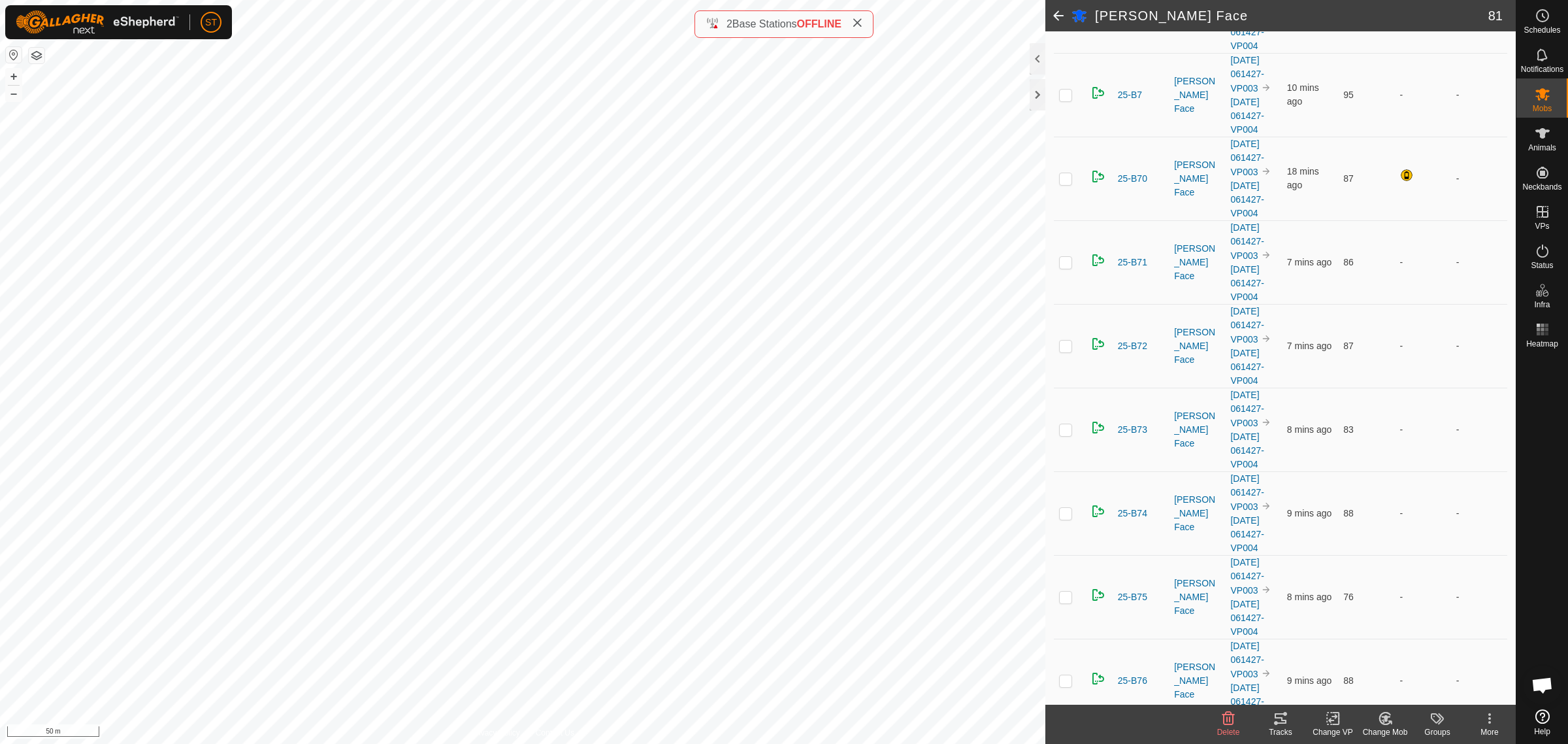
checkbox input "false"
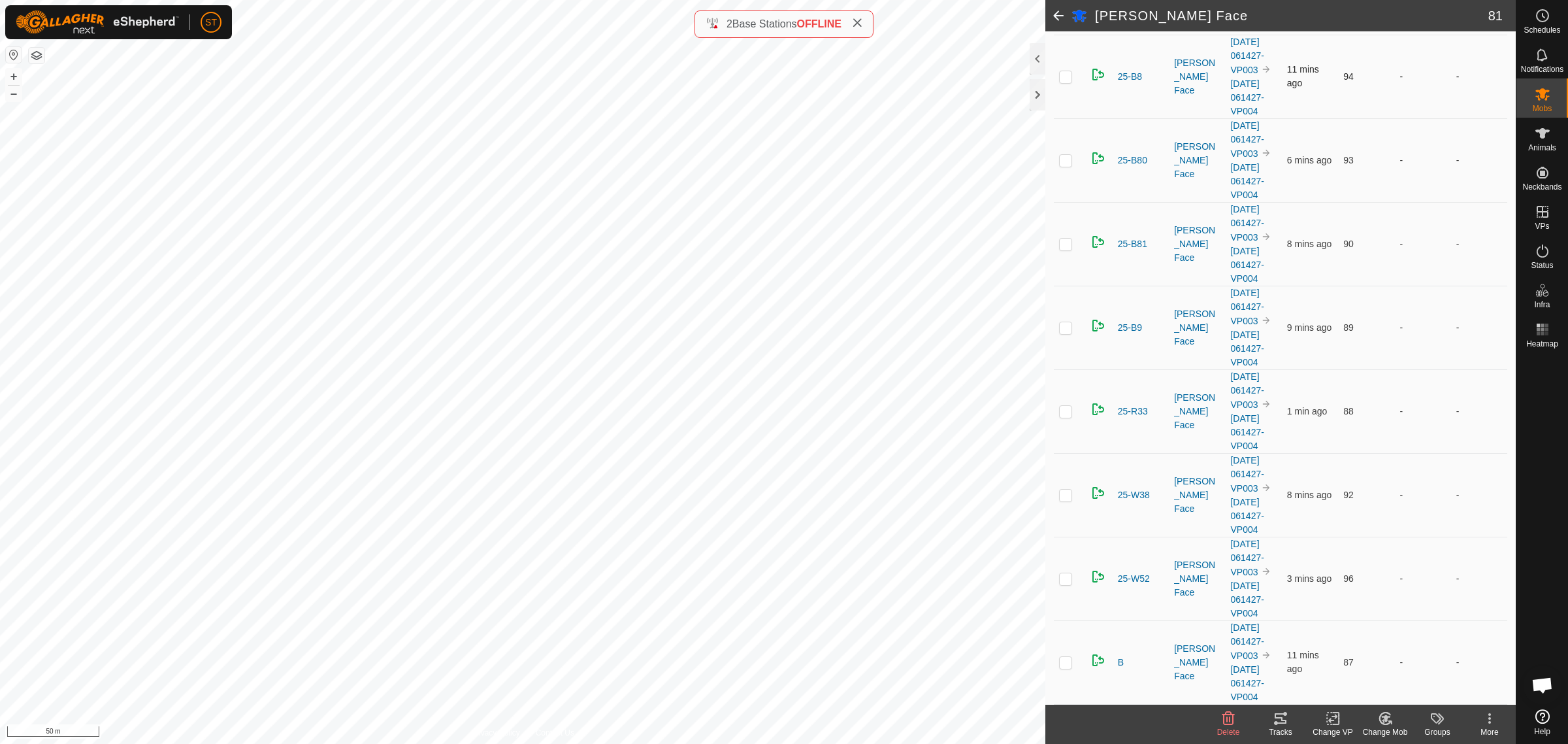
scroll to position [8081, 0]
click at [1541, 95] on icon at bounding box center [1543, 94] width 15 height 13
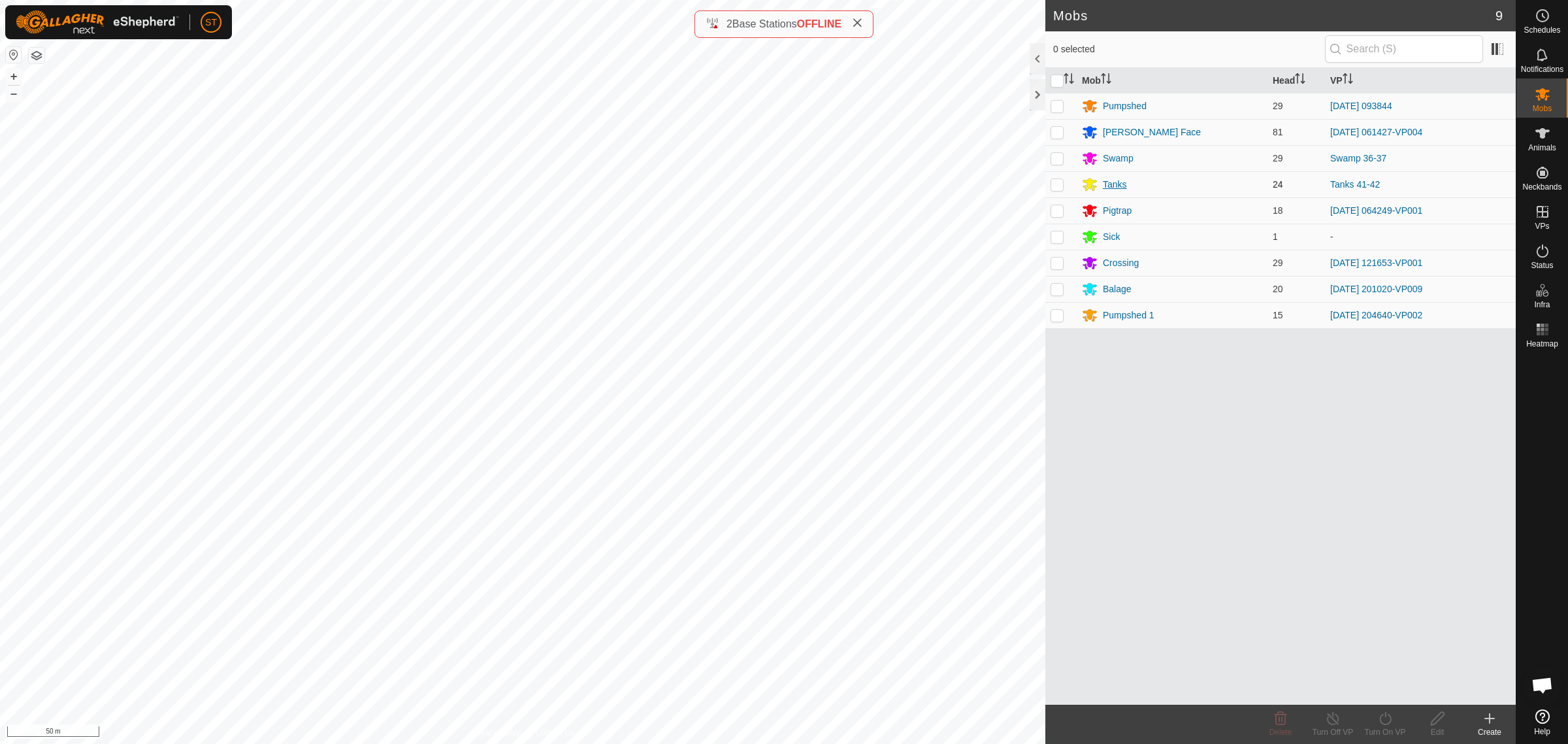
click at [1115, 183] on div "Tanks" at bounding box center [1115, 184] width 24 height 14
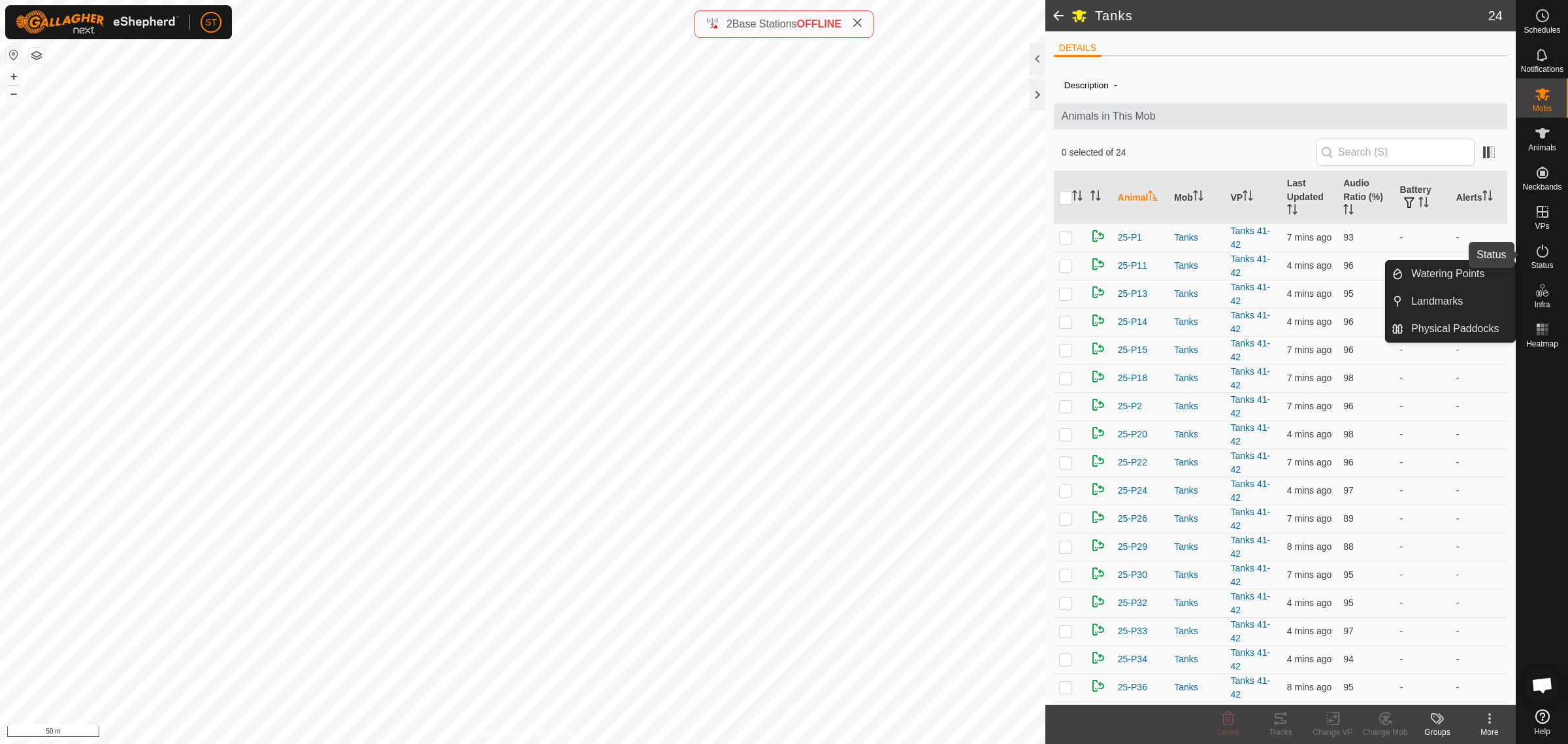
click at [1544, 255] on icon at bounding box center [1543, 251] width 16 height 16
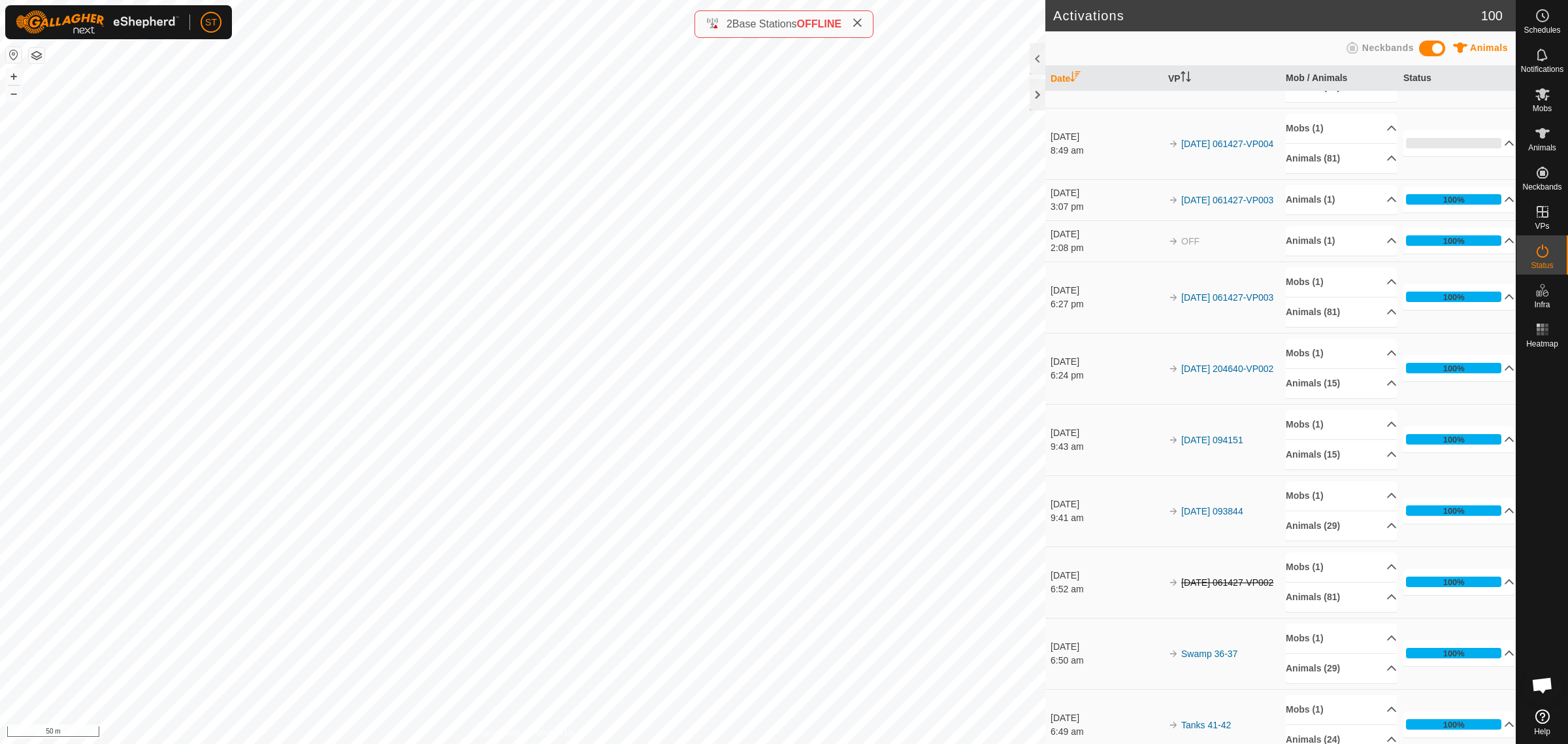
scroll to position [163, 0]
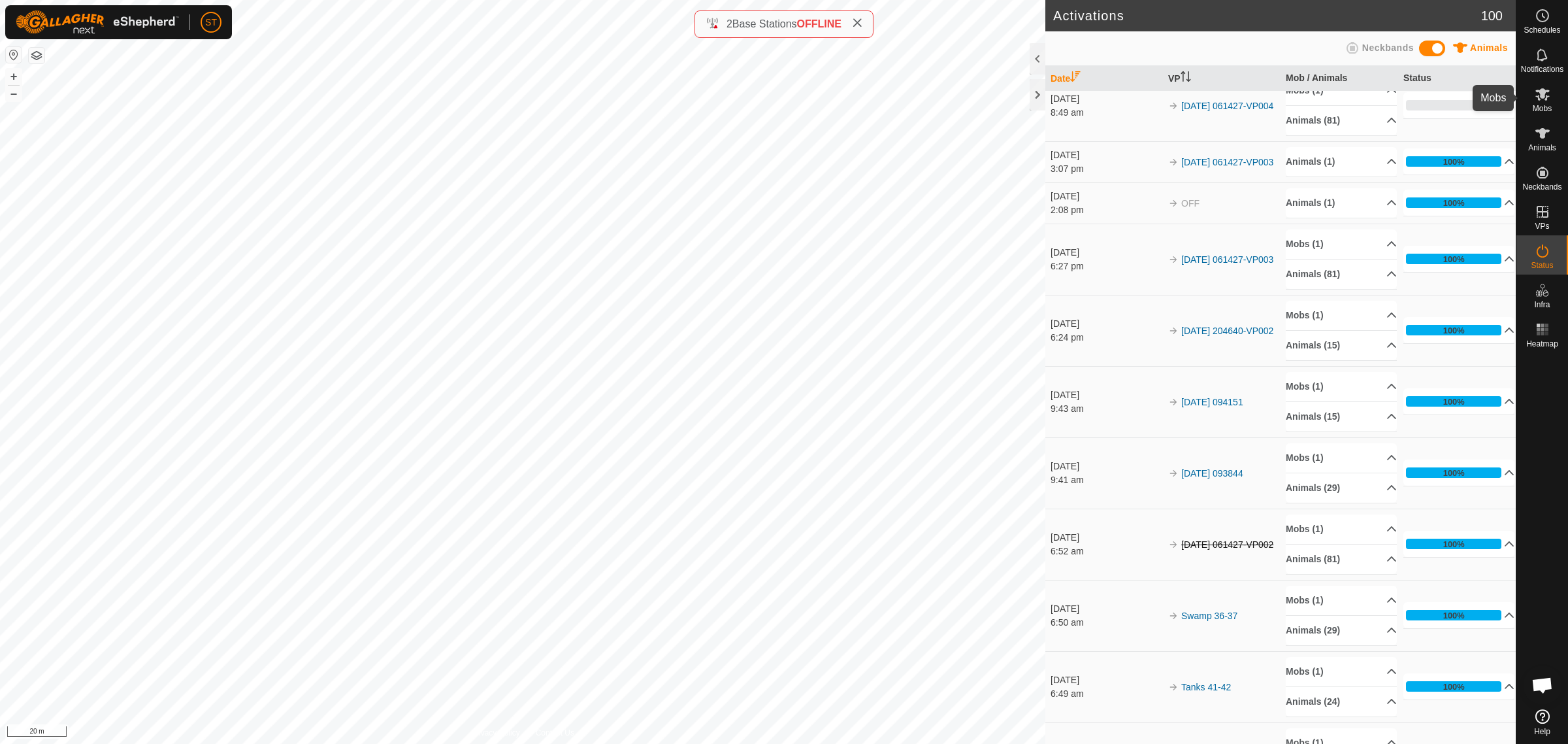
click at [1542, 95] on icon at bounding box center [1543, 94] width 15 height 13
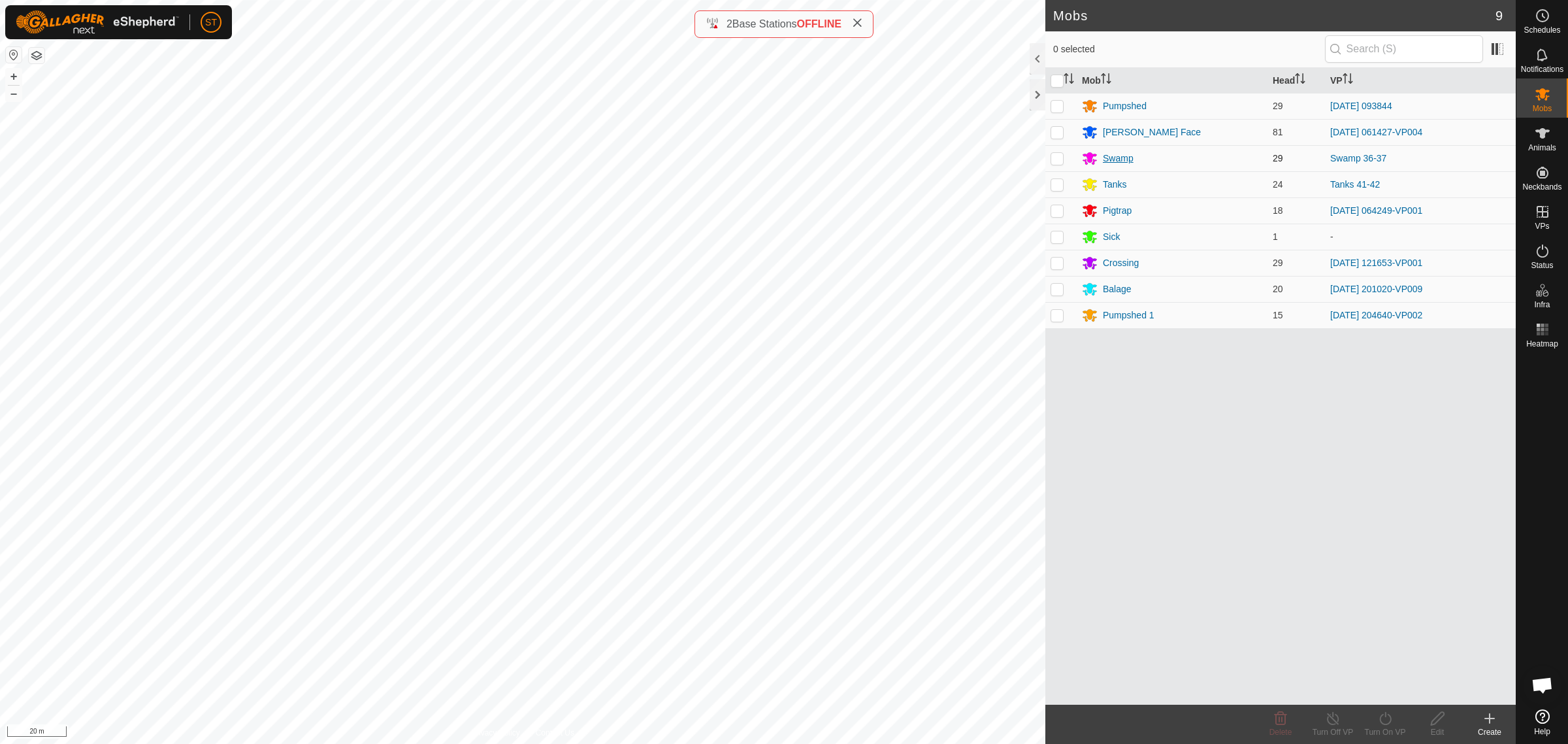
click at [1112, 157] on div "Swamp" at bounding box center [1118, 158] width 31 height 14
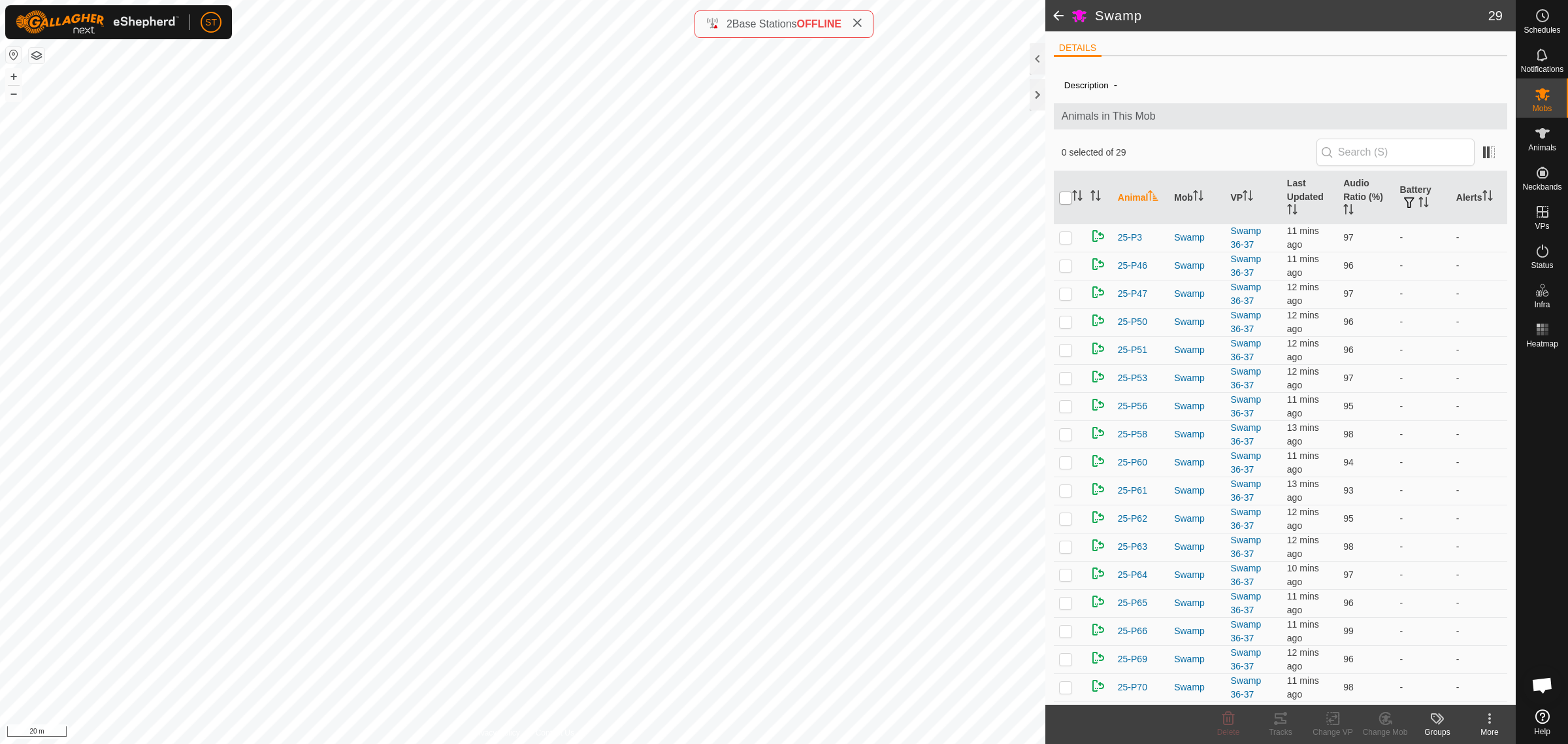
click at [1064, 198] on input "checkbox" at bounding box center [1066, 198] width 13 height 13
checkbox input "true"
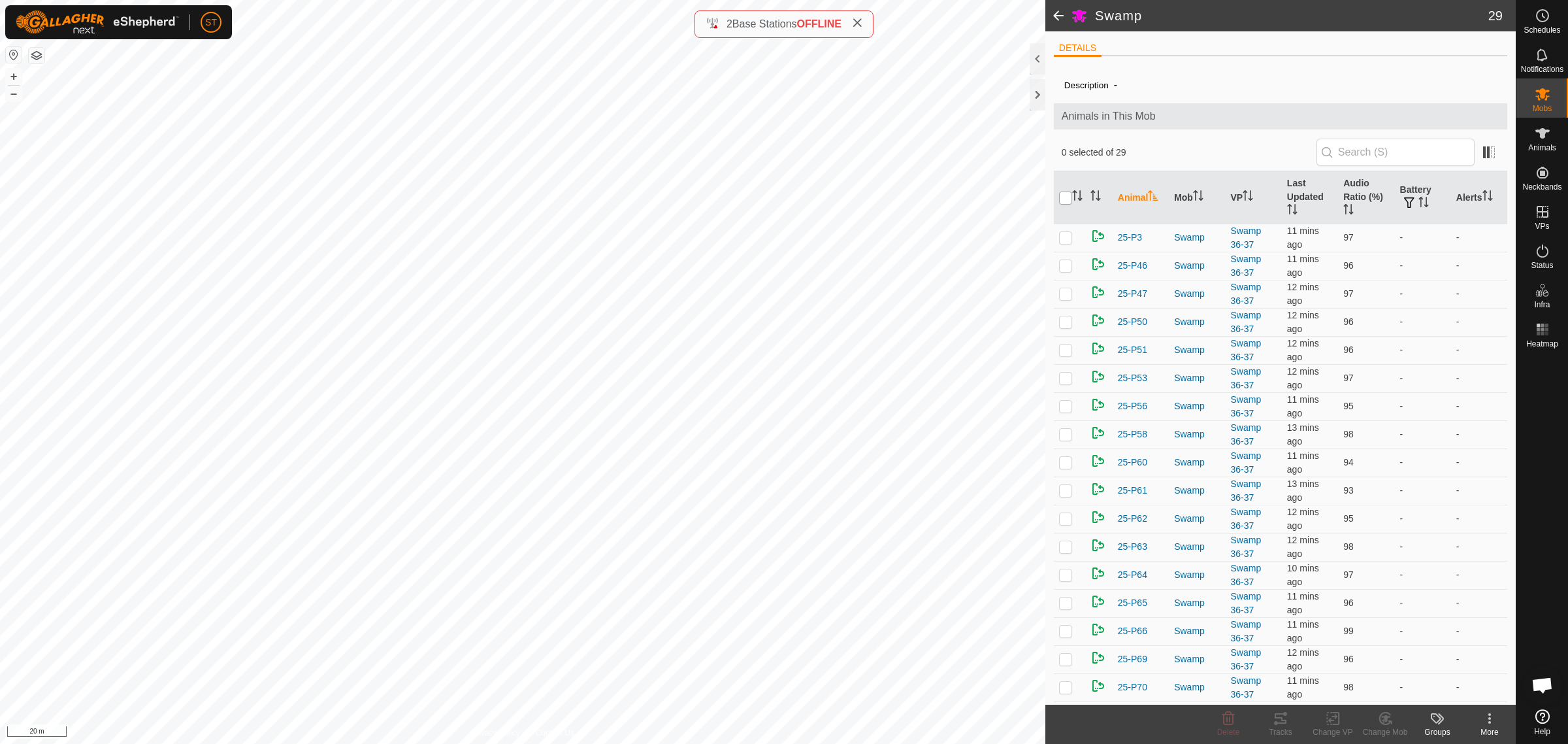
checkbox input "true"
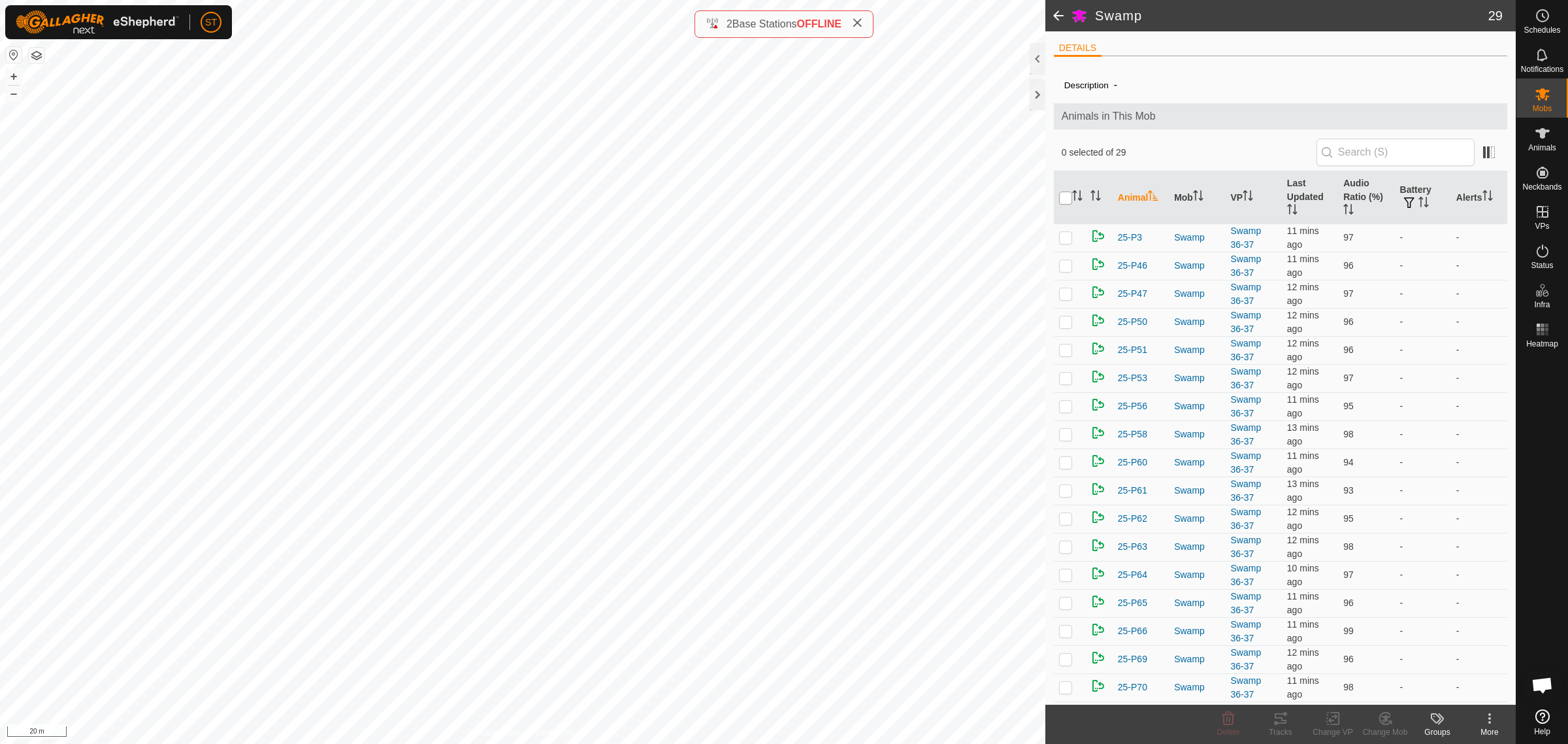
checkbox input "true"
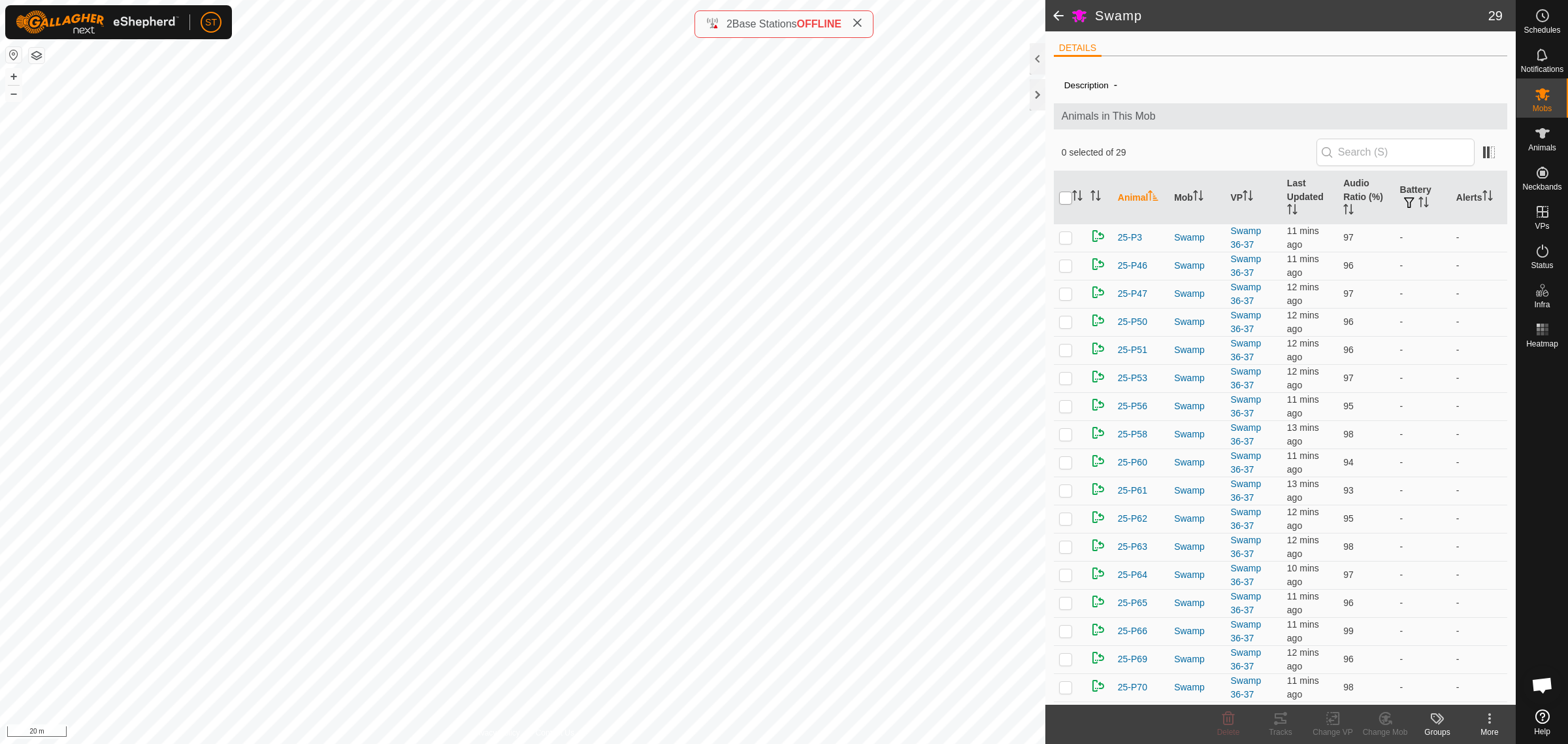
checkbox input "true"
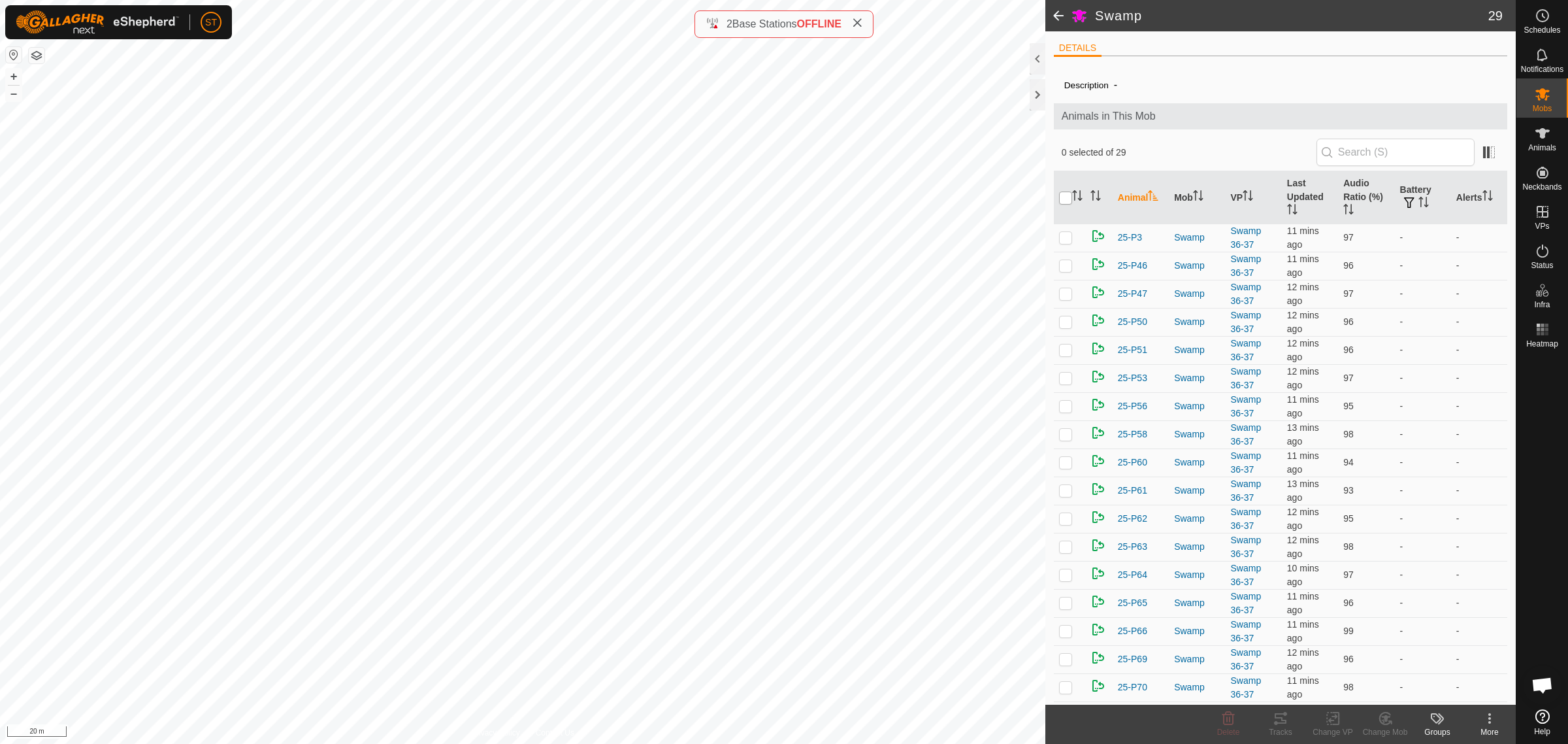
checkbox input "true"
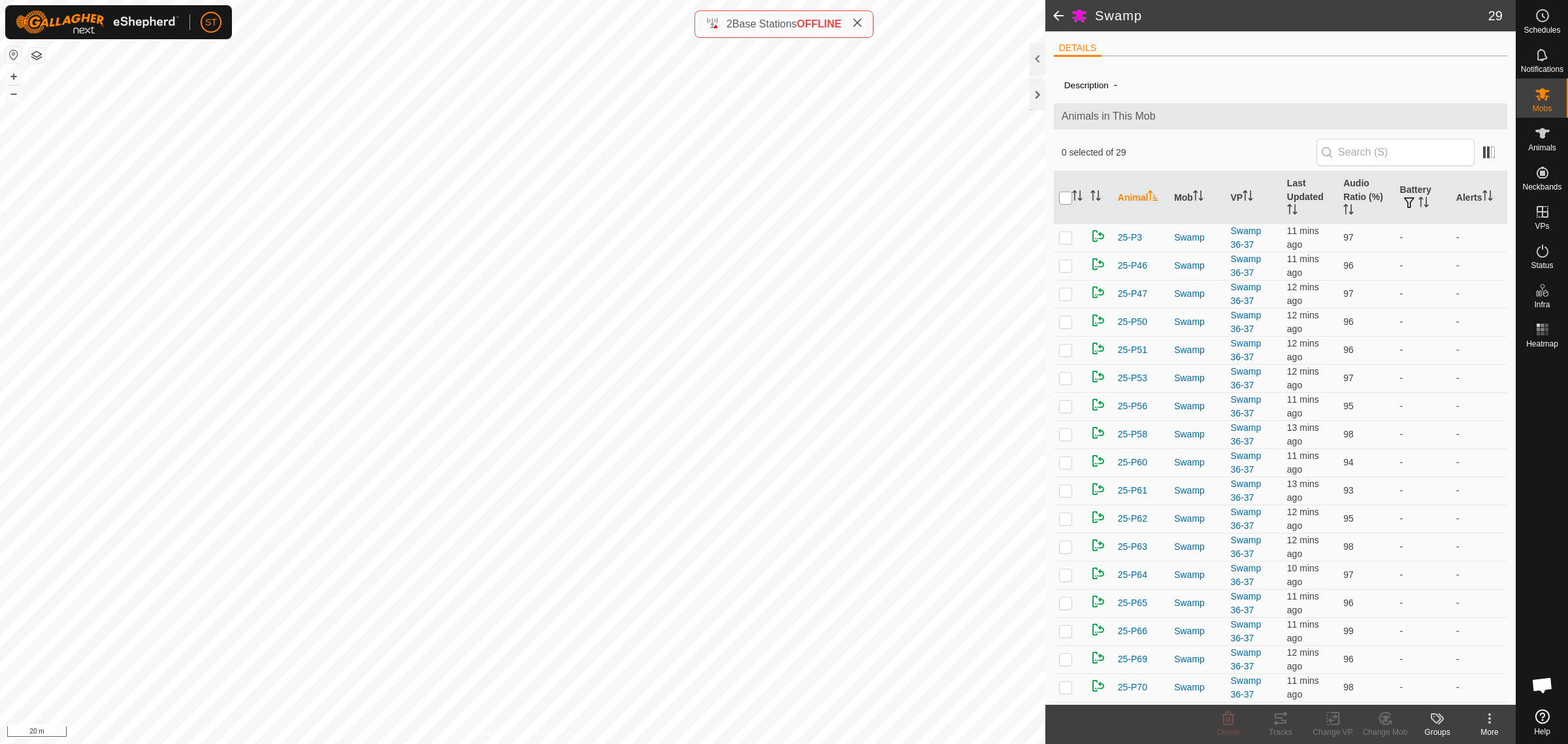
checkbox input "true"
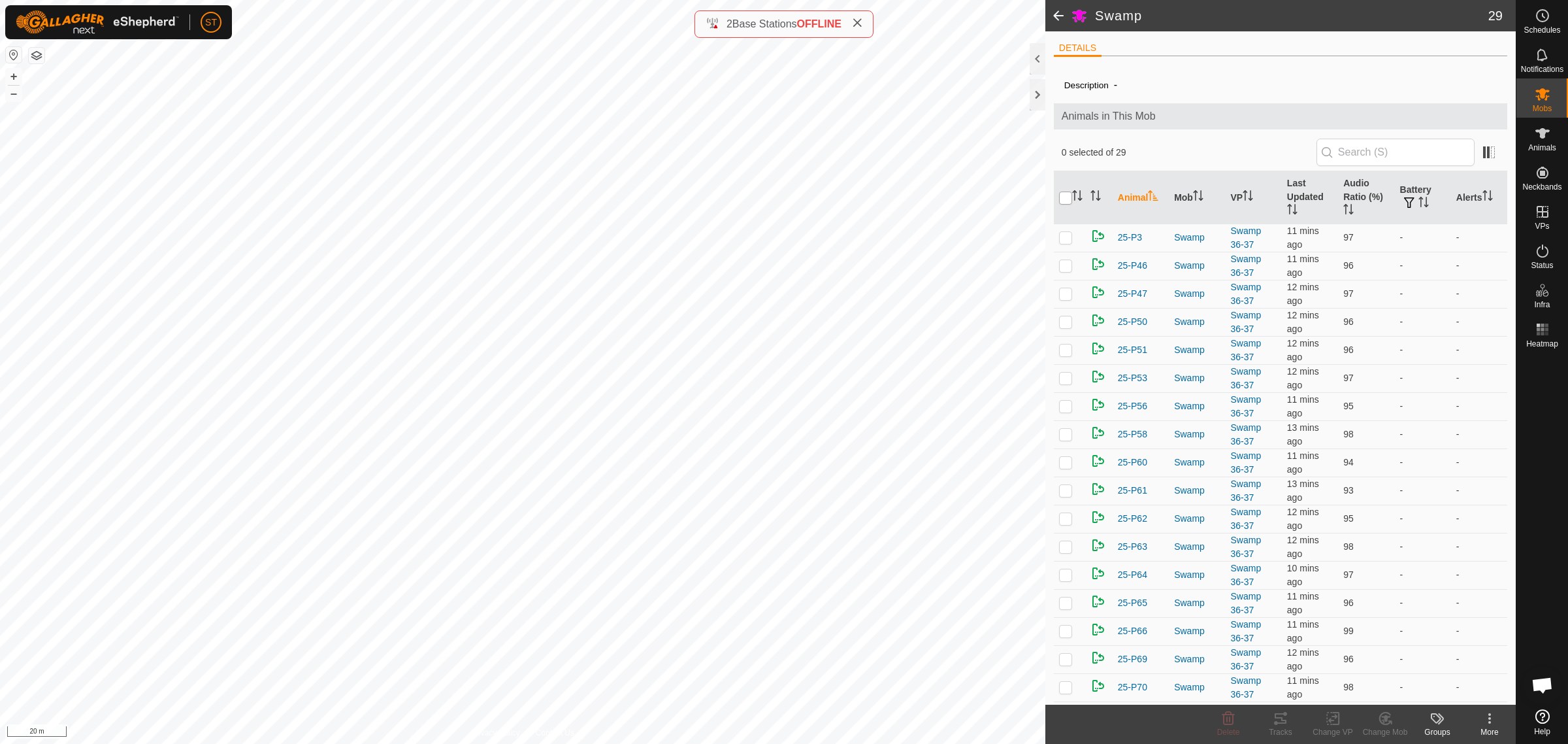
checkbox input "true"
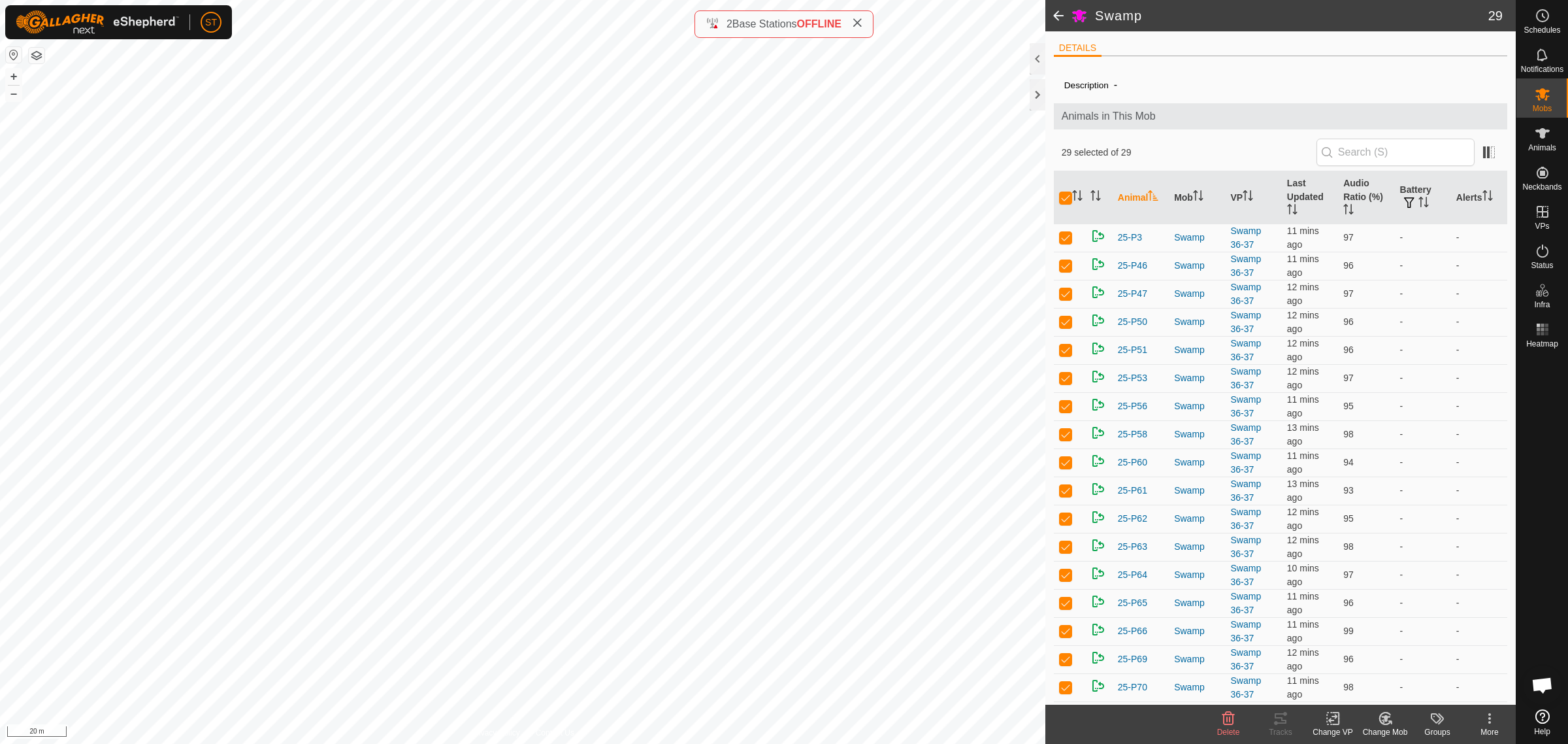
click at [1332, 723] on icon at bounding box center [1333, 719] width 16 height 16
click at [1361, 661] on link "Choose VP..." at bounding box center [1372, 663] width 129 height 26
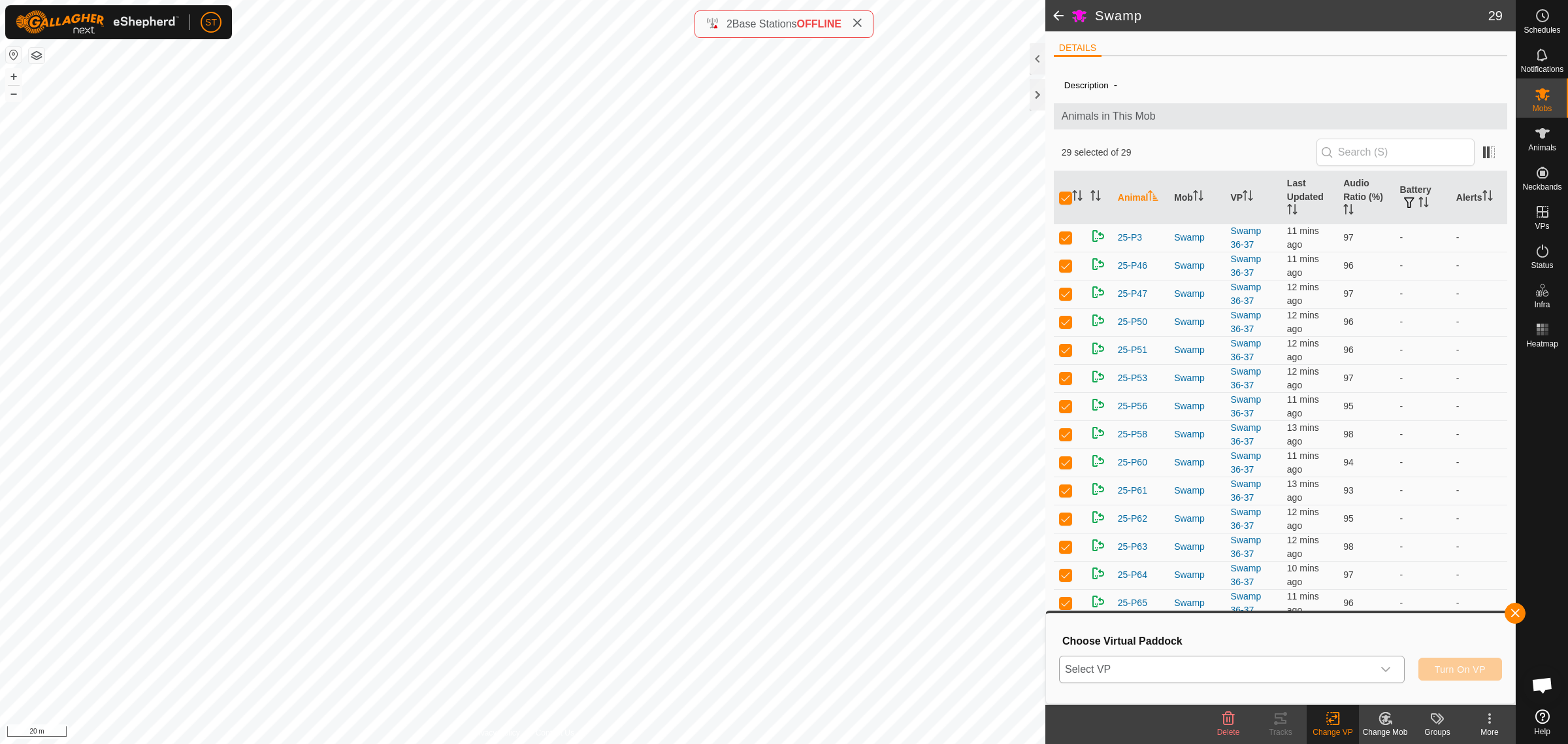
click at [1386, 671] on icon "dropdown trigger" at bounding box center [1386, 669] width 11 height 11
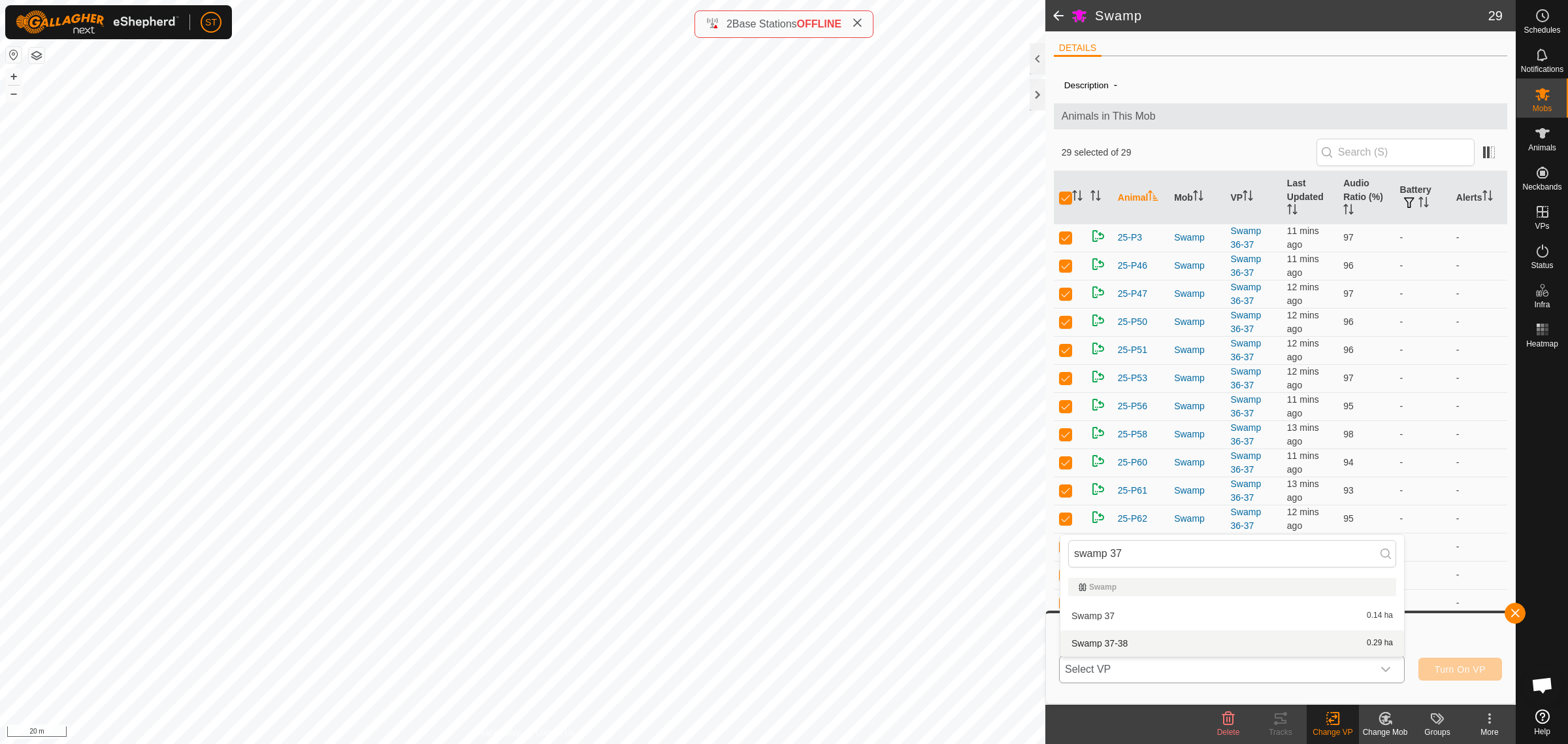
type input "swamp 37"
click at [1108, 642] on li "Swamp 37-38 0.29 ha" at bounding box center [1232, 643] width 343 height 26
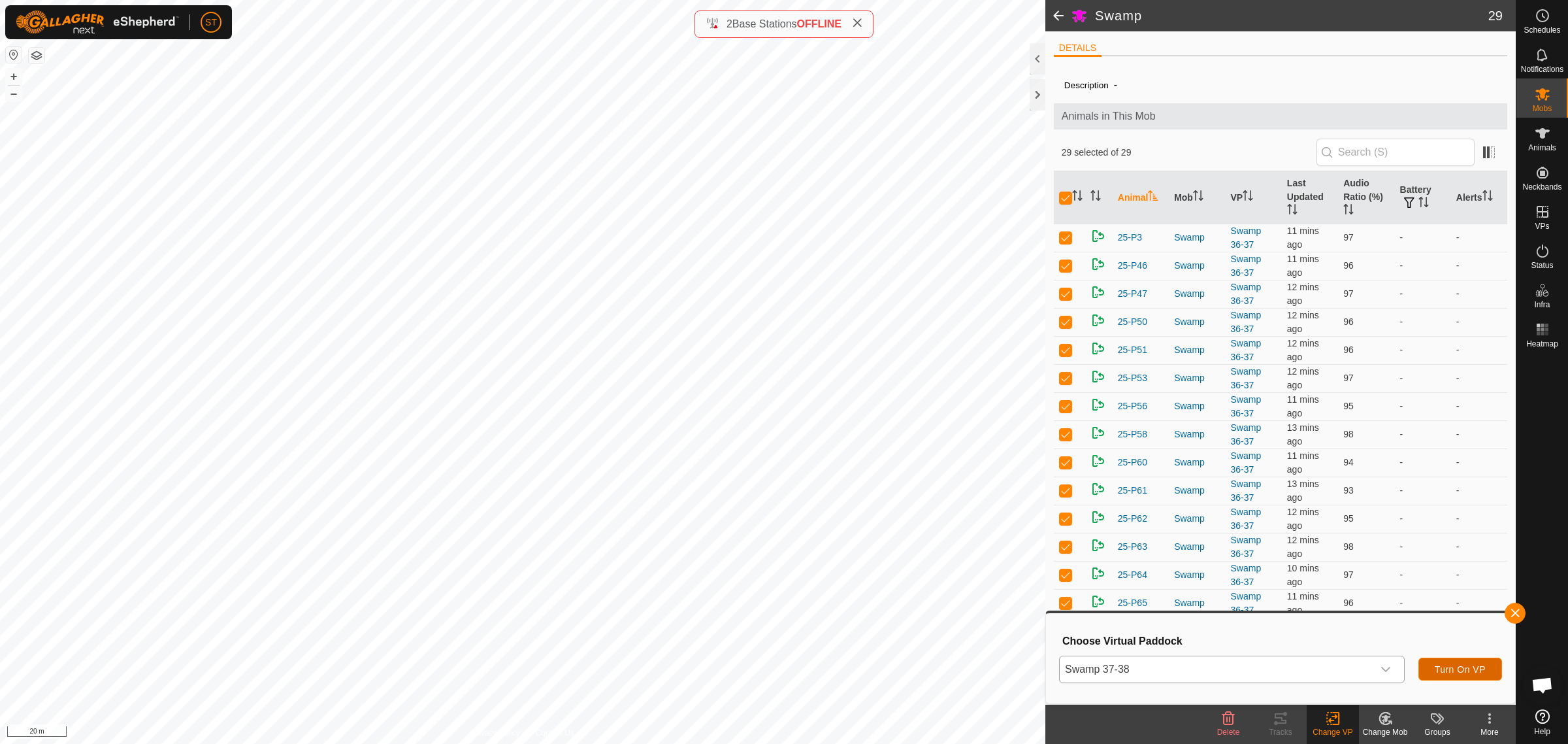
click at [1442, 669] on span "Turn On VP" at bounding box center [1460, 669] width 51 height 11
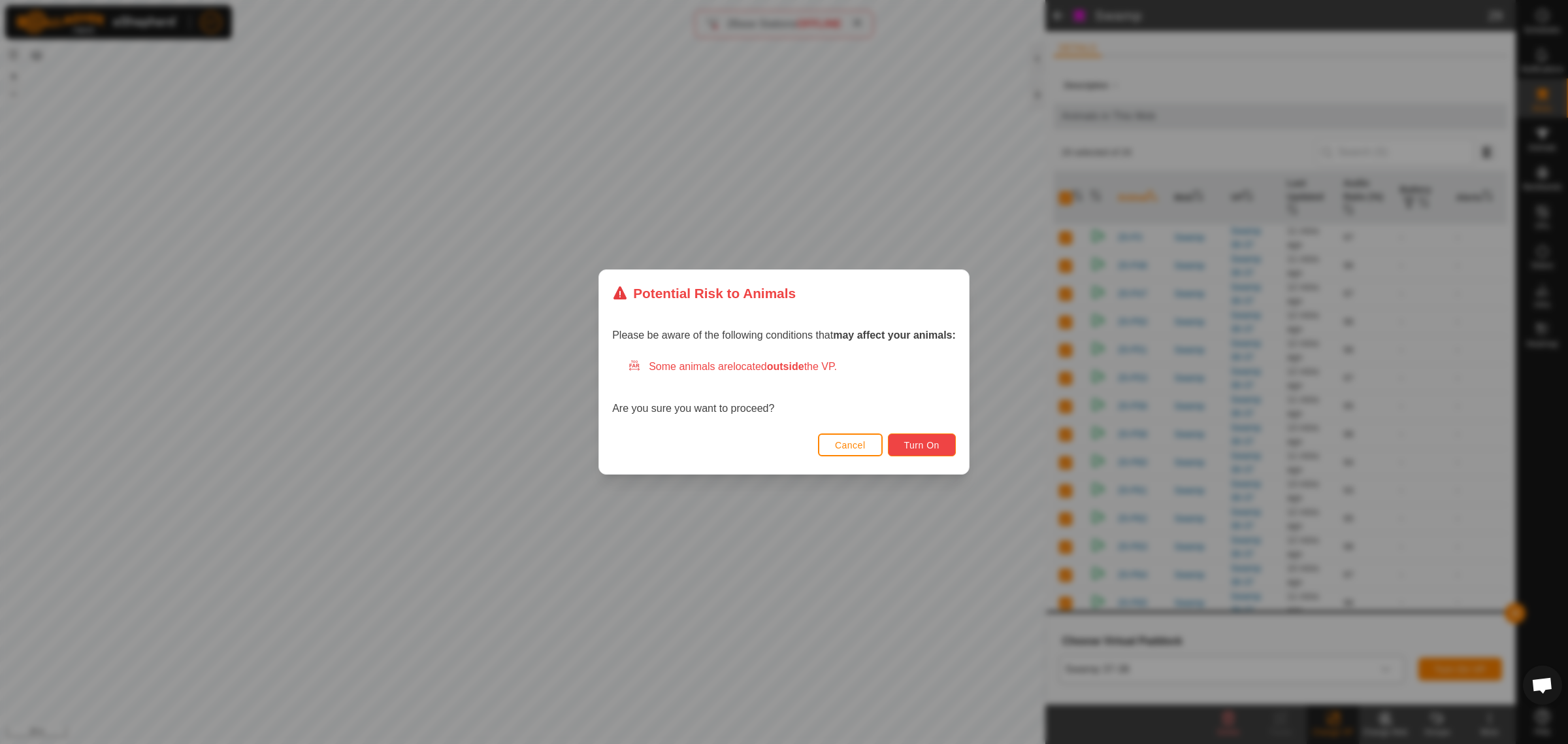
click at [933, 445] on span "Turn On" at bounding box center [922, 445] width 35 height 11
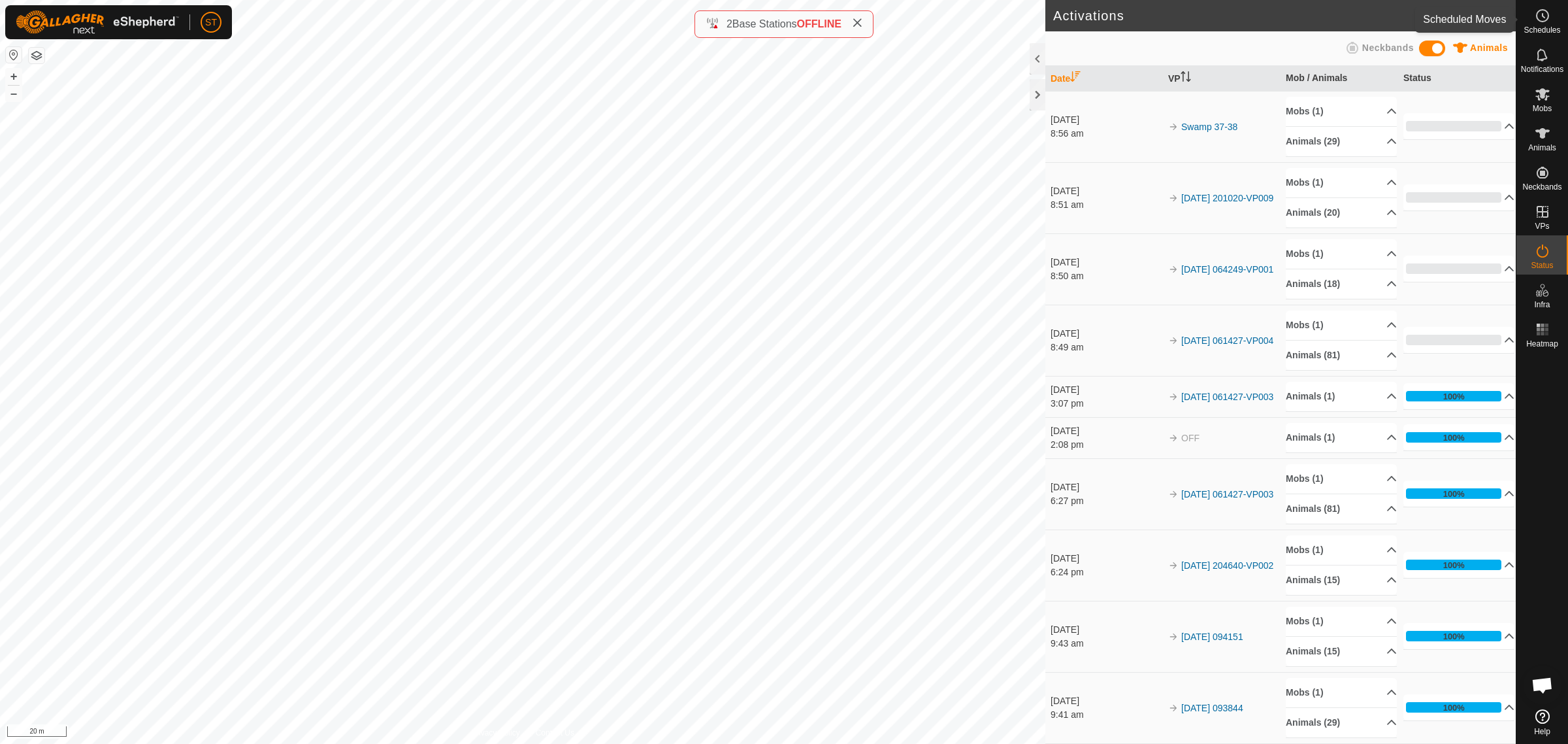
click at [1545, 16] on icon at bounding box center [1543, 16] width 16 height 16
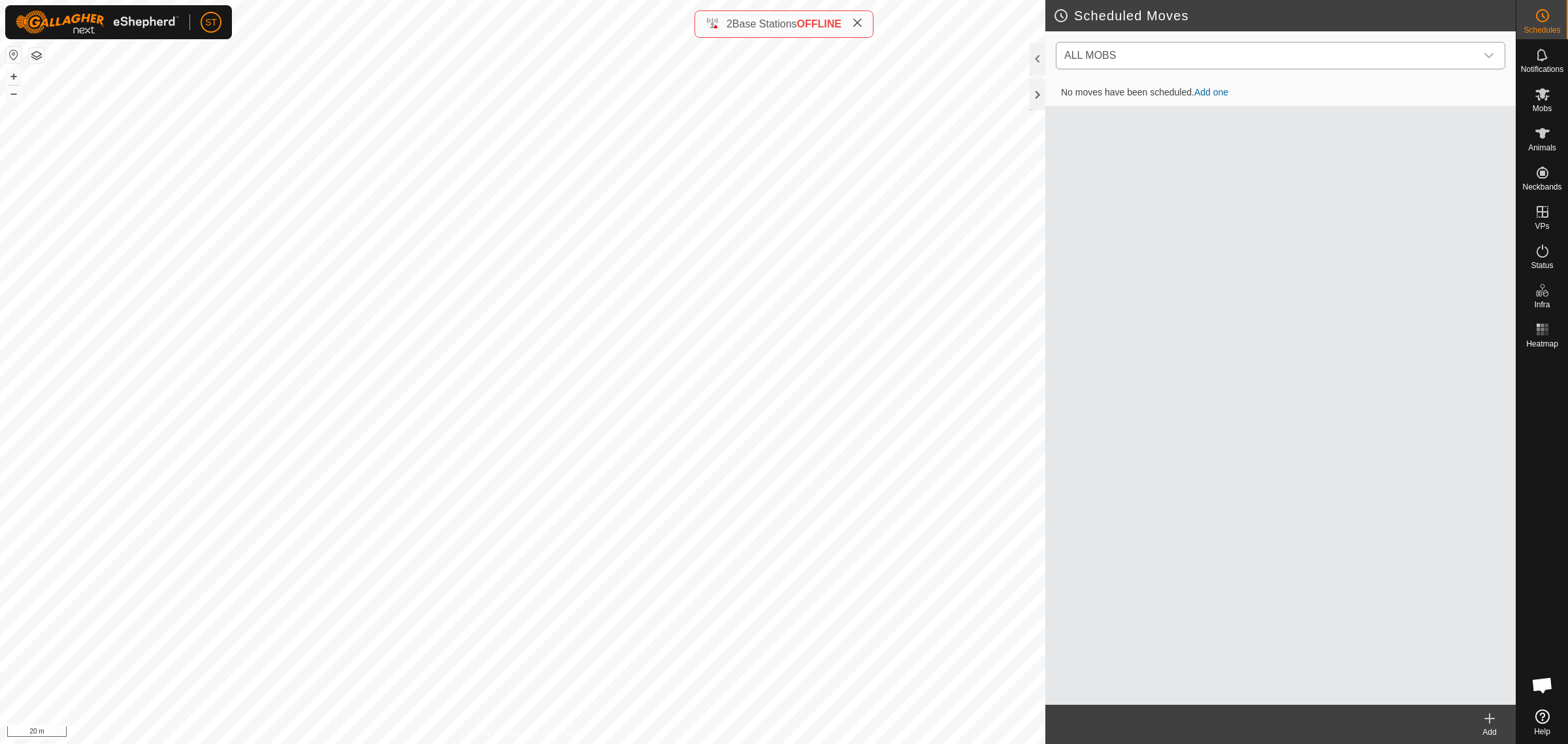
click at [1493, 55] on icon "dropdown trigger" at bounding box center [1489, 55] width 11 height 11
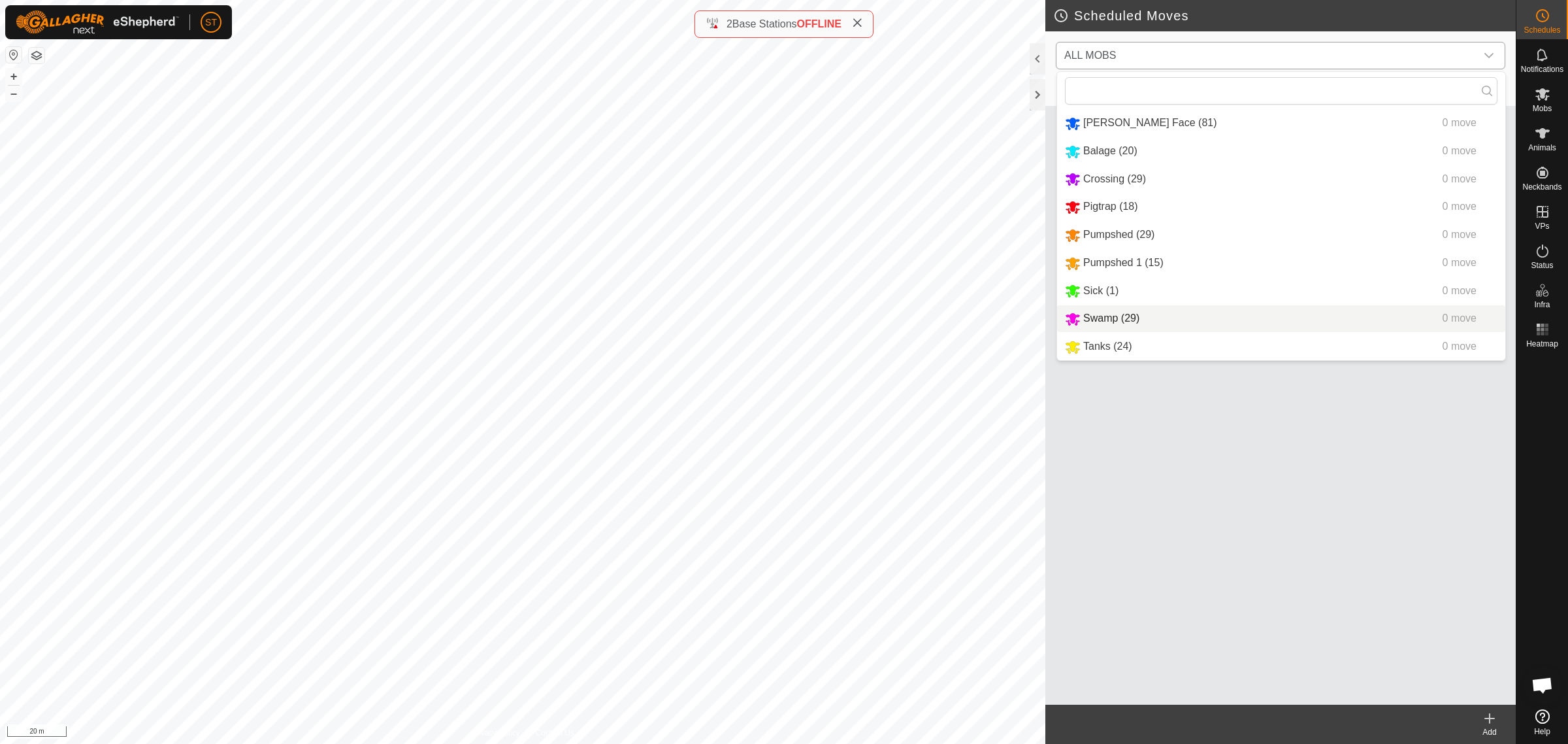
click at [1112, 319] on li "Swamp (29) 0 move" at bounding box center [1281, 318] width 448 height 27
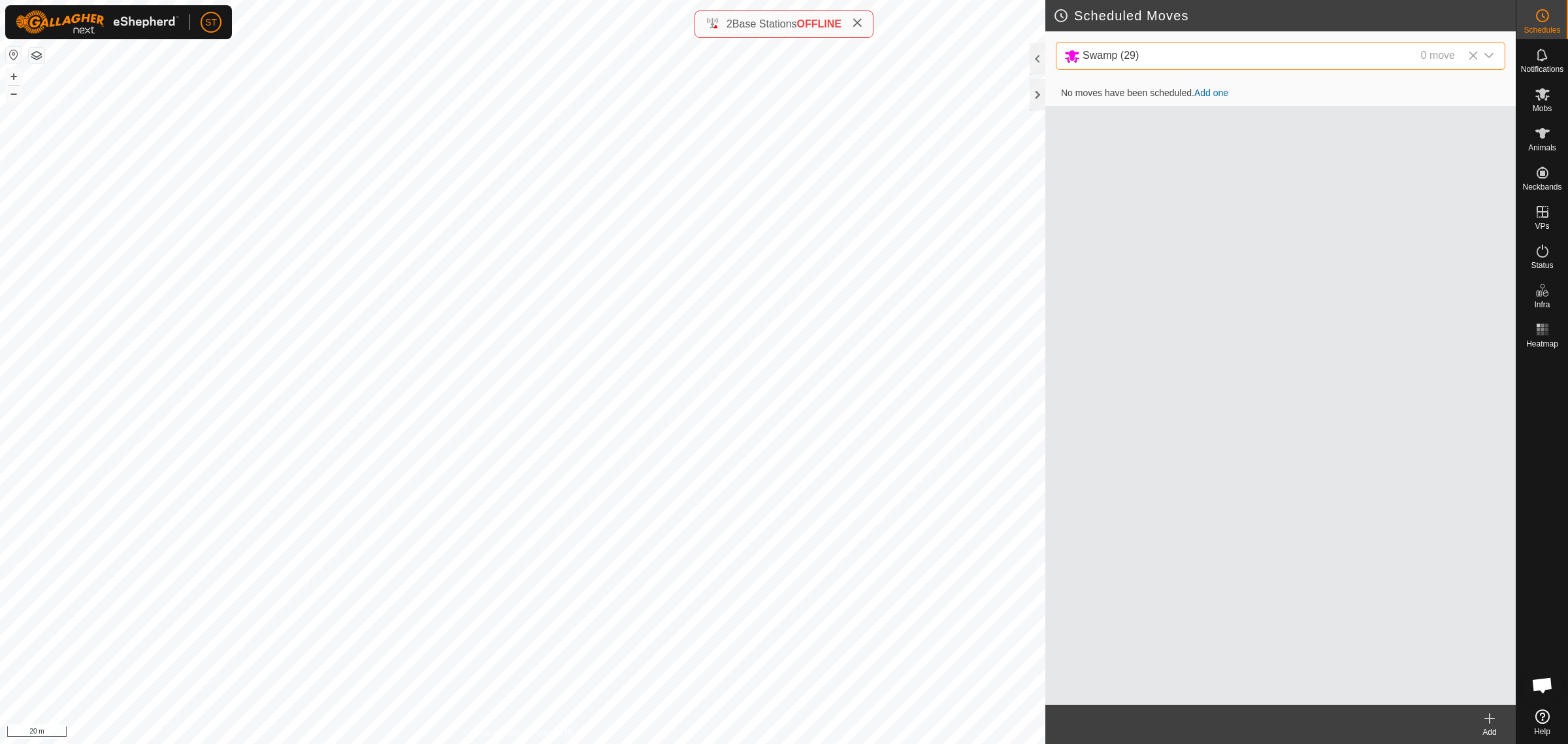
click at [1212, 92] on link "Add one" at bounding box center [1211, 93] width 34 height 11
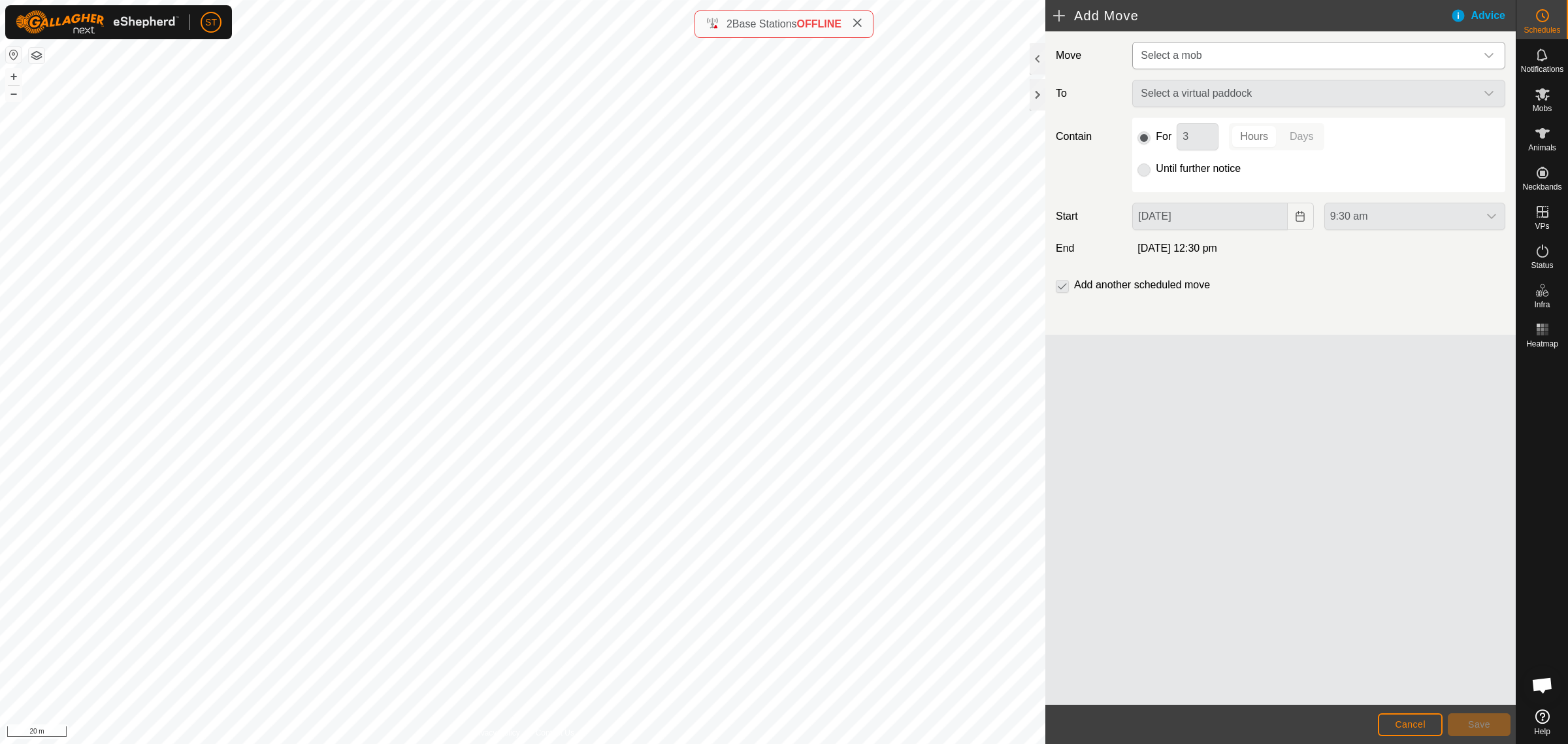
click at [1493, 51] on icon "dropdown trigger" at bounding box center [1489, 55] width 11 height 11
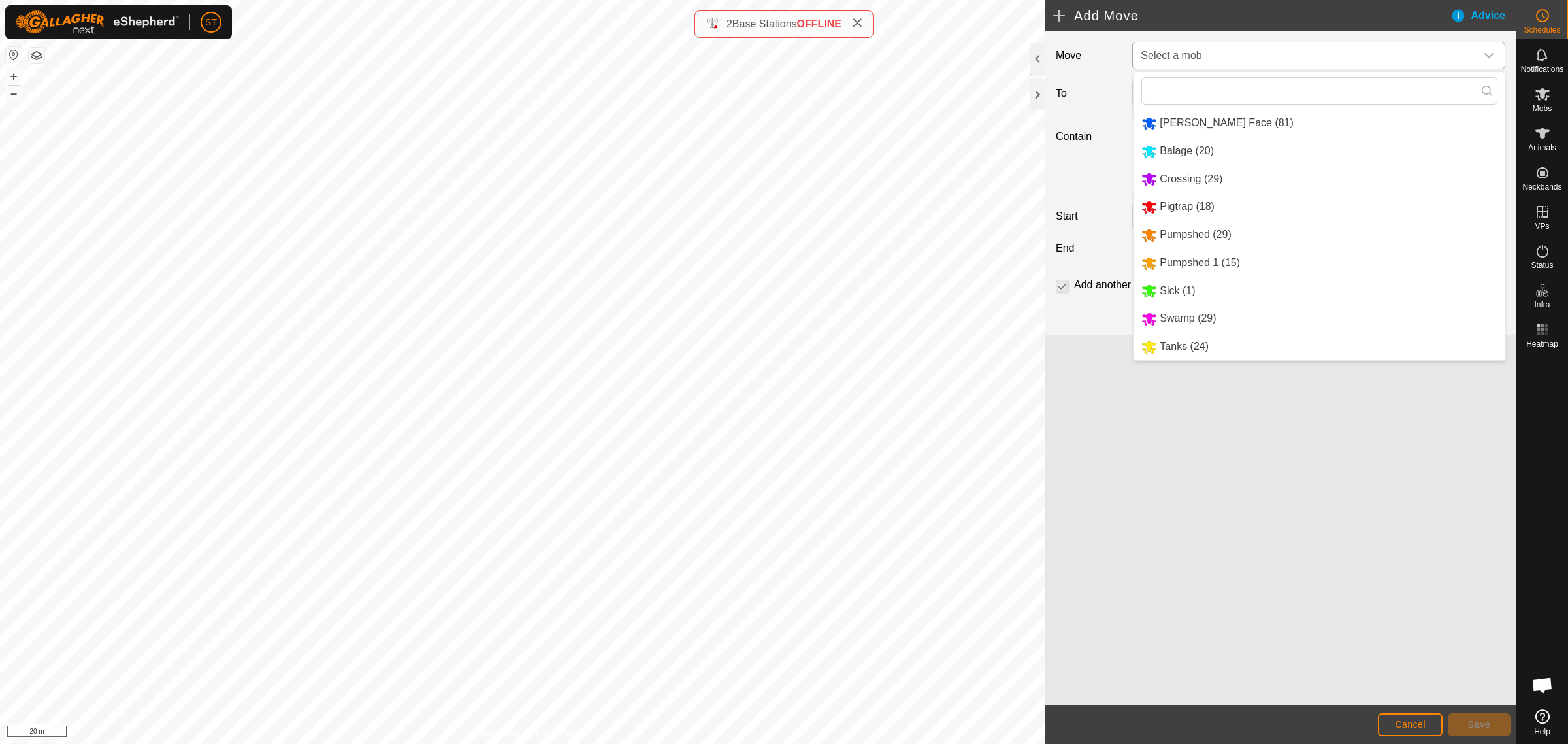
click at [1187, 316] on li "Swamp (29)" at bounding box center [1319, 318] width 371 height 27
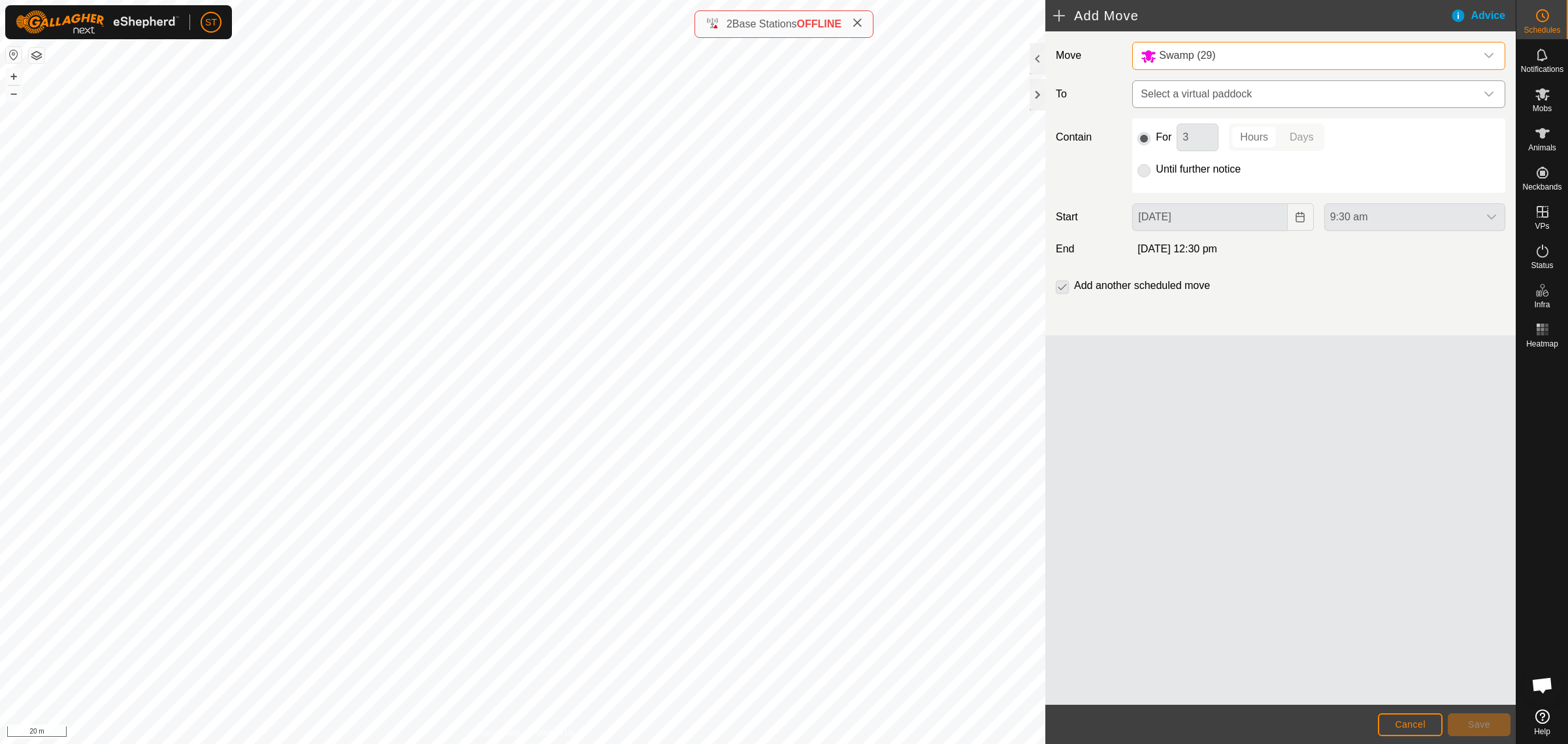
click at [1485, 96] on icon "dropdown trigger" at bounding box center [1489, 94] width 11 height 11
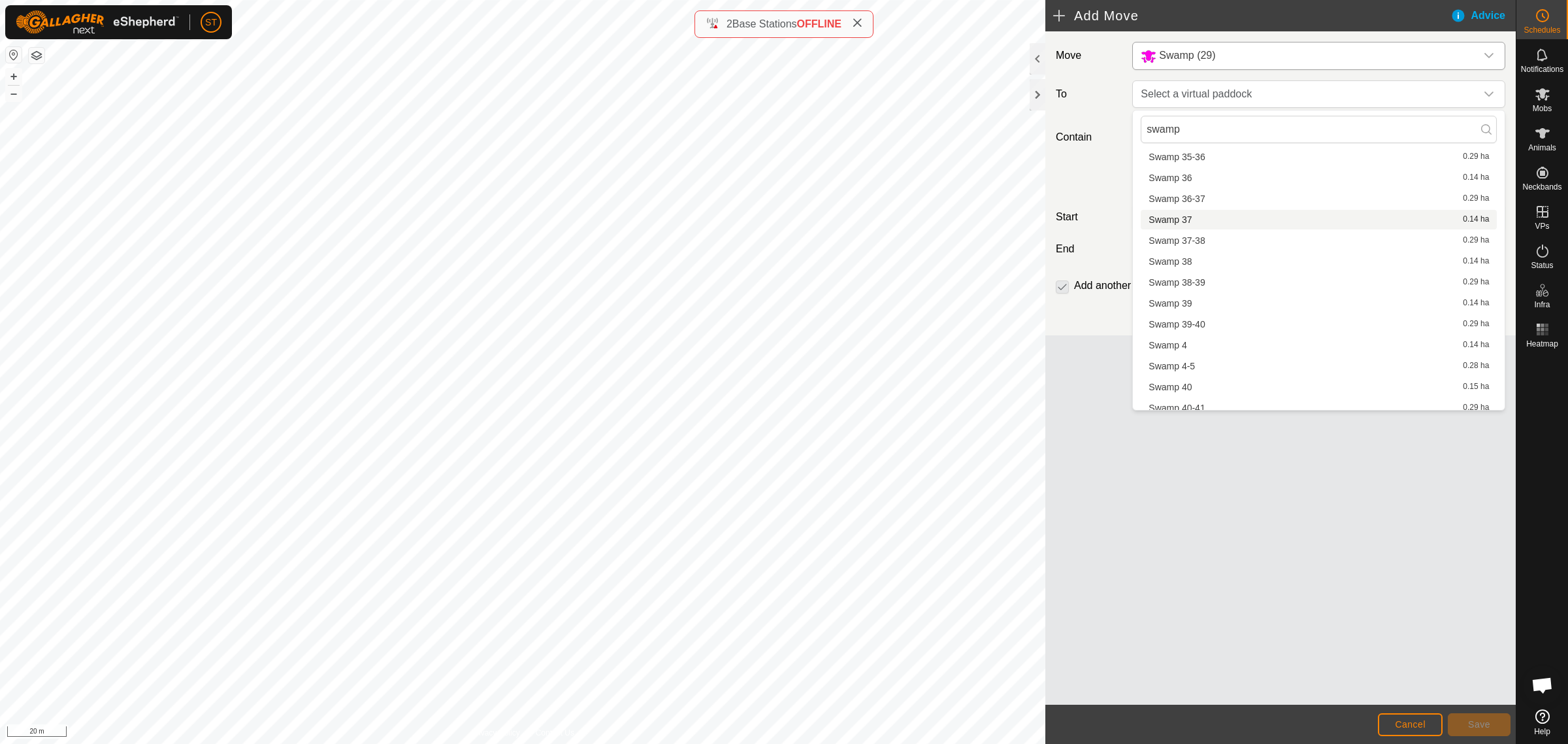
scroll to position [1226, 0]
type input "swamp"
click at [1201, 278] on li "Swamp 38-39 0.29 ha" at bounding box center [1319, 280] width 356 height 19
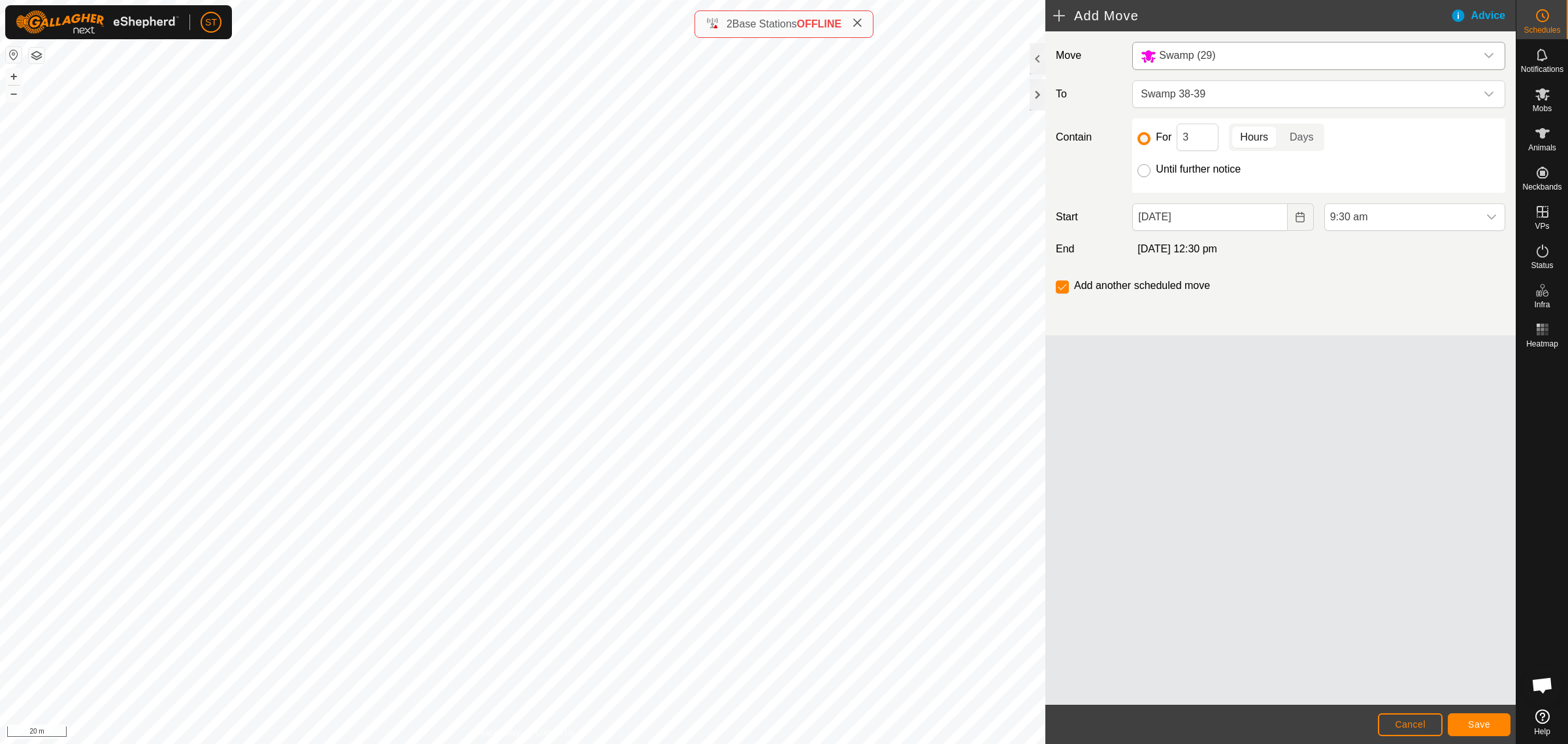
click at [1146, 172] on input "Until further notice" at bounding box center [1144, 171] width 13 height 13
radio input "true"
checkbox input "false"
click at [1296, 219] on icon "Choose Date" at bounding box center [1300, 217] width 9 height 11
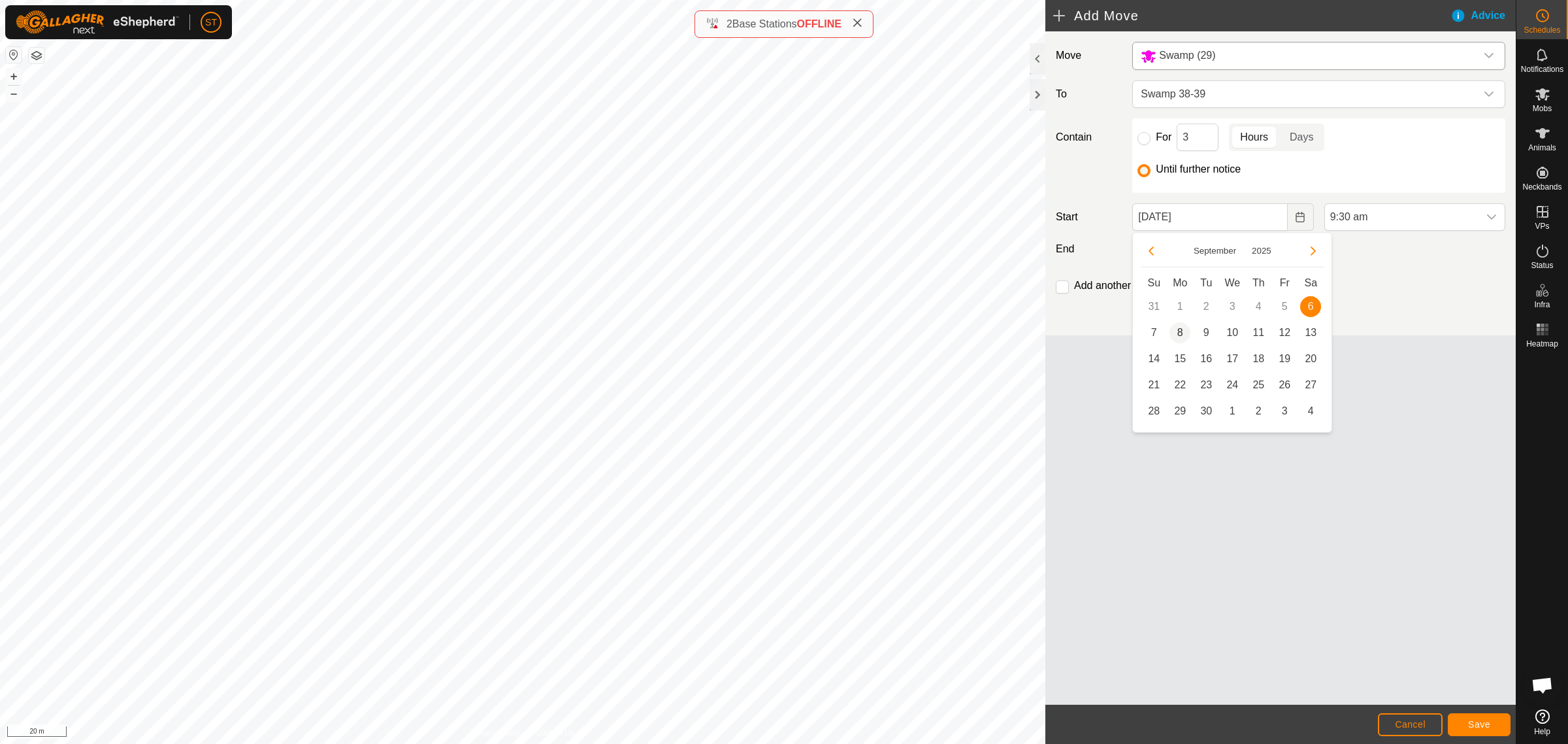
click at [1179, 331] on span "8" at bounding box center [1180, 332] width 21 height 21
type input "[DATE]"
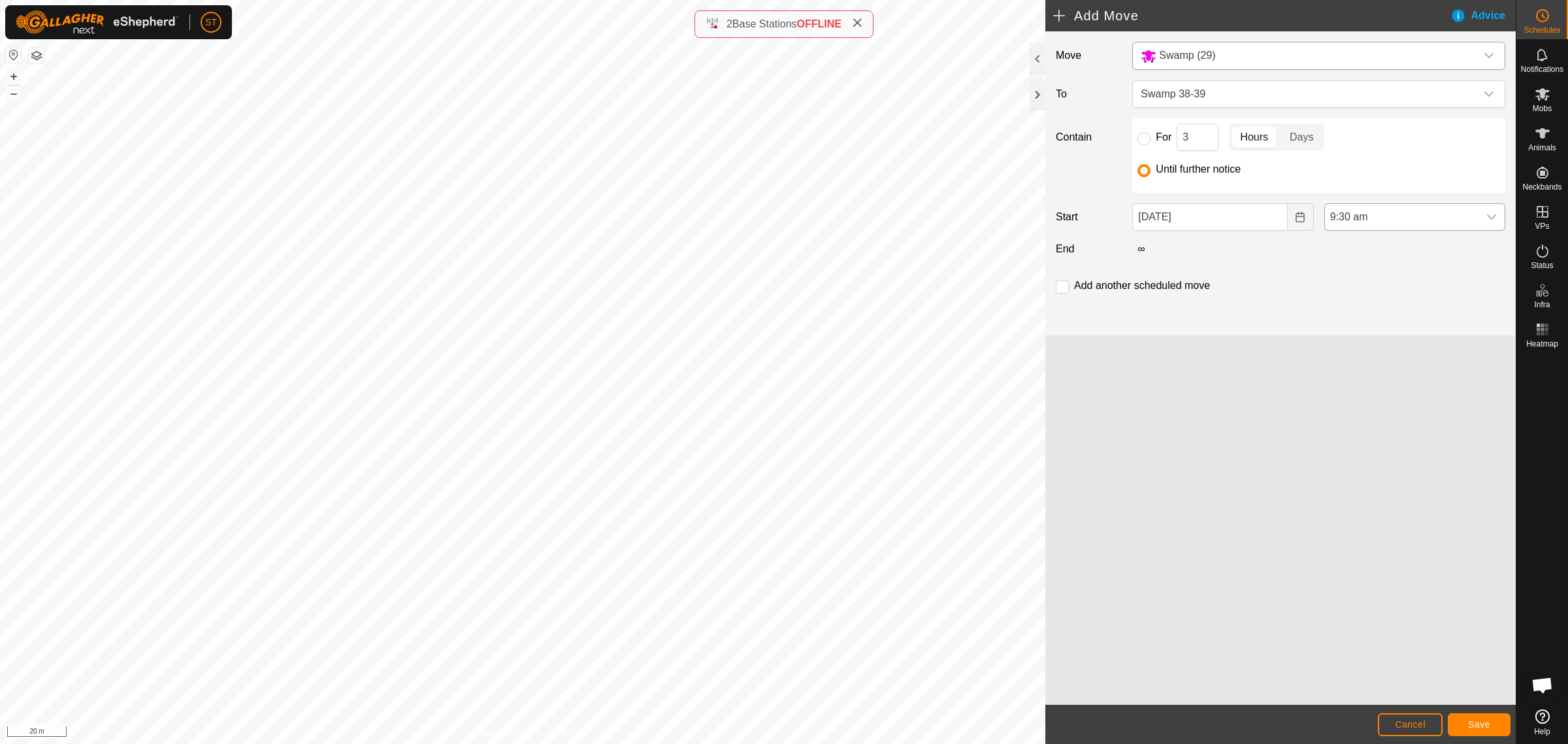
click at [1497, 220] on div "dropdown trigger" at bounding box center [1491, 217] width 26 height 26
click at [1365, 244] on li "6:00 am" at bounding box center [1415, 248] width 179 height 26
click at [1060, 286] on input "checkbox" at bounding box center [1062, 287] width 13 height 13
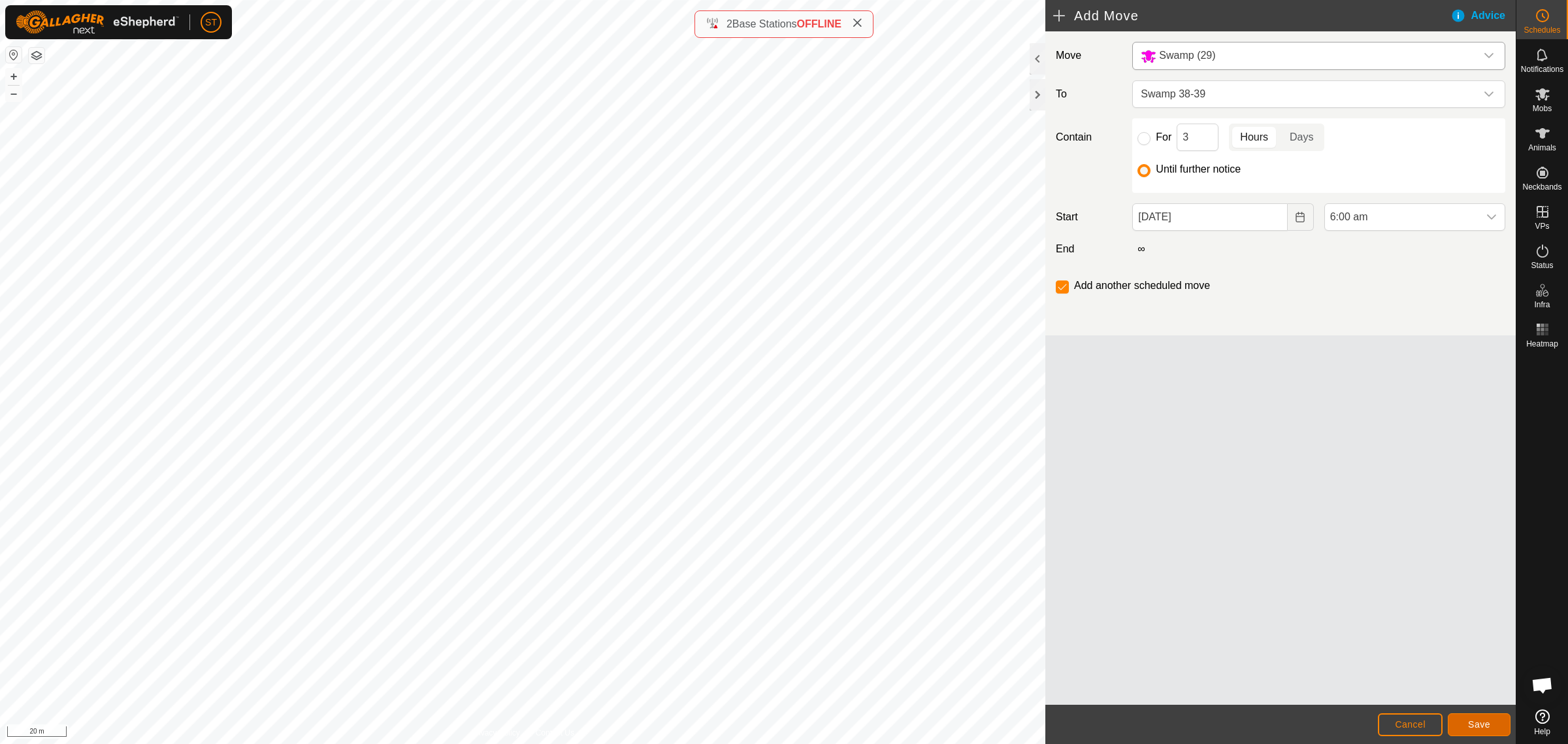
click at [1472, 724] on span "Save" at bounding box center [1479, 725] width 22 height 11
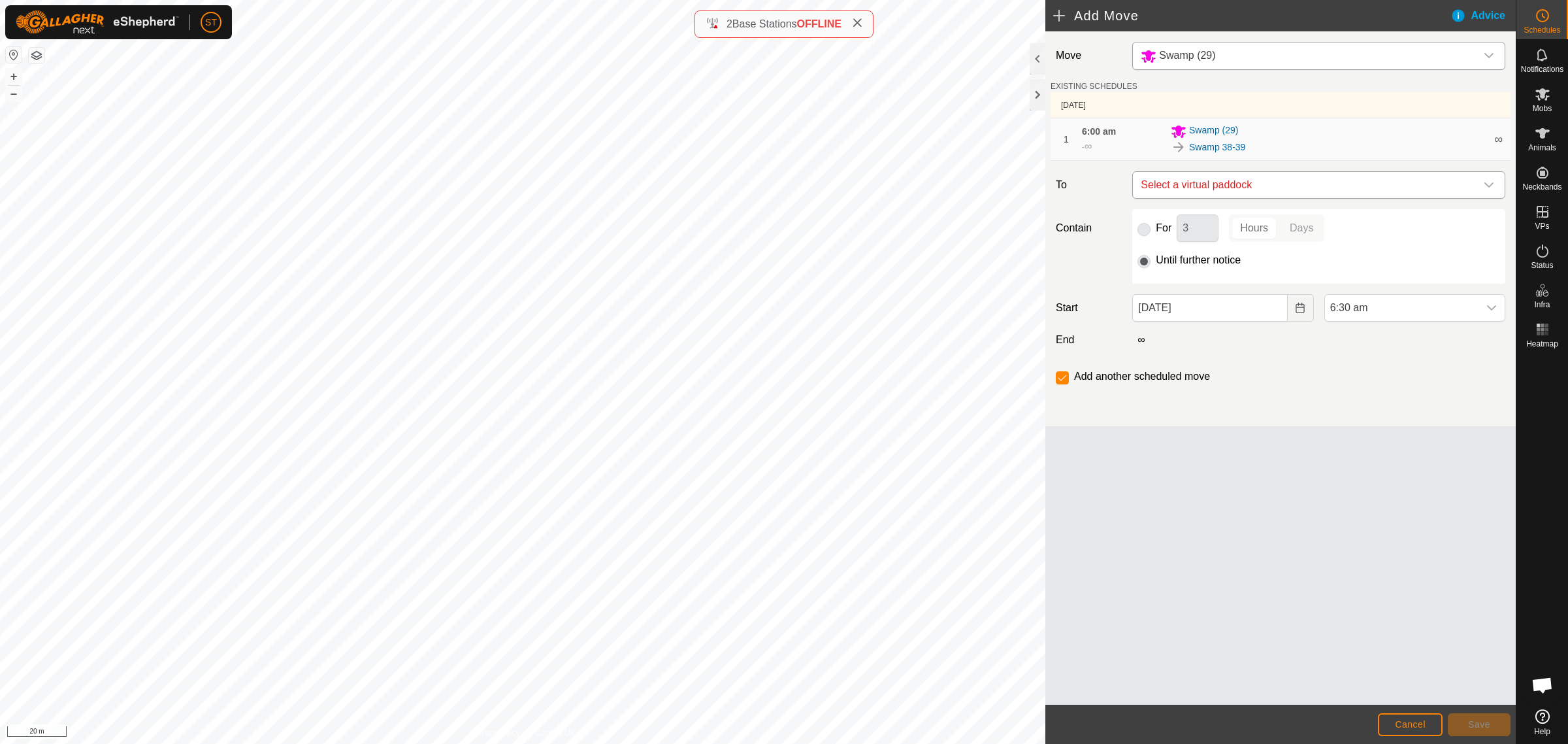
click at [1487, 183] on icon "dropdown trigger" at bounding box center [1489, 185] width 11 height 11
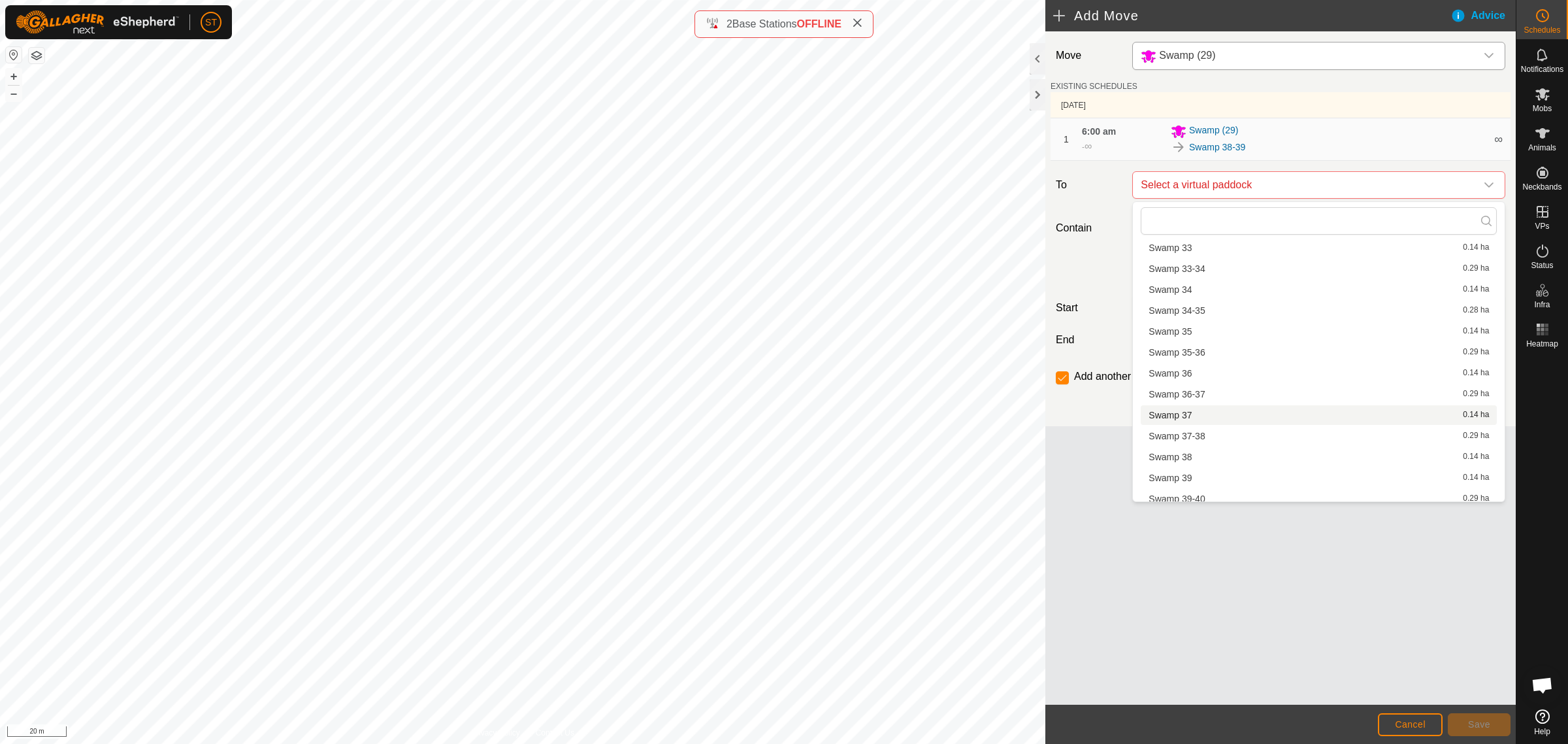
scroll to position [1389, 0]
click at [1191, 455] on li "Swamp 39-40 0.29 ha" at bounding box center [1319, 459] width 356 height 19
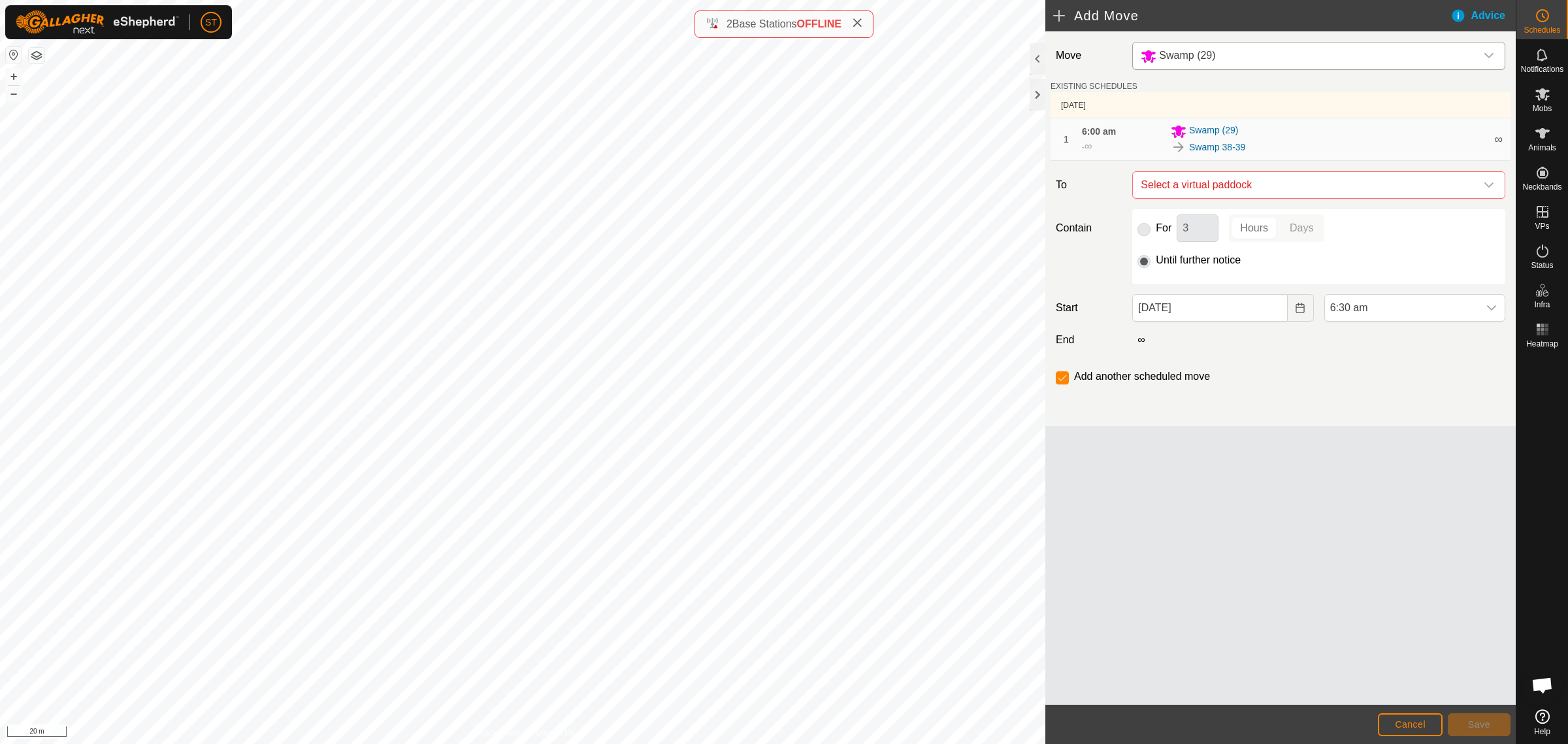
checkbox input "false"
click at [1297, 305] on icon "Choose Date" at bounding box center [1301, 308] width 11 height 11
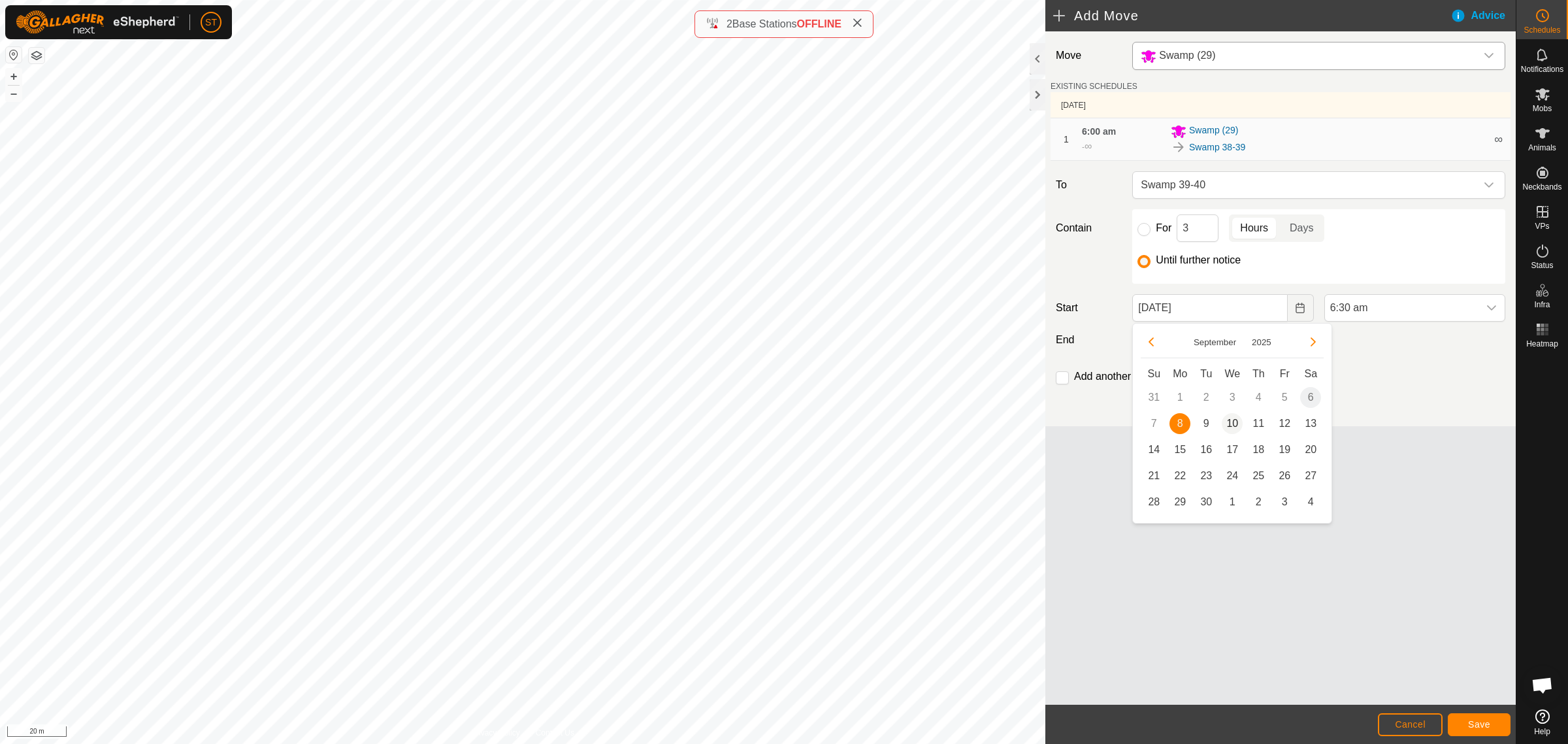
click at [1233, 420] on span "10" at bounding box center [1232, 423] width 21 height 21
type input "[DATE]"
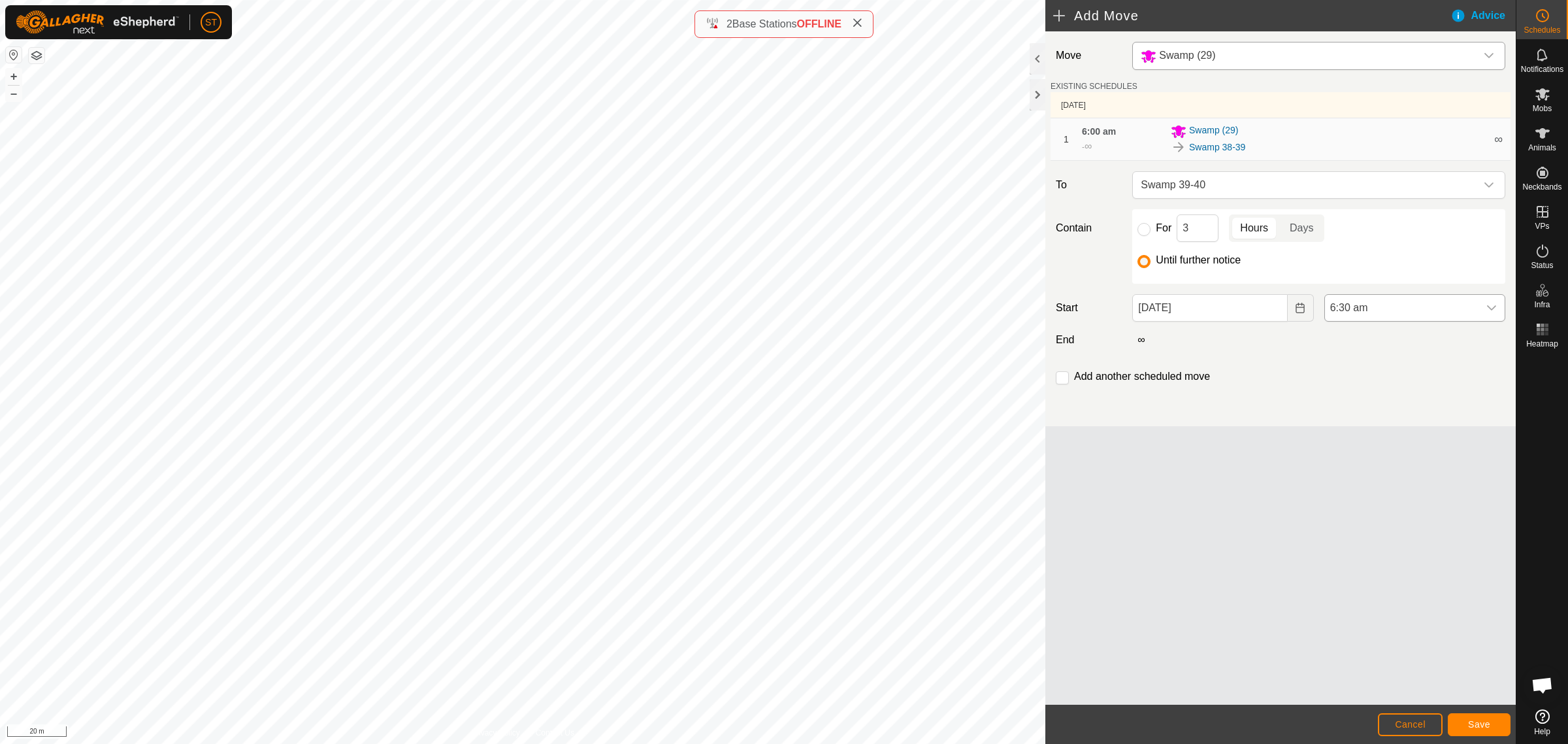
click at [1496, 308] on icon "dropdown trigger" at bounding box center [1492, 308] width 11 height 11
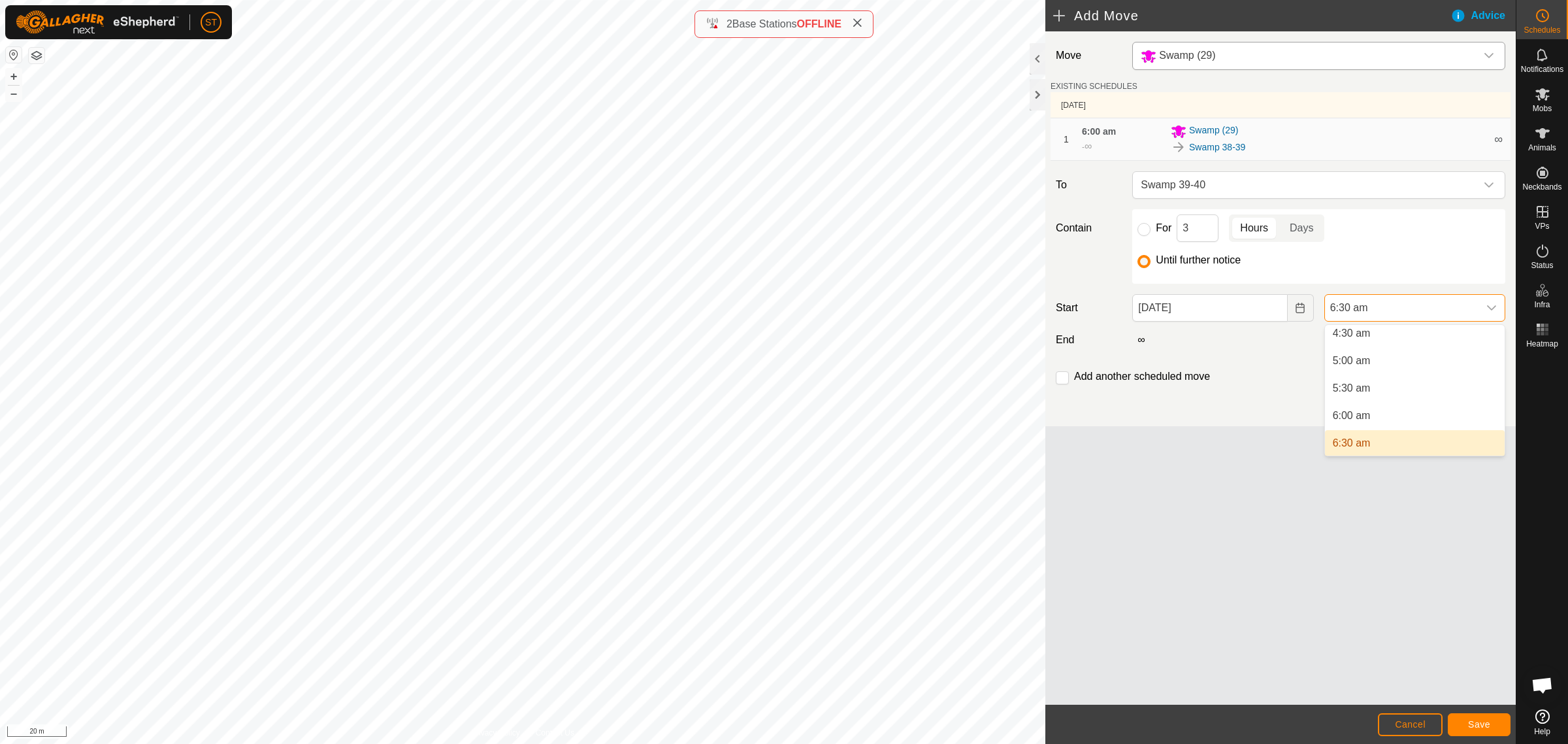
scroll to position [246, 0]
click at [1364, 422] on li "6:00 am" at bounding box center [1415, 420] width 179 height 26
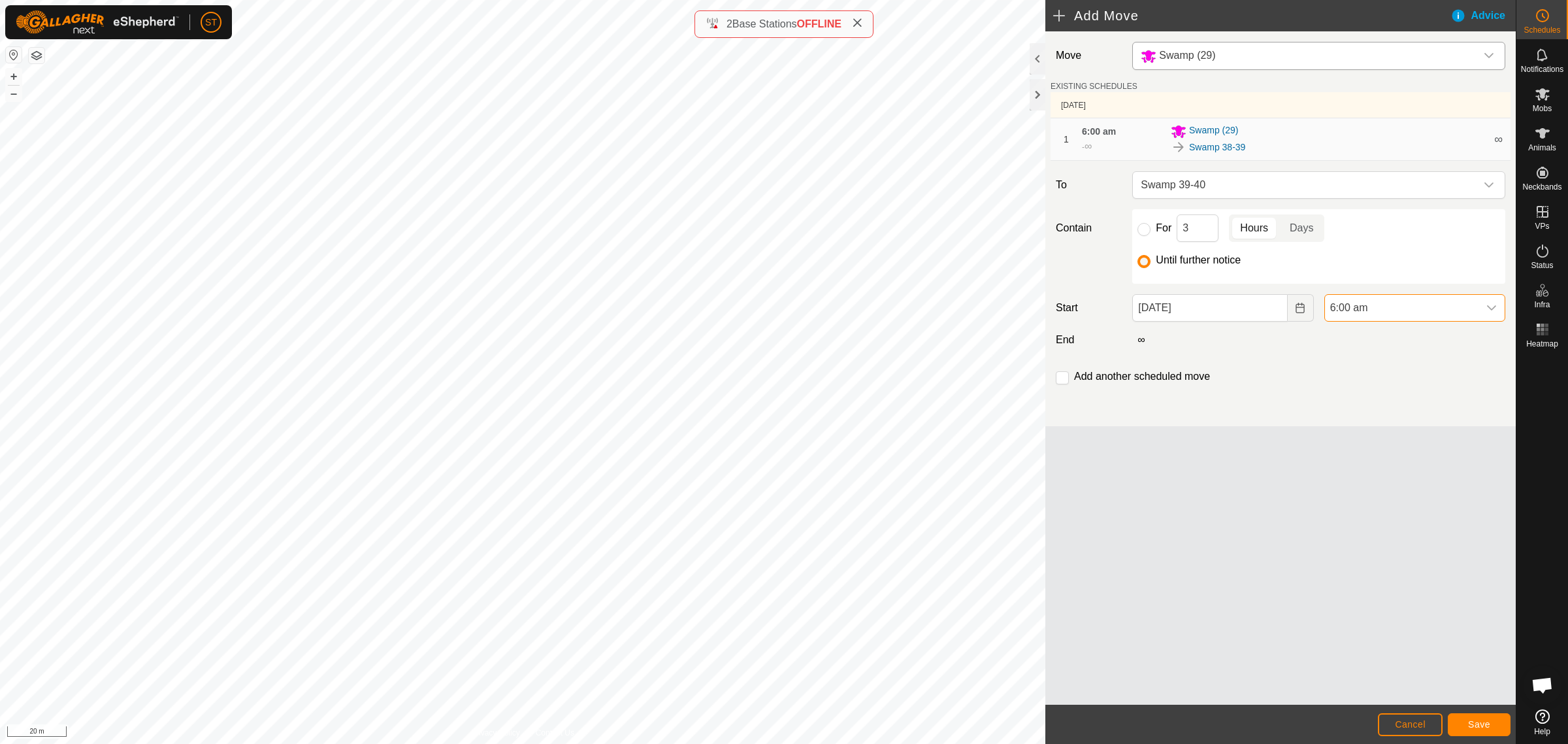
scroll to position [252, 0]
click at [1063, 378] on input "checkbox" at bounding box center [1062, 378] width 13 height 13
click at [1481, 723] on span "Save" at bounding box center [1479, 725] width 22 height 11
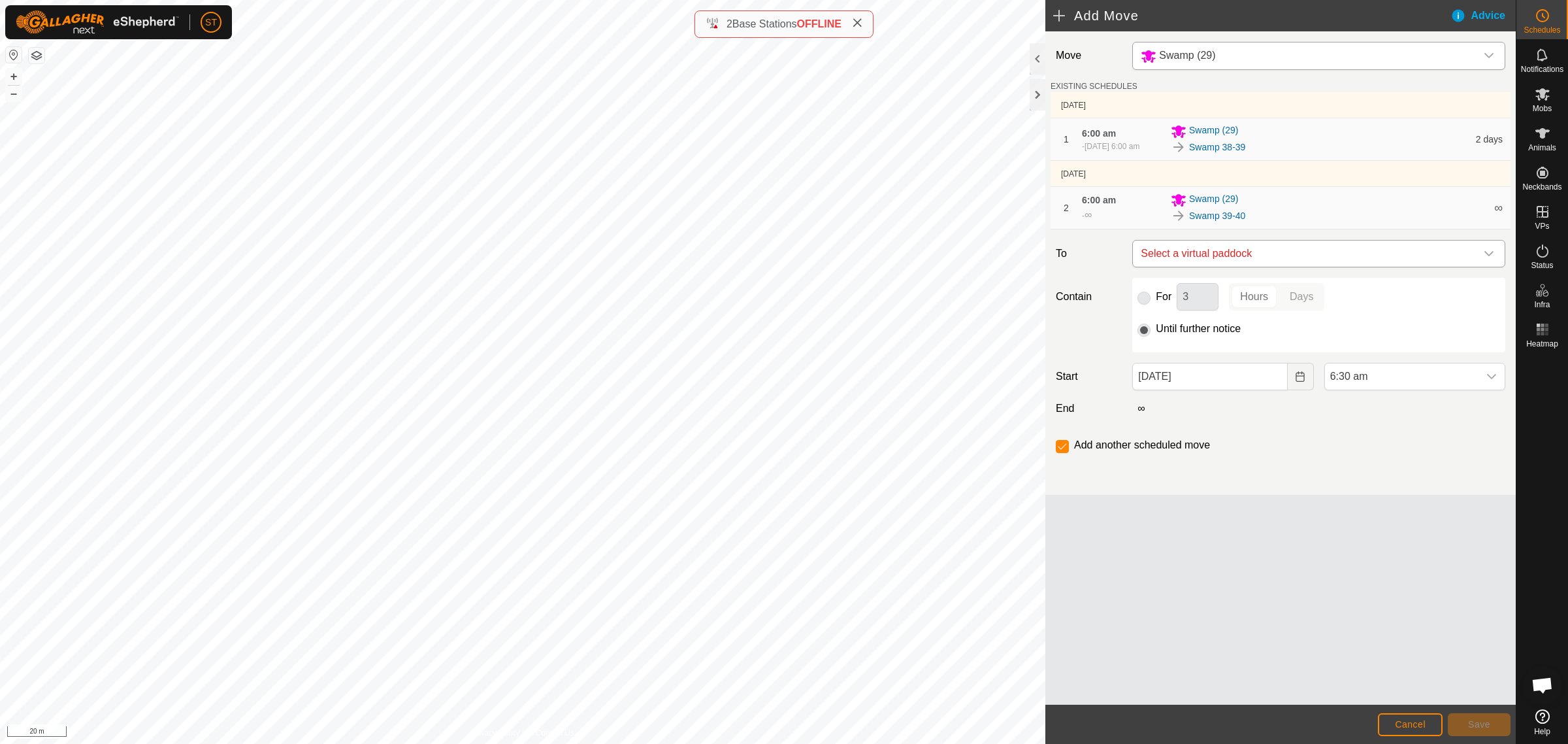
click at [1489, 258] on icon "dropdown trigger" at bounding box center [1489, 254] width 11 height 11
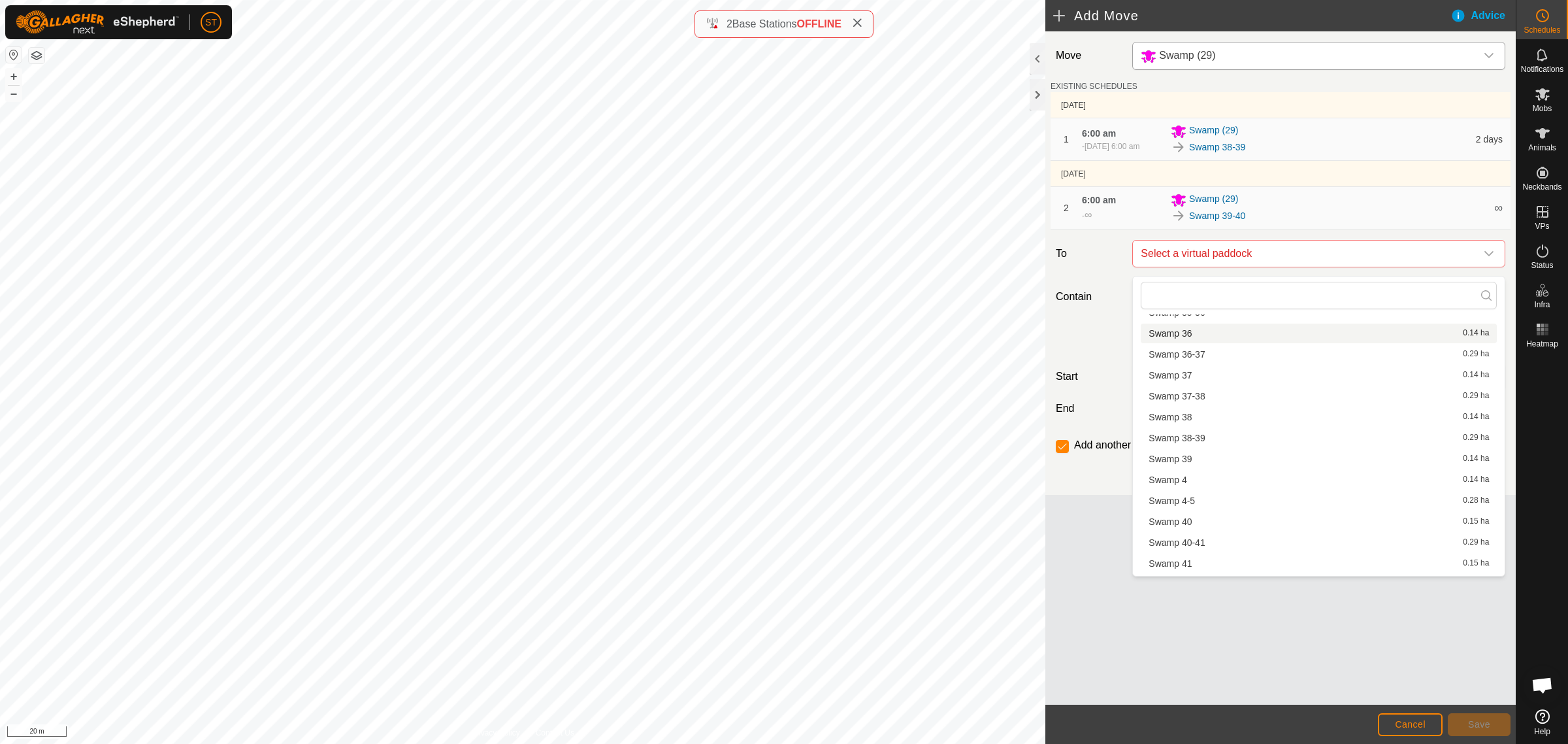
scroll to position [1471, 0]
click at [1187, 532] on li "Swamp 40-41 0.29 ha" at bounding box center [1319, 536] width 356 height 19
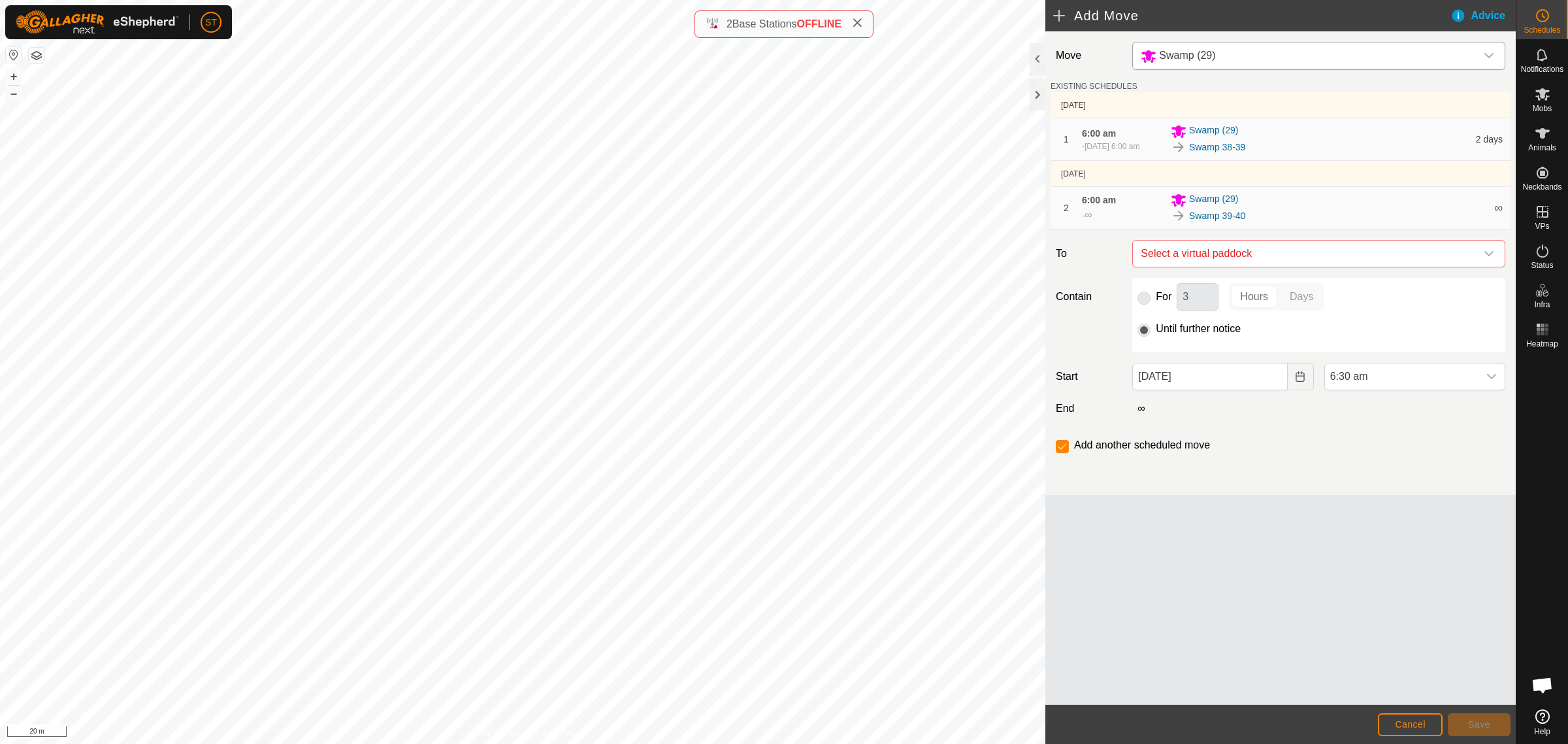
checkbox input "false"
click at [1299, 382] on icon "Choose Date" at bounding box center [1301, 376] width 11 height 11
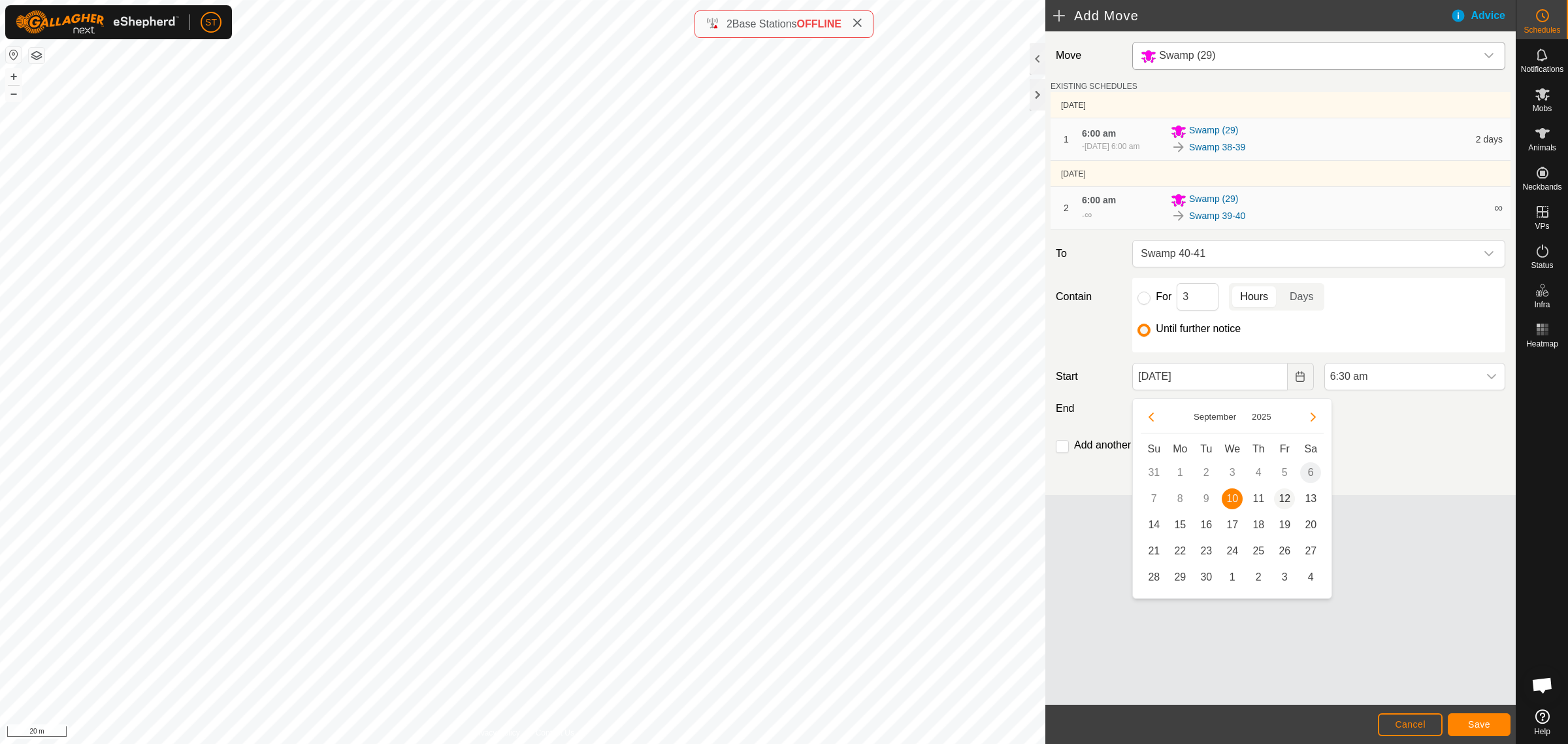
click at [1285, 498] on span "12" at bounding box center [1284, 498] width 21 height 21
type input "[DATE]"
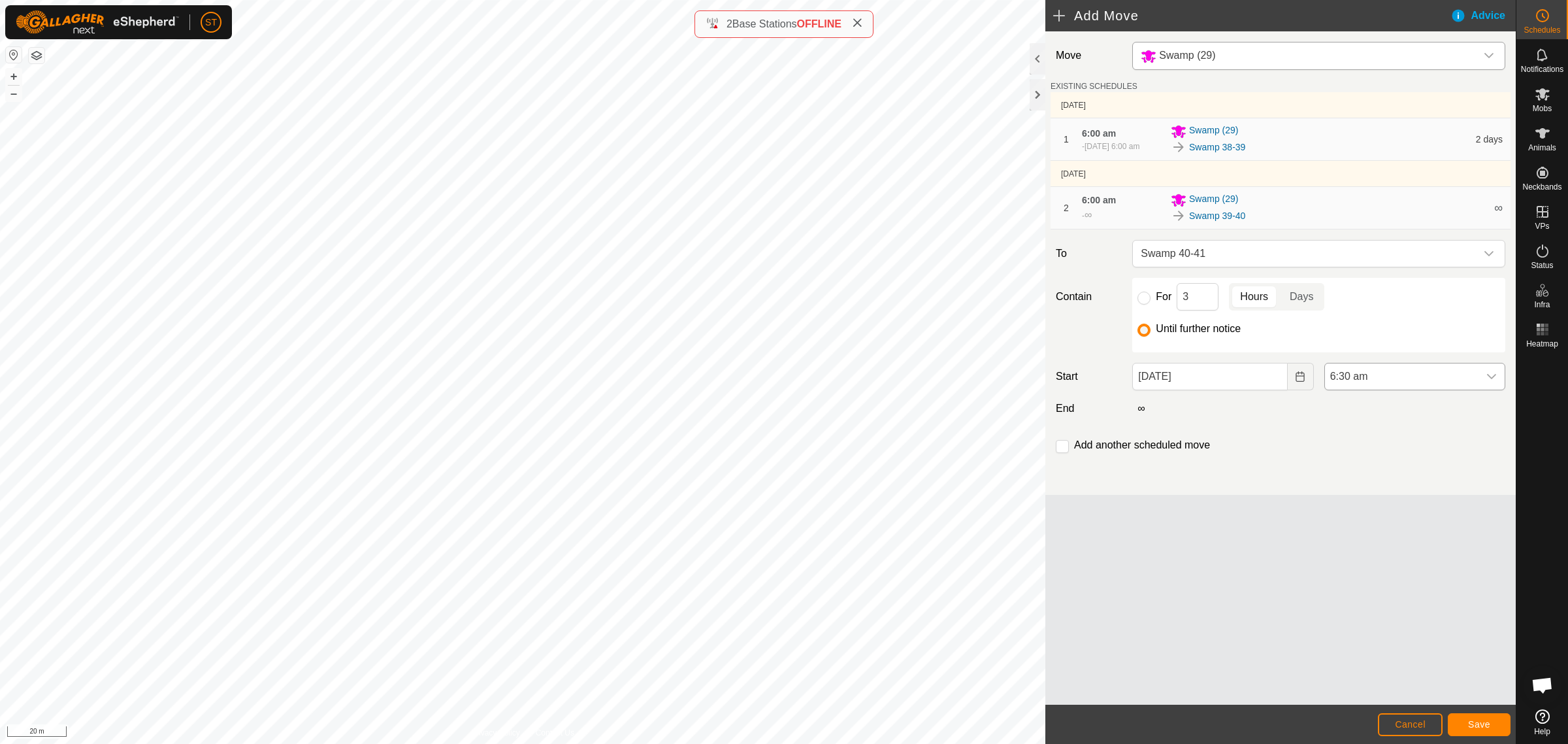
click at [1493, 382] on icon "dropdown trigger" at bounding box center [1492, 376] width 11 height 11
click at [1370, 498] on li "6:00 am" at bounding box center [1415, 496] width 179 height 26
click at [1060, 452] on input "checkbox" at bounding box center [1062, 446] width 13 height 13
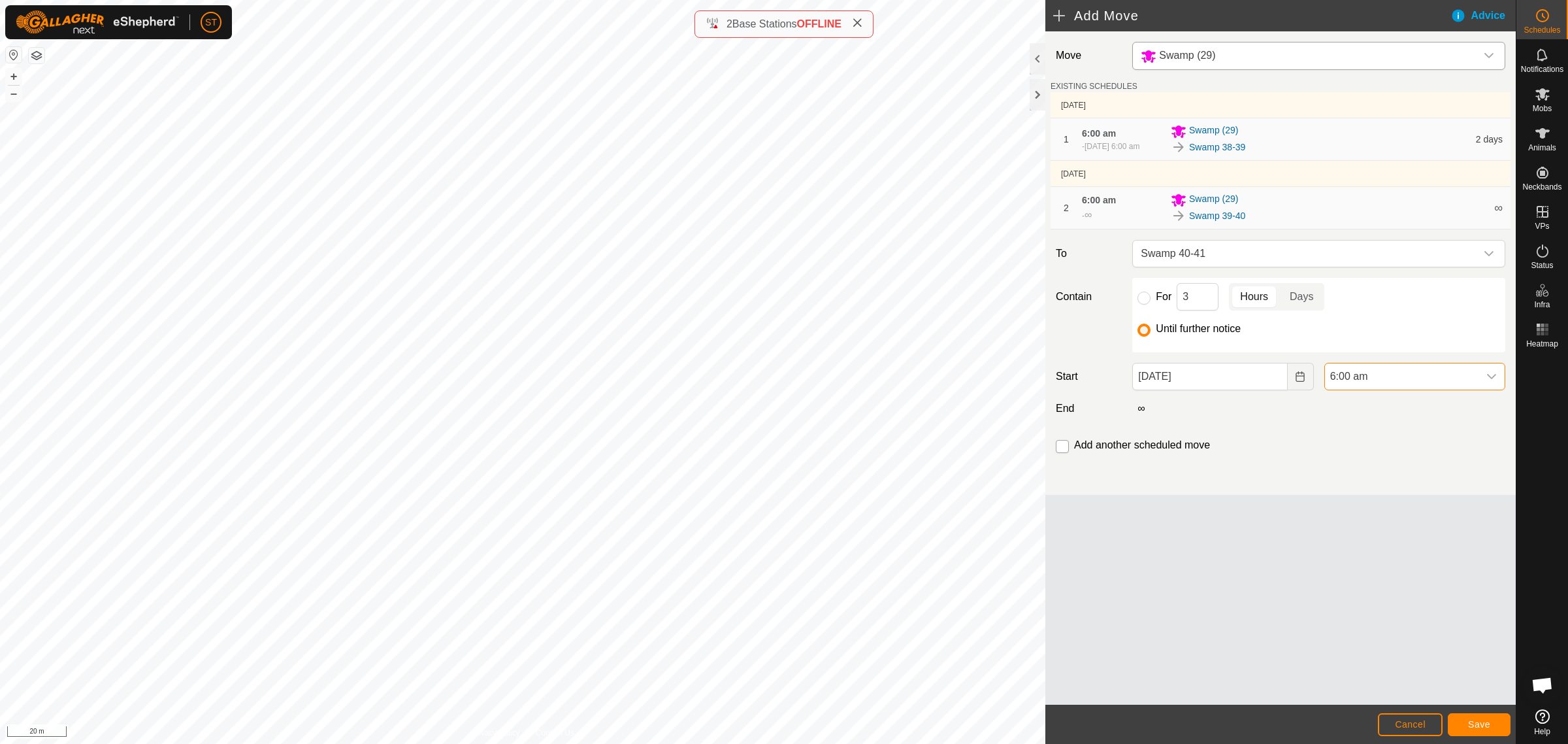
checkbox input "true"
click at [1473, 721] on span "Save" at bounding box center [1479, 725] width 22 height 11
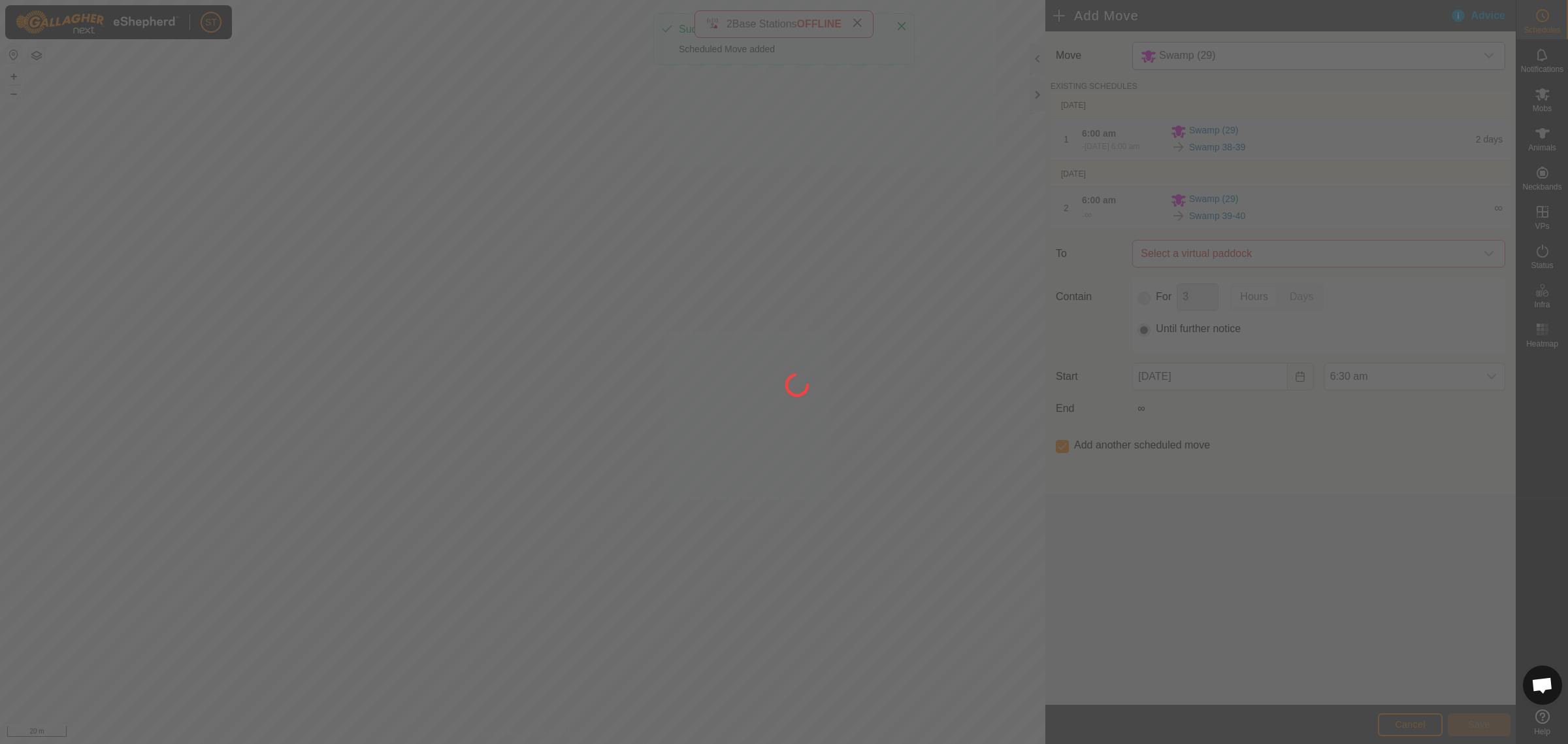
type input "[DATE]"
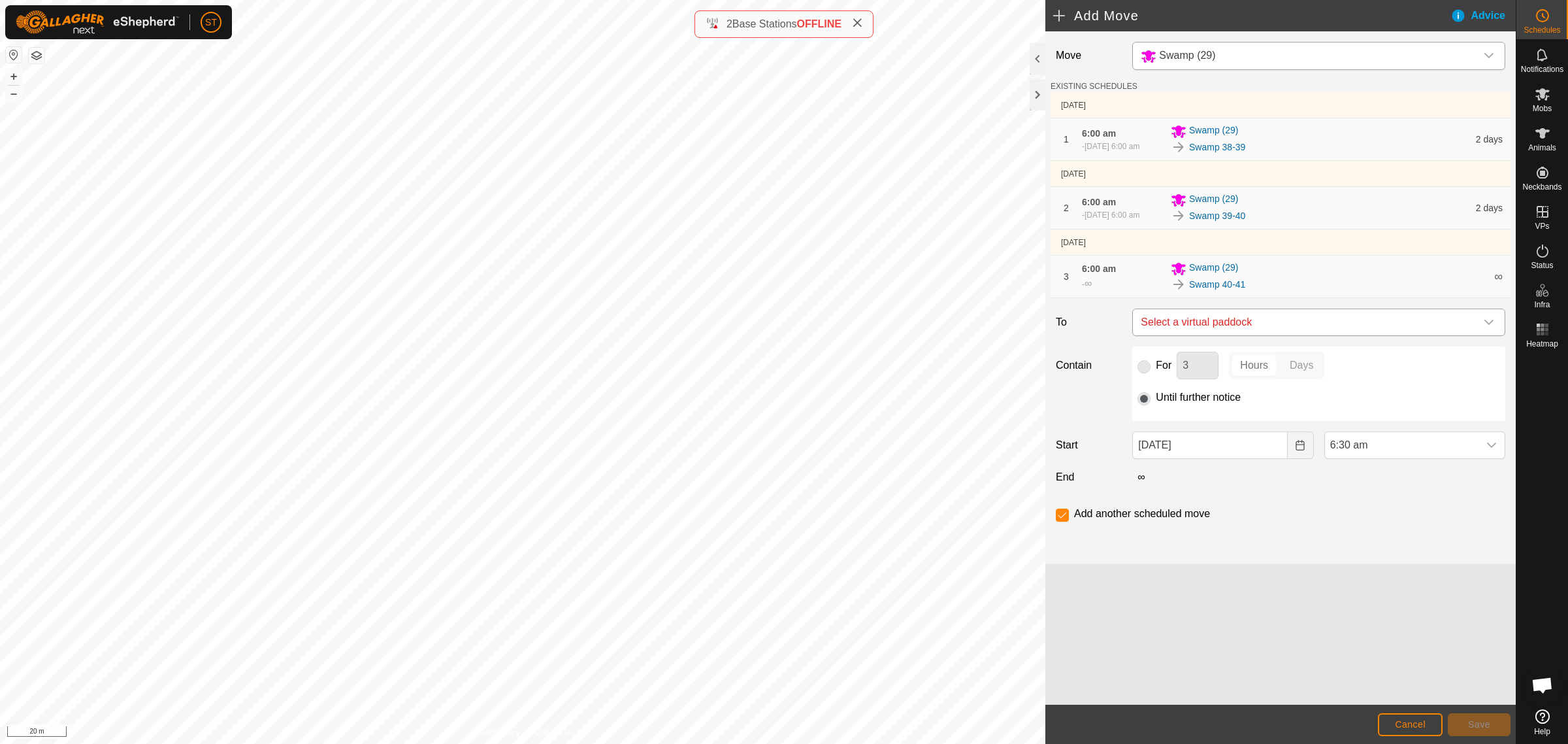
click at [1490, 328] on icon "dropdown trigger" at bounding box center [1489, 322] width 11 height 11
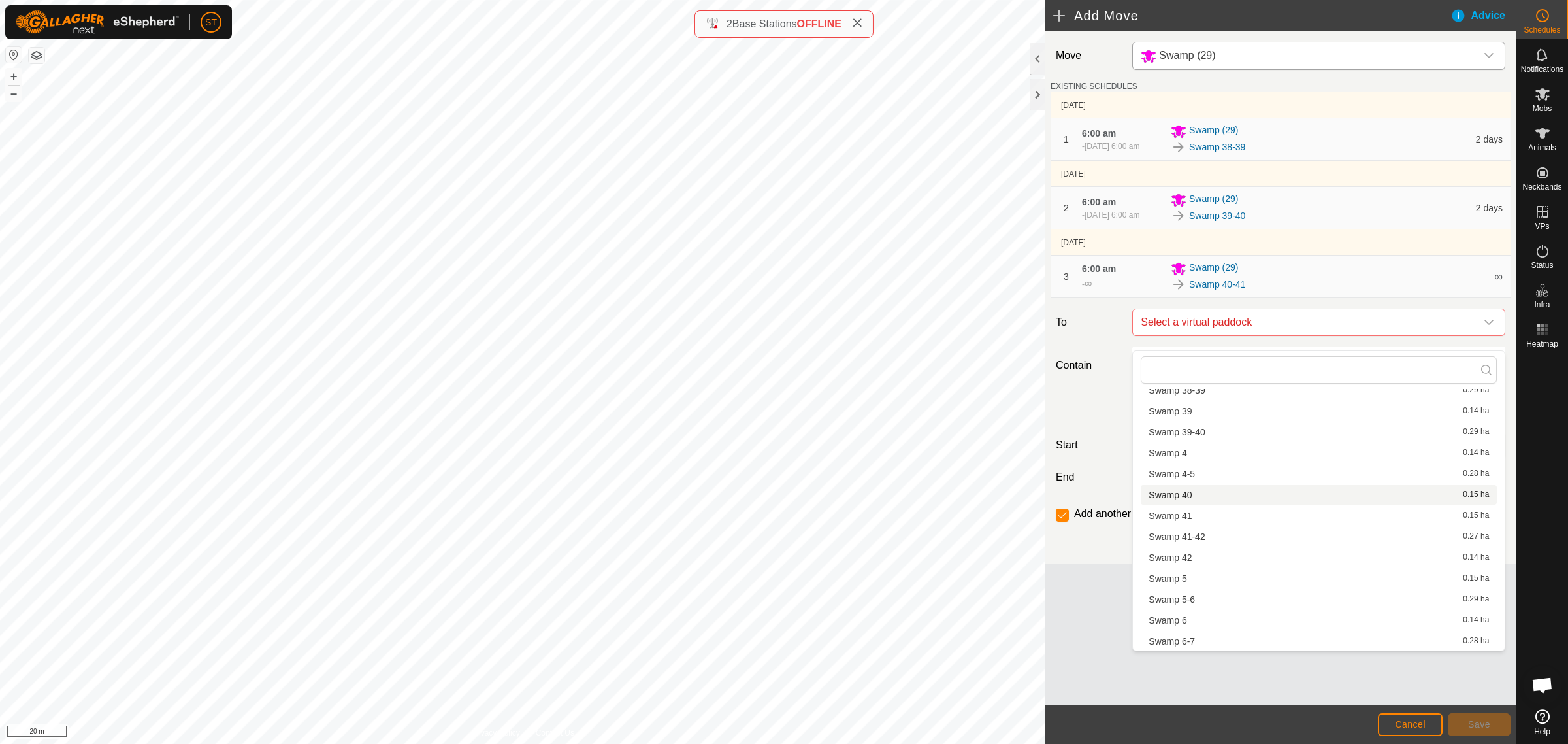
scroll to position [1634, 0]
click at [1217, 490] on li "Swamp 41-42 0.27 ha" at bounding box center [1319, 488] width 356 height 19
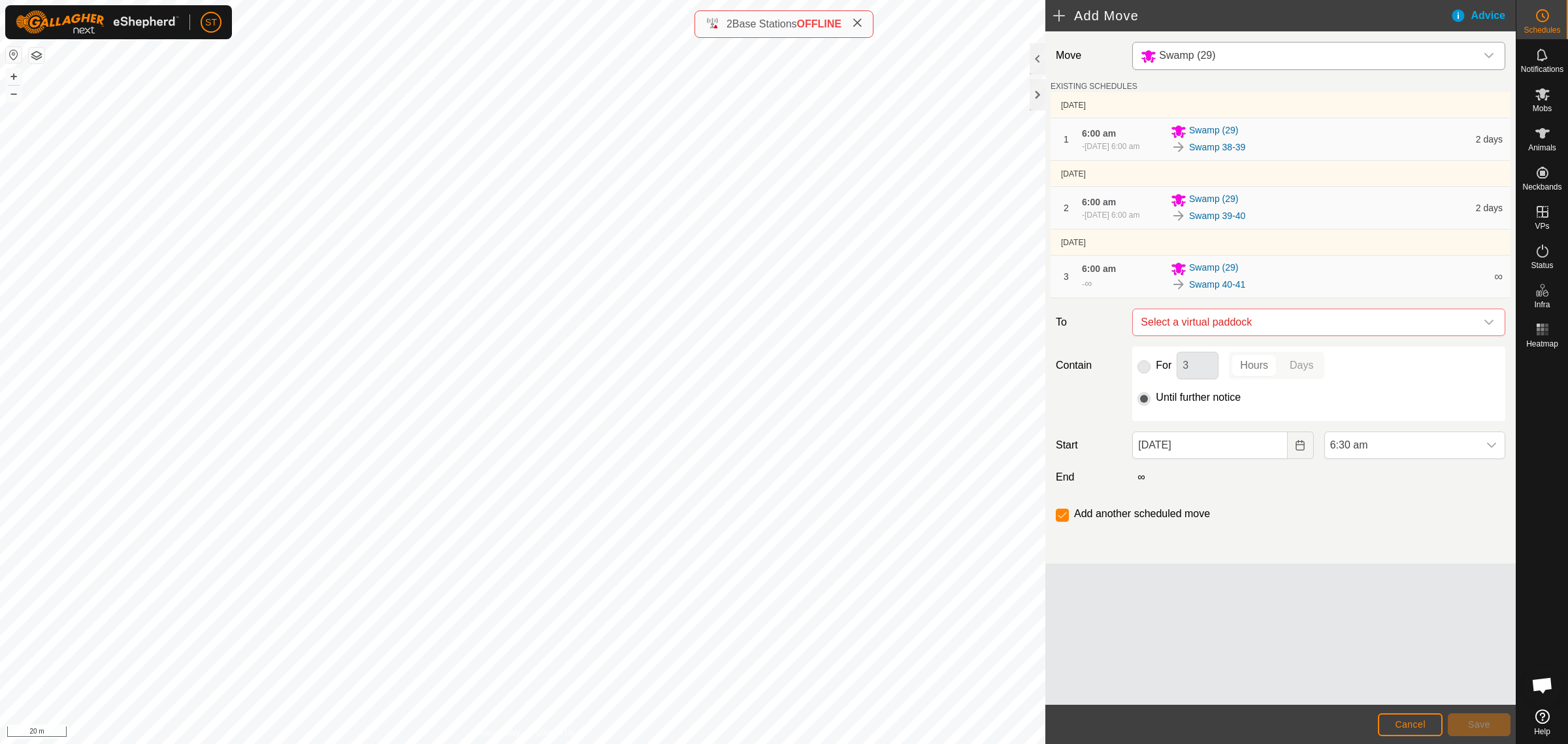
checkbox input "false"
click at [1297, 450] on icon "Choose Date" at bounding box center [1301, 445] width 11 height 11
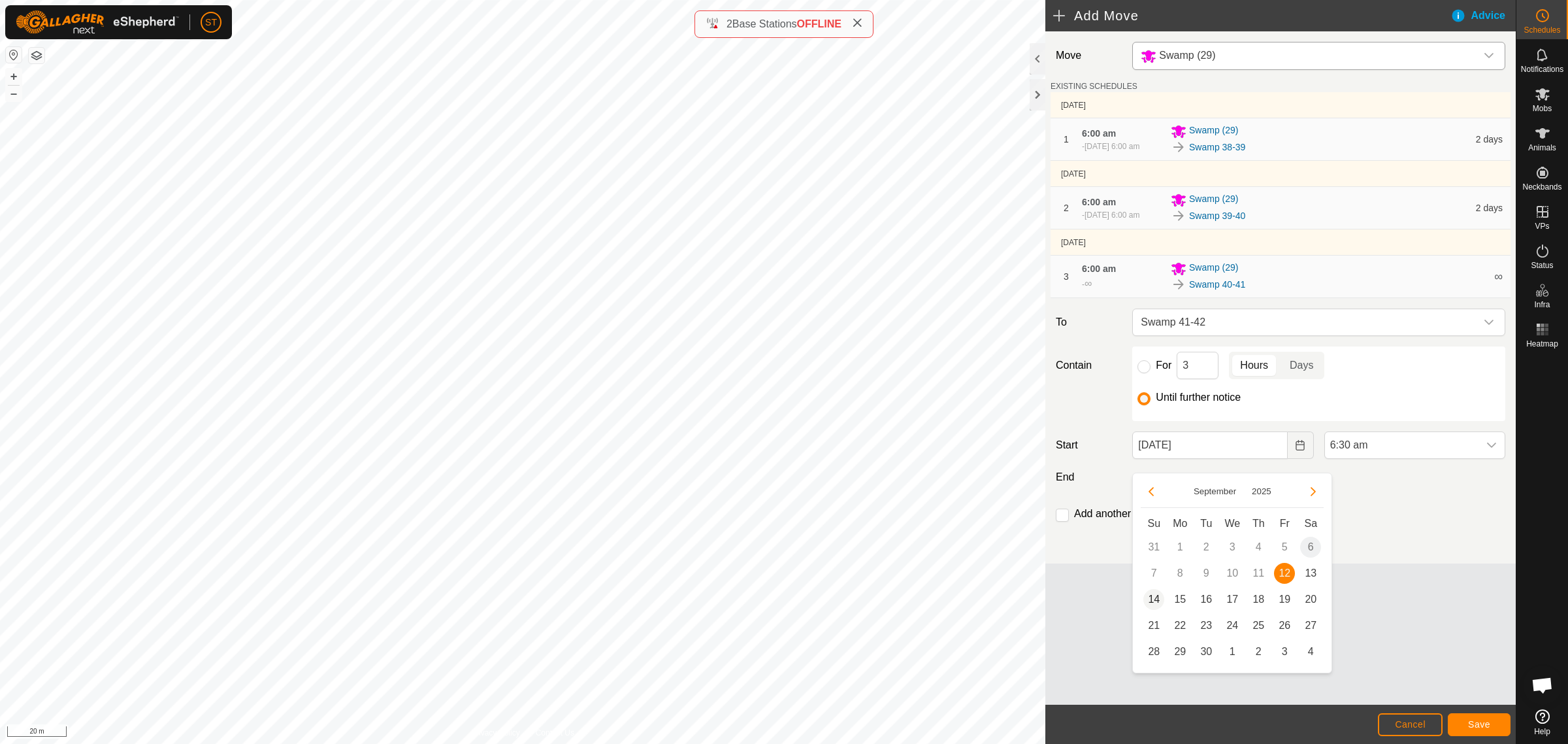
click at [1155, 598] on span "14" at bounding box center [1153, 599] width 21 height 21
type input "[DATE]"
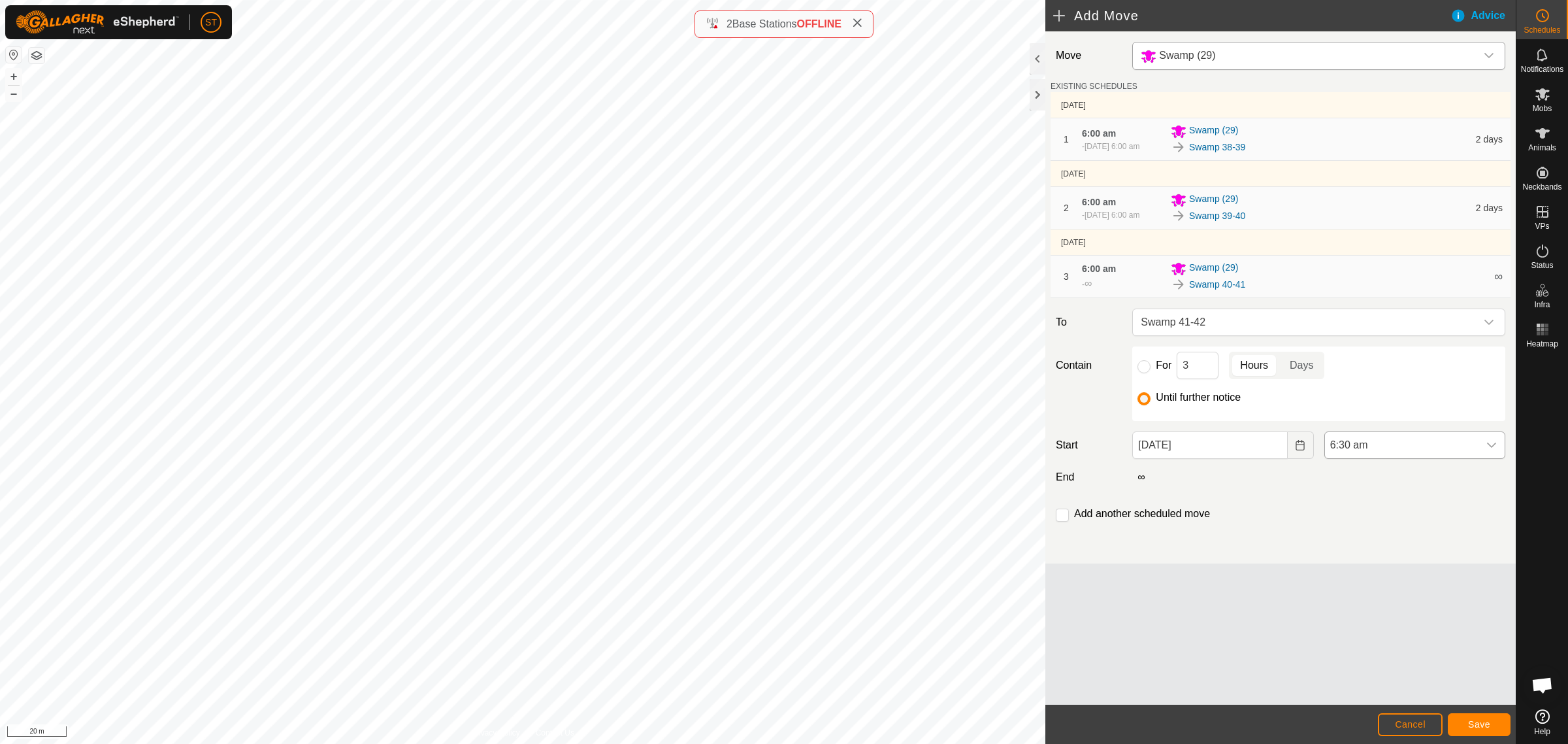
click at [1494, 450] on icon "dropdown trigger" at bounding box center [1492, 445] width 11 height 11
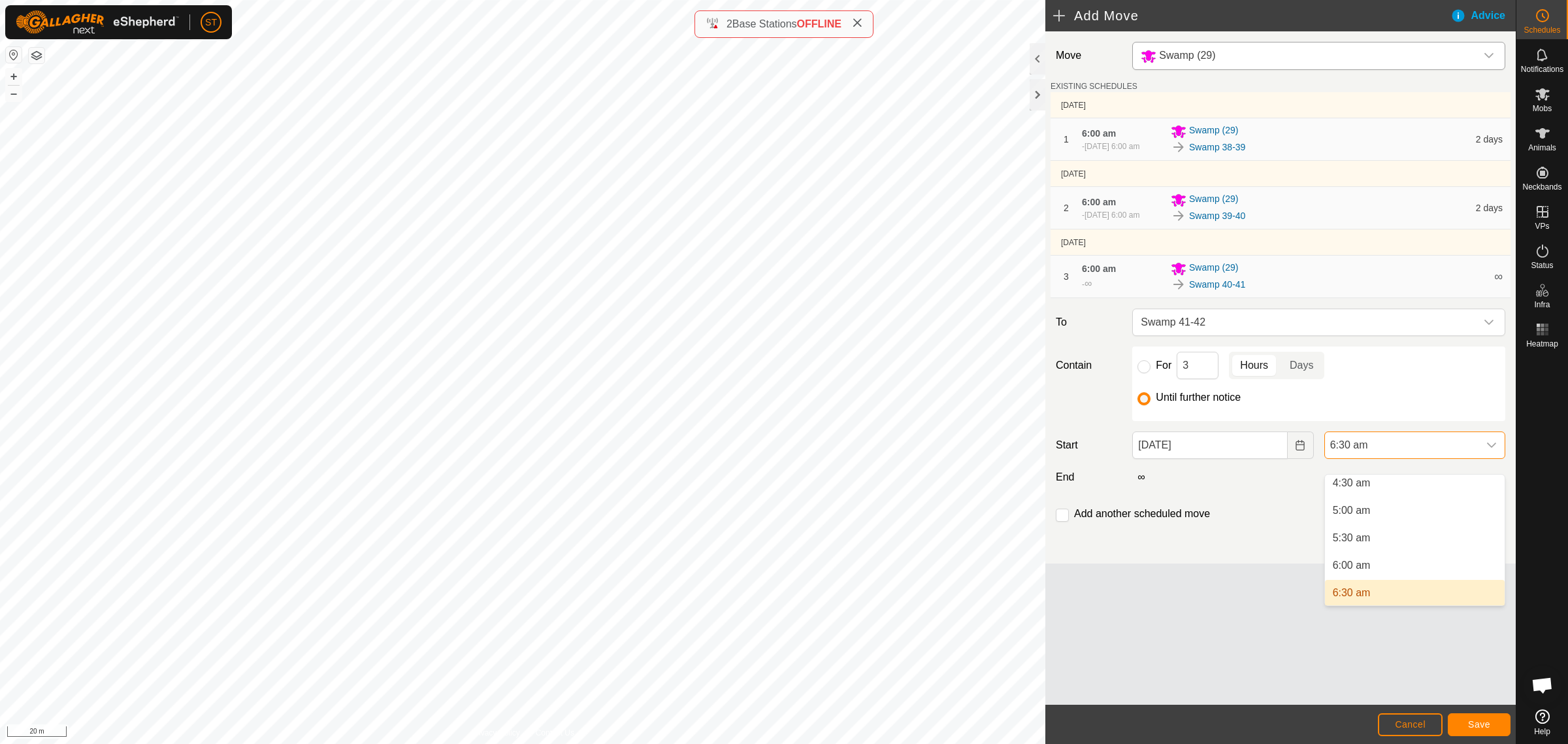
scroll to position [246, 0]
click at [1354, 569] on li "6:00 am" at bounding box center [1415, 571] width 179 height 26
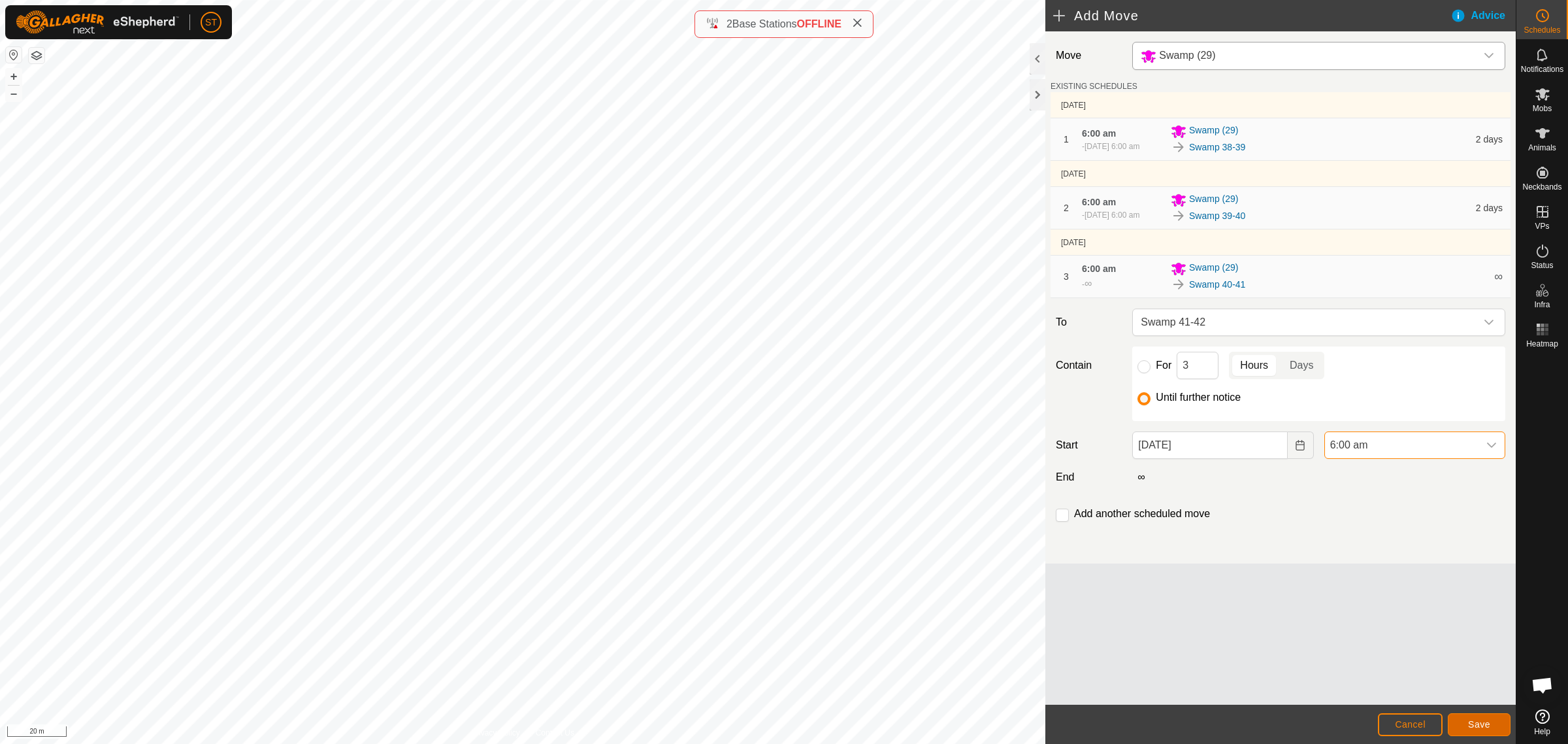
click at [1471, 723] on span "Save" at bounding box center [1479, 725] width 22 height 11
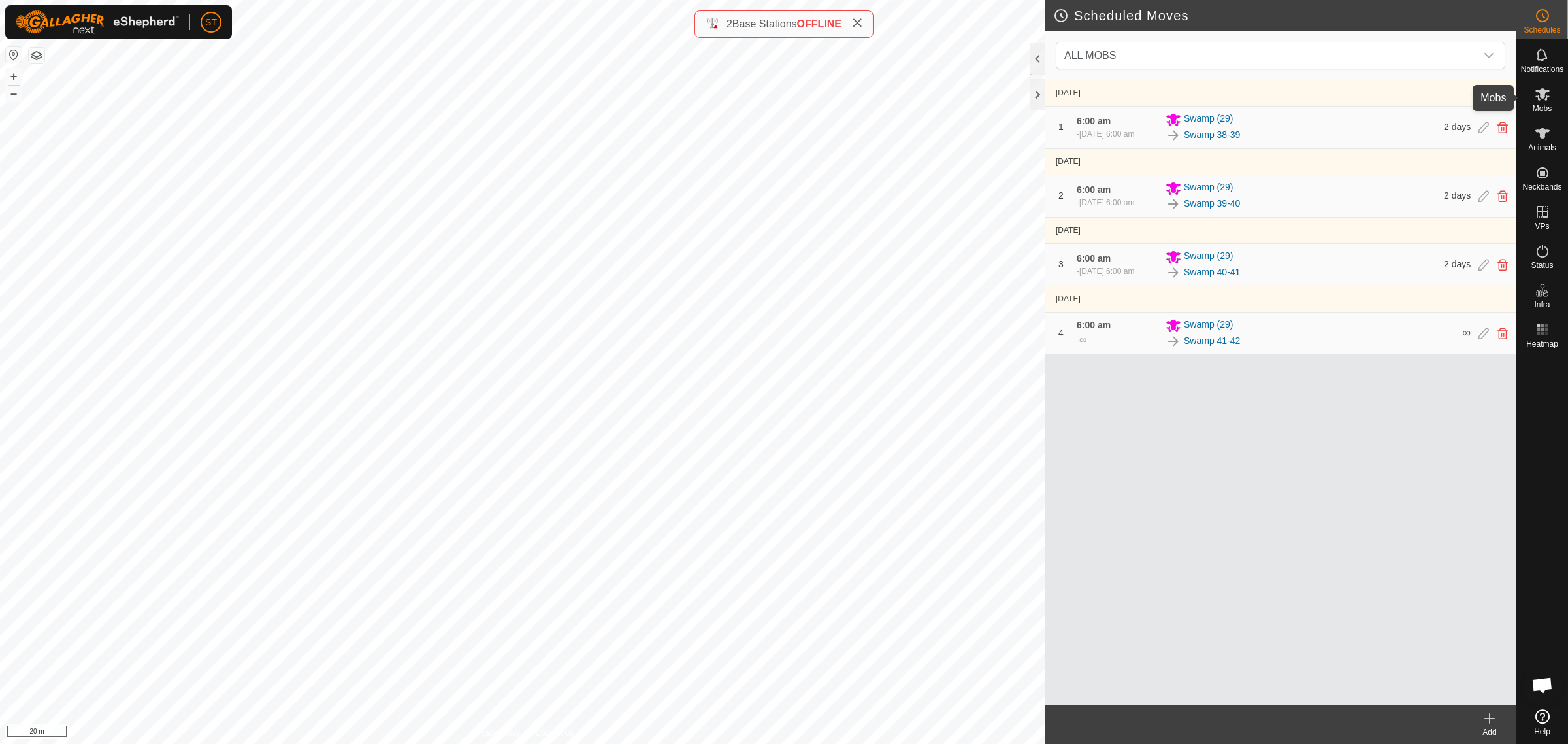
click at [1540, 98] on icon at bounding box center [1543, 94] width 16 height 16
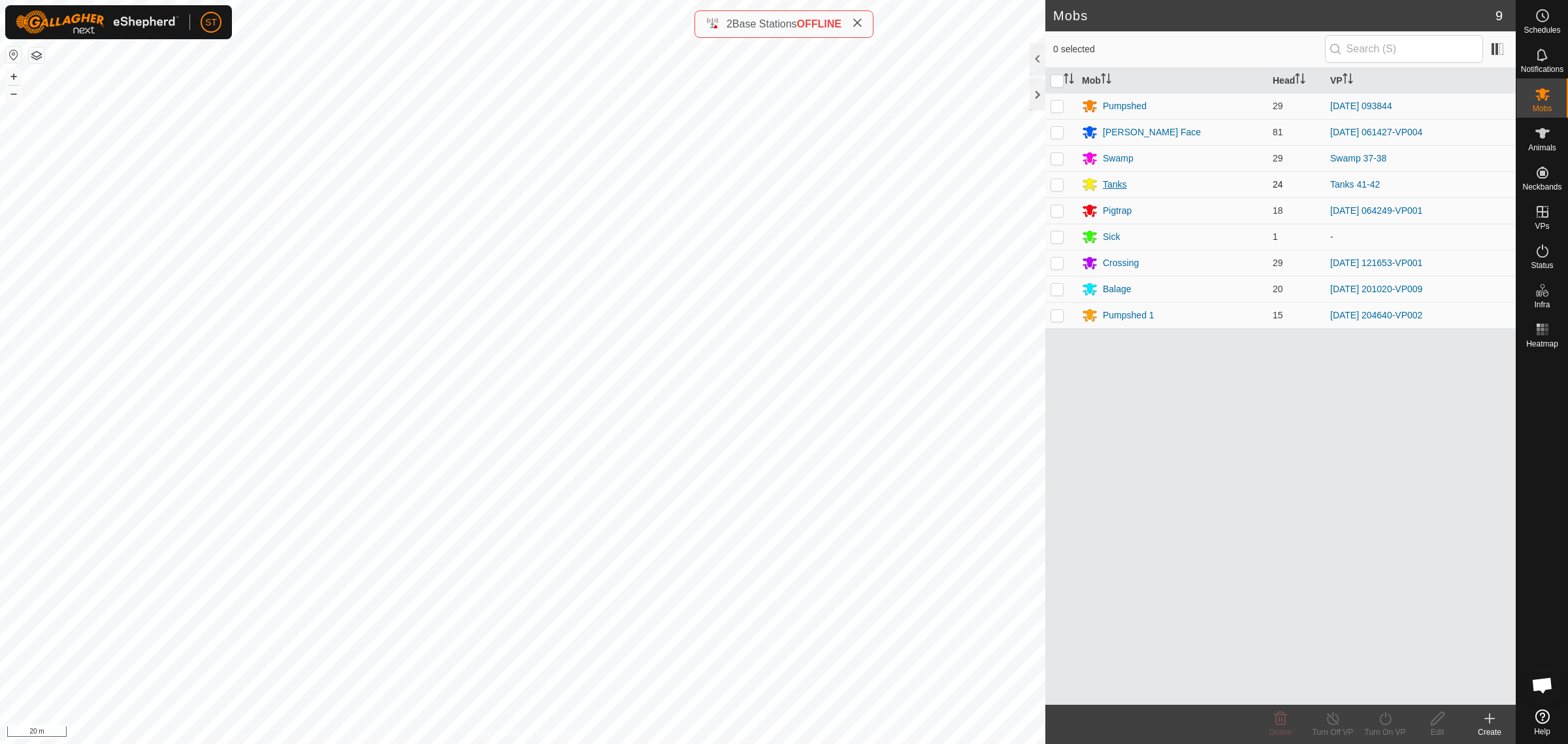
click at [1114, 183] on div "Tanks" at bounding box center [1115, 184] width 24 height 14
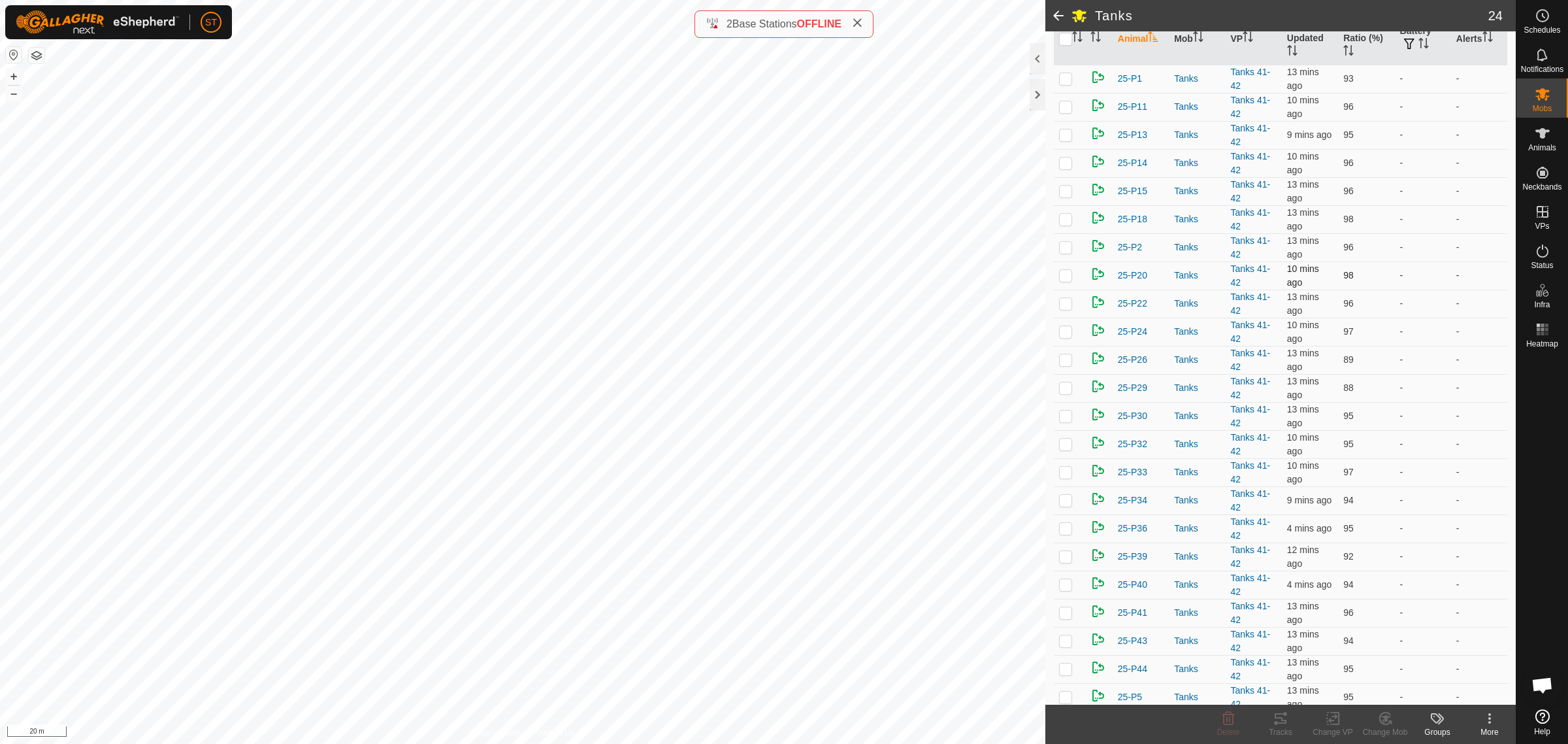
scroll to position [198, 0]
